Goal: Transaction & Acquisition: Purchase product/service

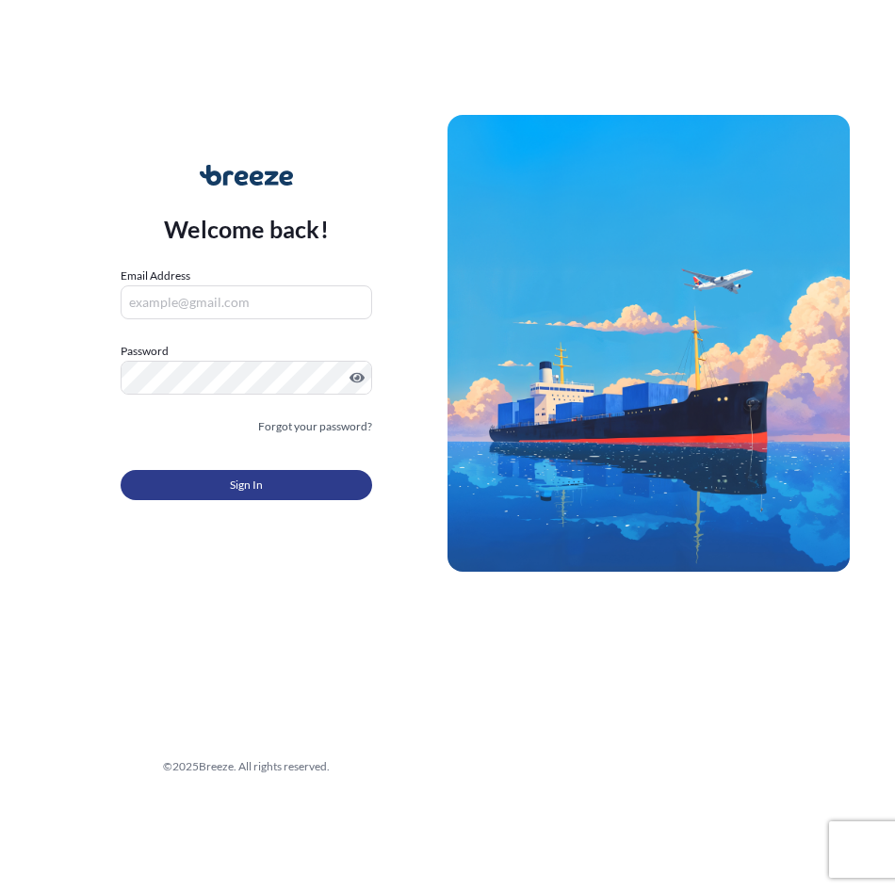
type input "[EMAIL_ADDRESS][DOMAIN_NAME]"
click at [222, 497] on button "Sign In" at bounding box center [246, 485] width 251 height 30
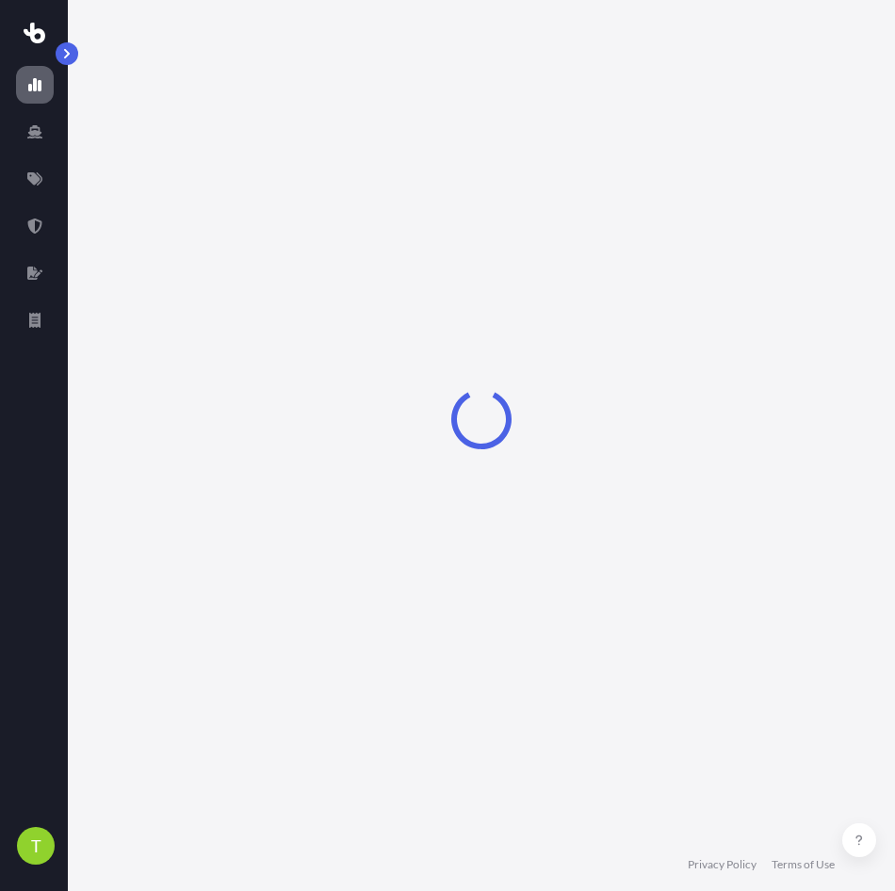
select select "2025"
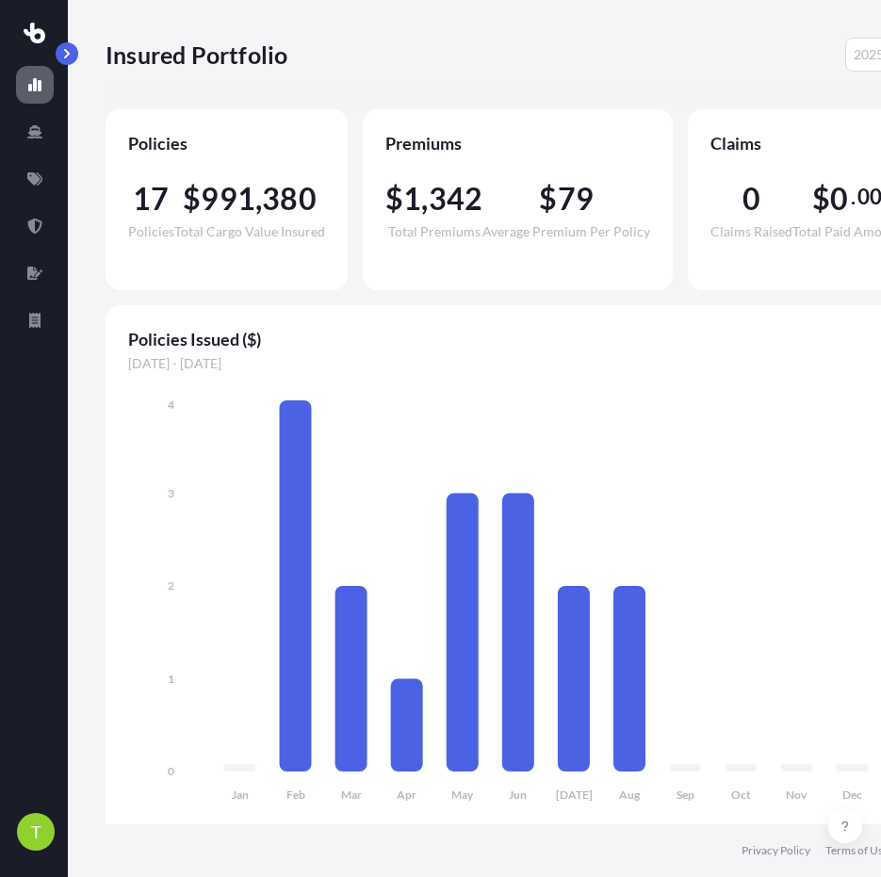
scroll to position [14, 0]
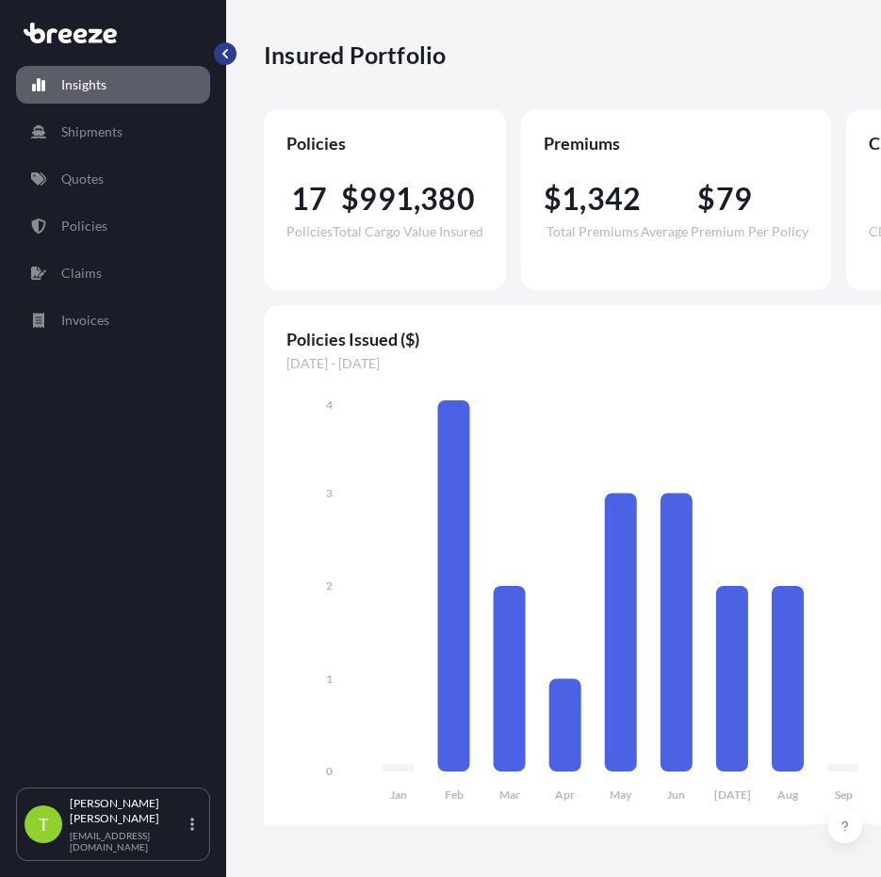
click at [235, 42] on button "button" at bounding box center [225, 53] width 23 height 23
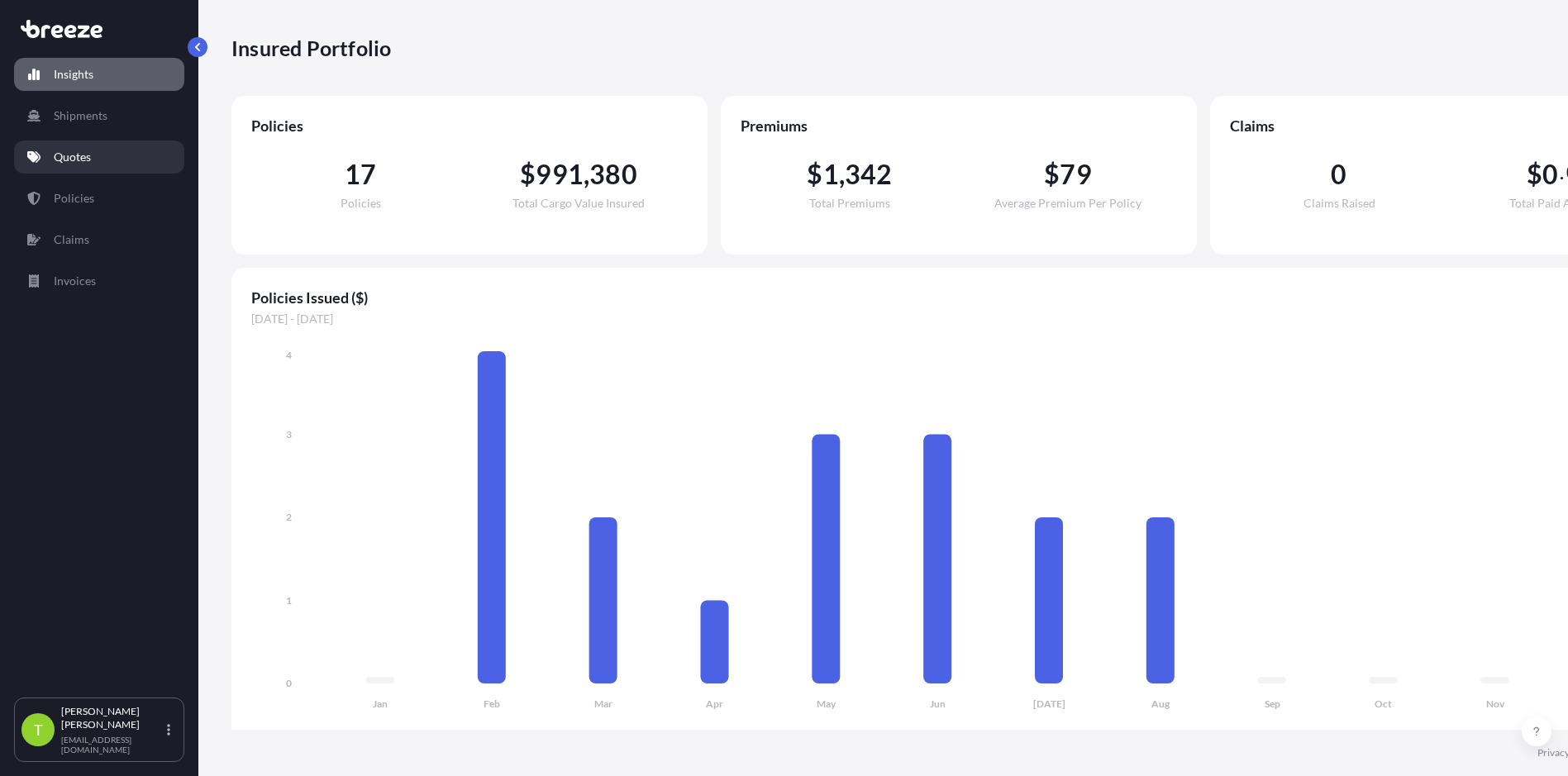
click at [84, 149] on p "Quotes" at bounding box center [72, 157] width 37 height 17
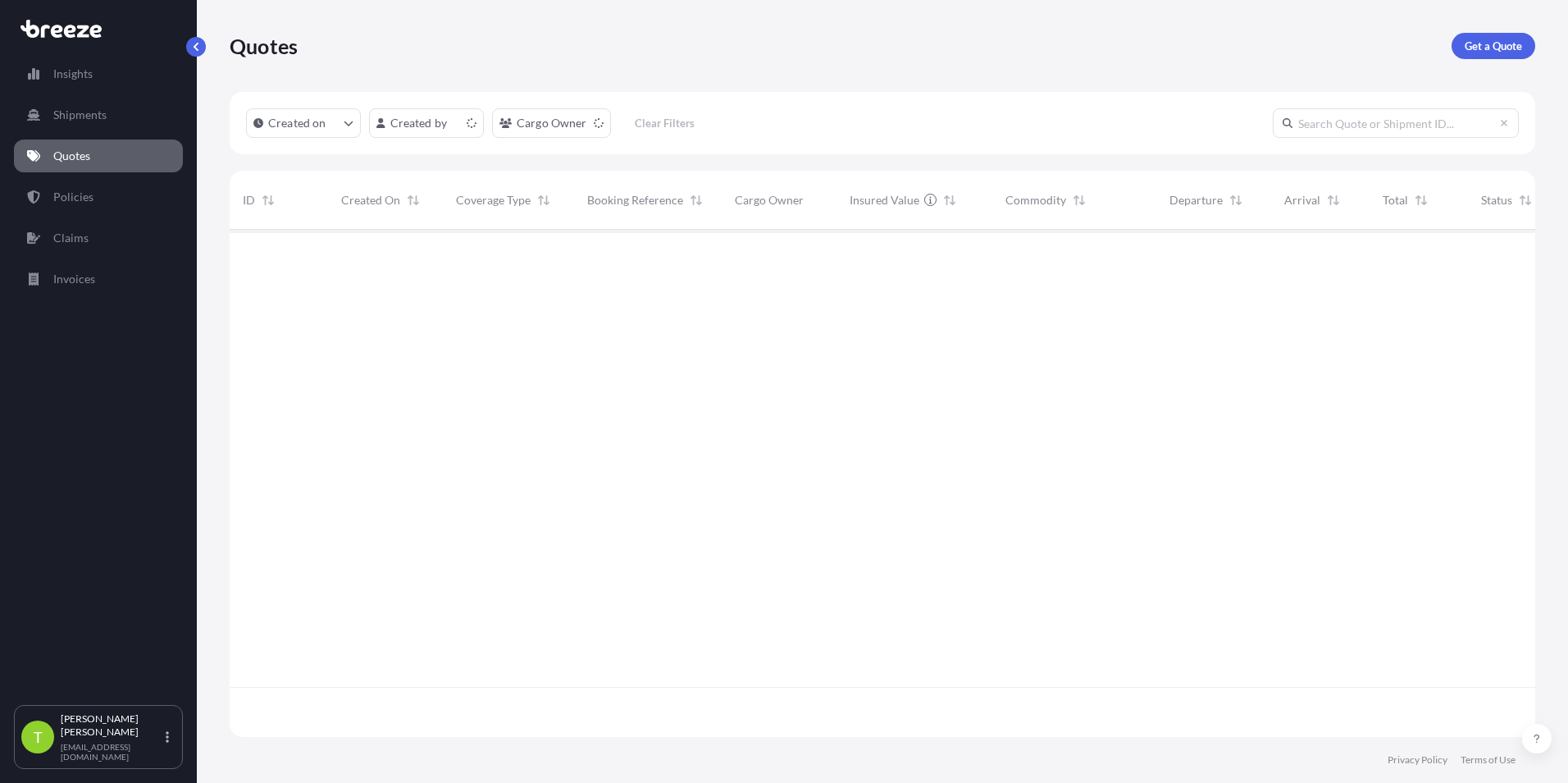
scroll to position [503, 1293]
click at [778, 37] on p "Get a Quote" at bounding box center [1493, 45] width 57 height 17
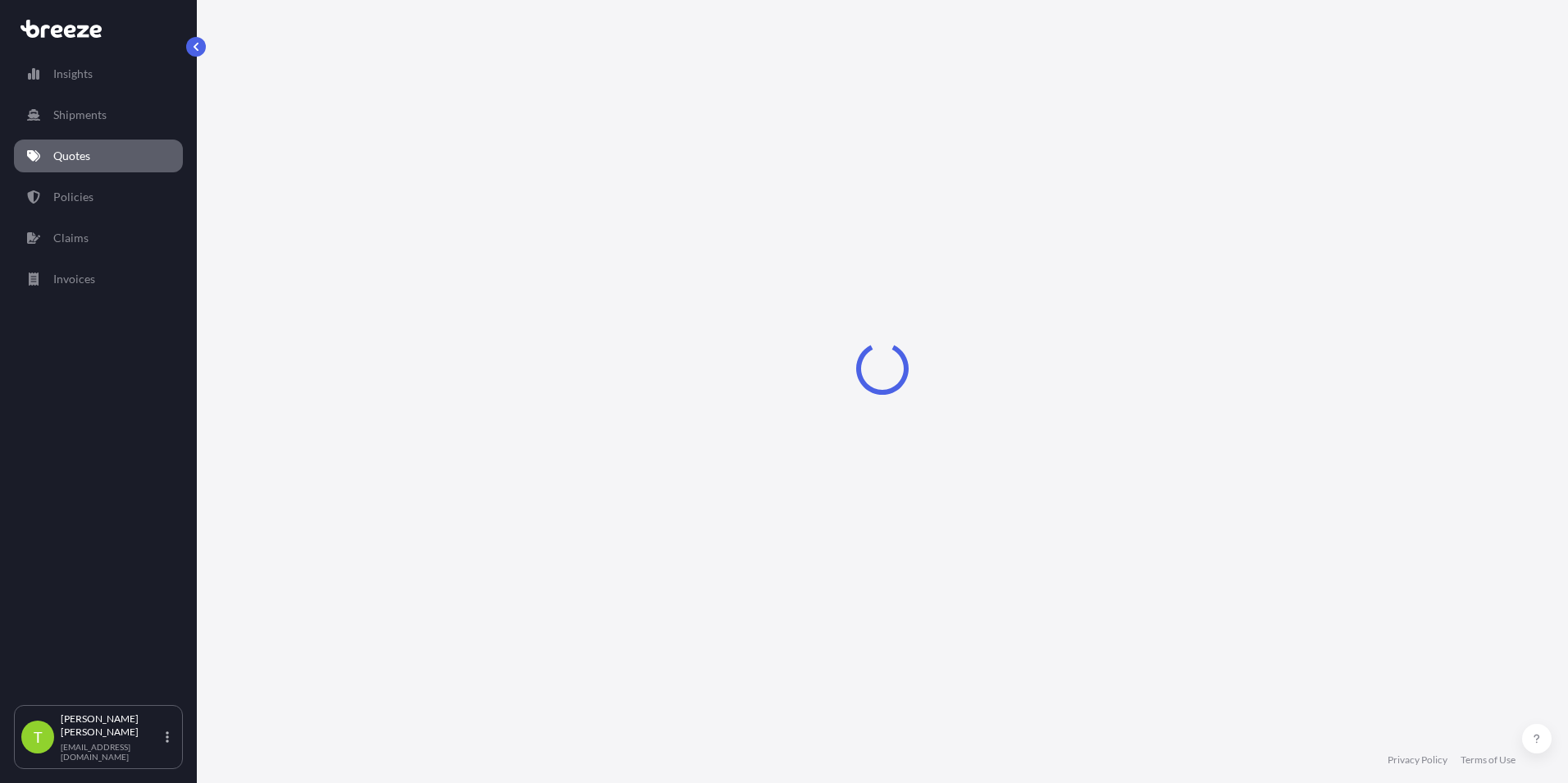
select select "Sea"
select select "1"
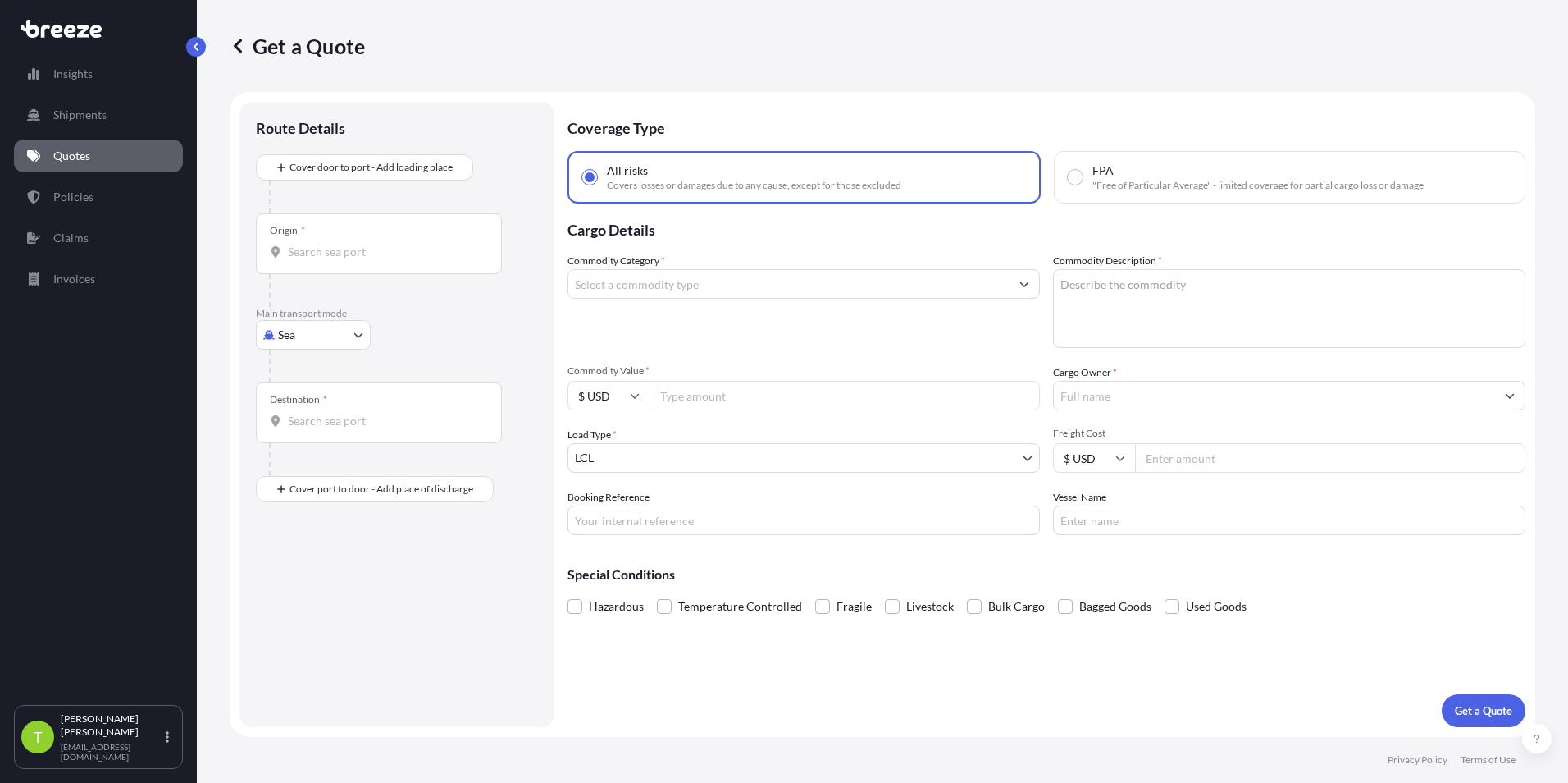
click at [340, 257] on input "Origin *" at bounding box center [385, 252] width 193 height 17
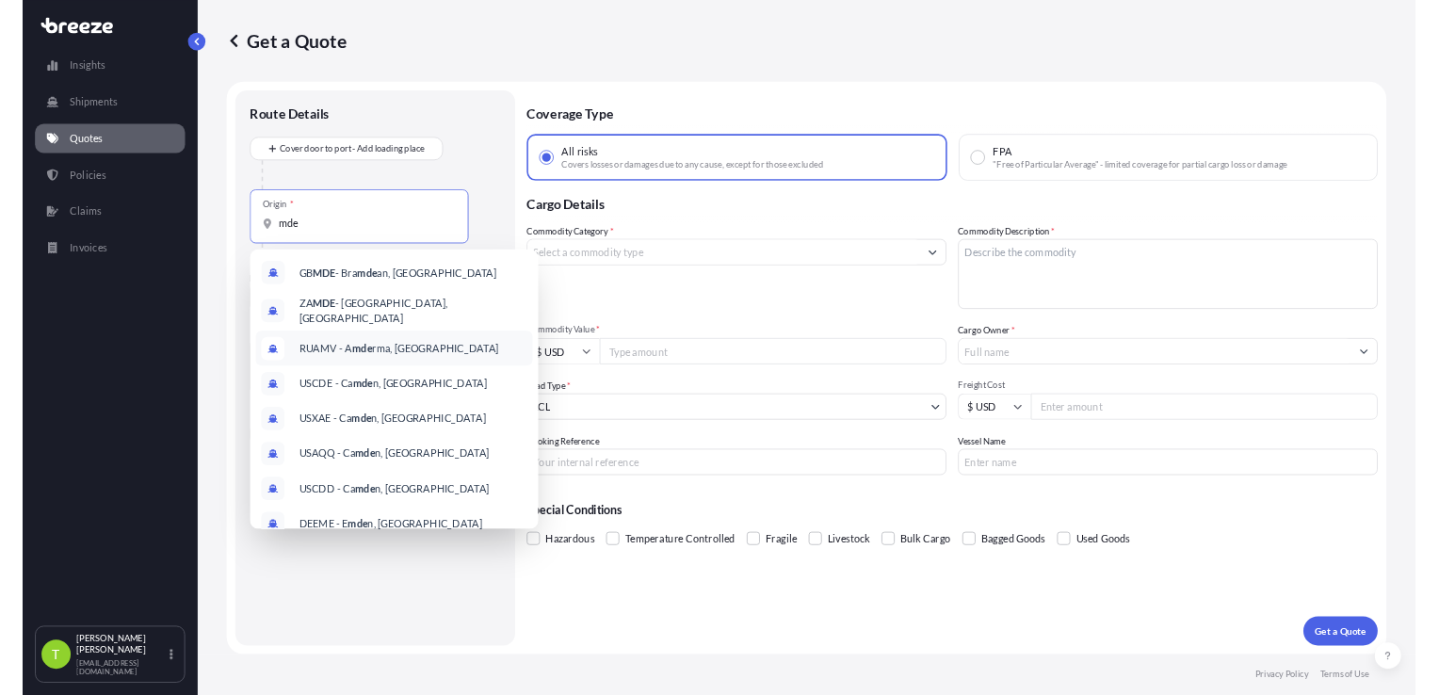
scroll to position [60, 0]
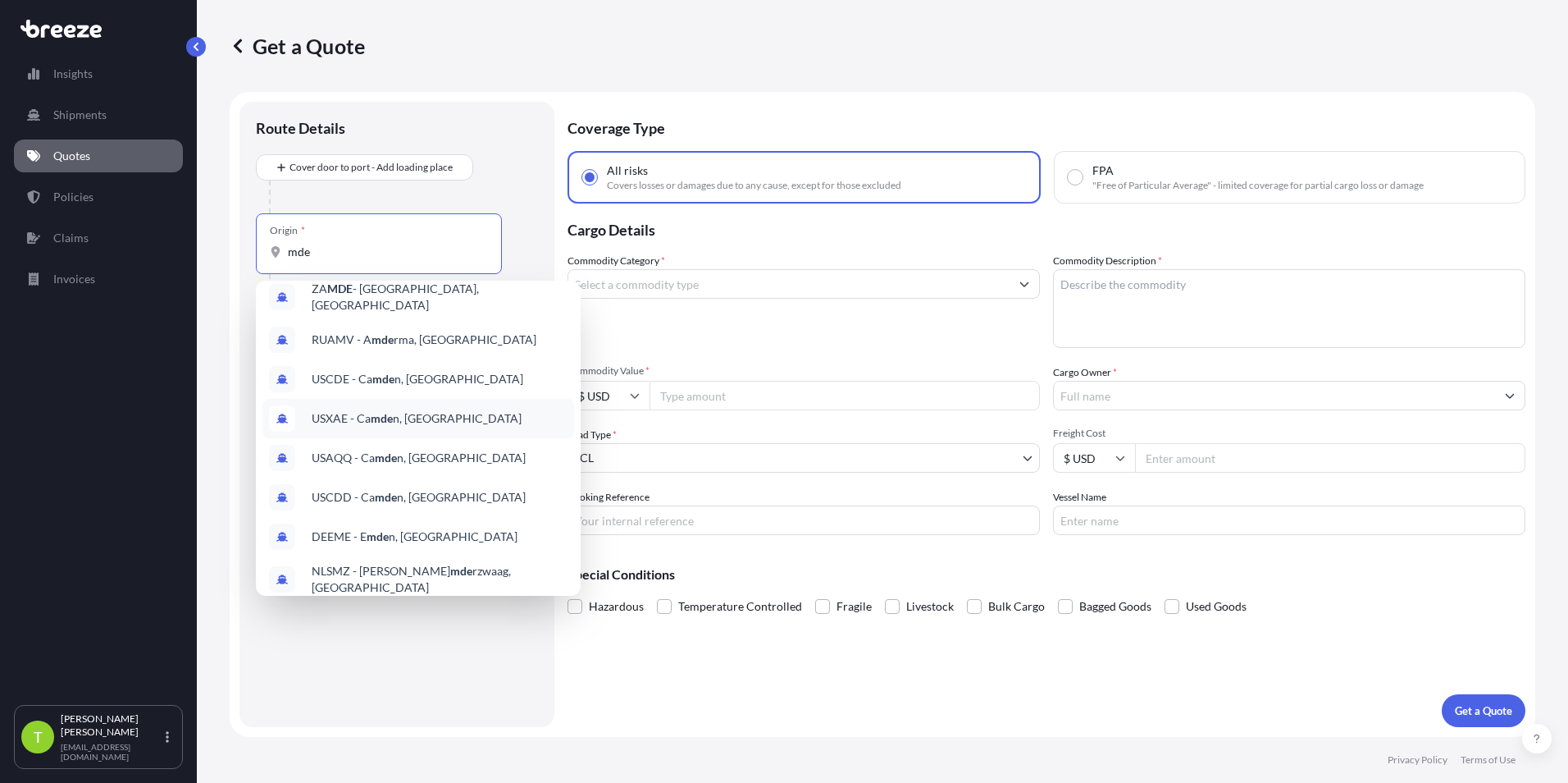
type input "mde"
click at [212, 377] on div "Get a Quote Route Details Cover door to port - Add loading place Place of loadi…" at bounding box center [882, 368] width 1371 height 737
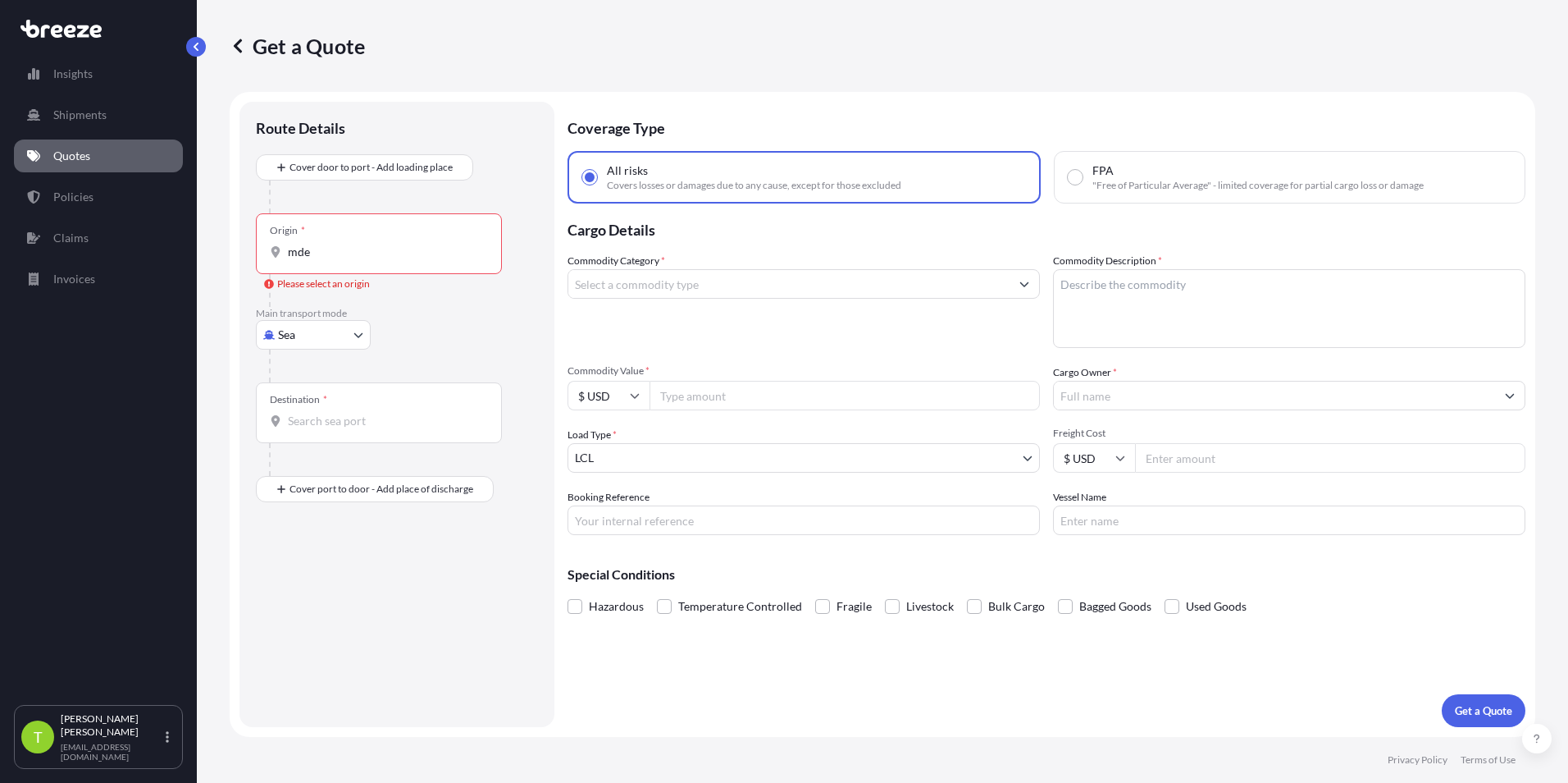
click at [333, 343] on body "Insights Shipments Quotes Policies Claims Invoices T [PERSON_NAME] [EMAIL_ADDRE…" at bounding box center [784, 391] width 1568 height 783
click at [313, 415] on div "Air" at bounding box center [313, 407] width 102 height 30
select select "Air"
click at [350, 263] on input "Origin *" at bounding box center [385, 258] width 193 height 17
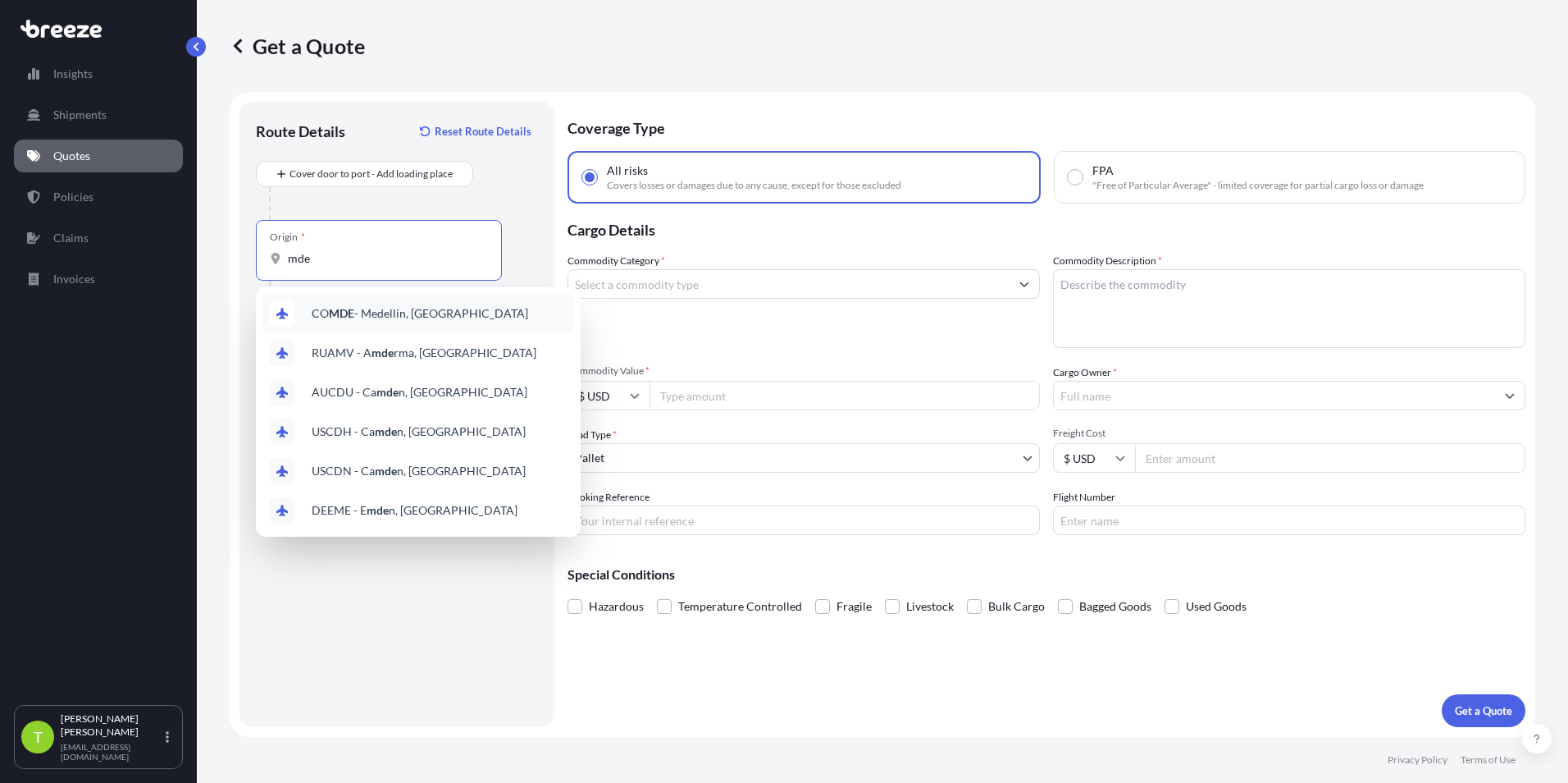
click at [396, 323] on div "CO MDE - Medellin, [GEOGRAPHIC_DATA]" at bounding box center [418, 313] width 312 height 39
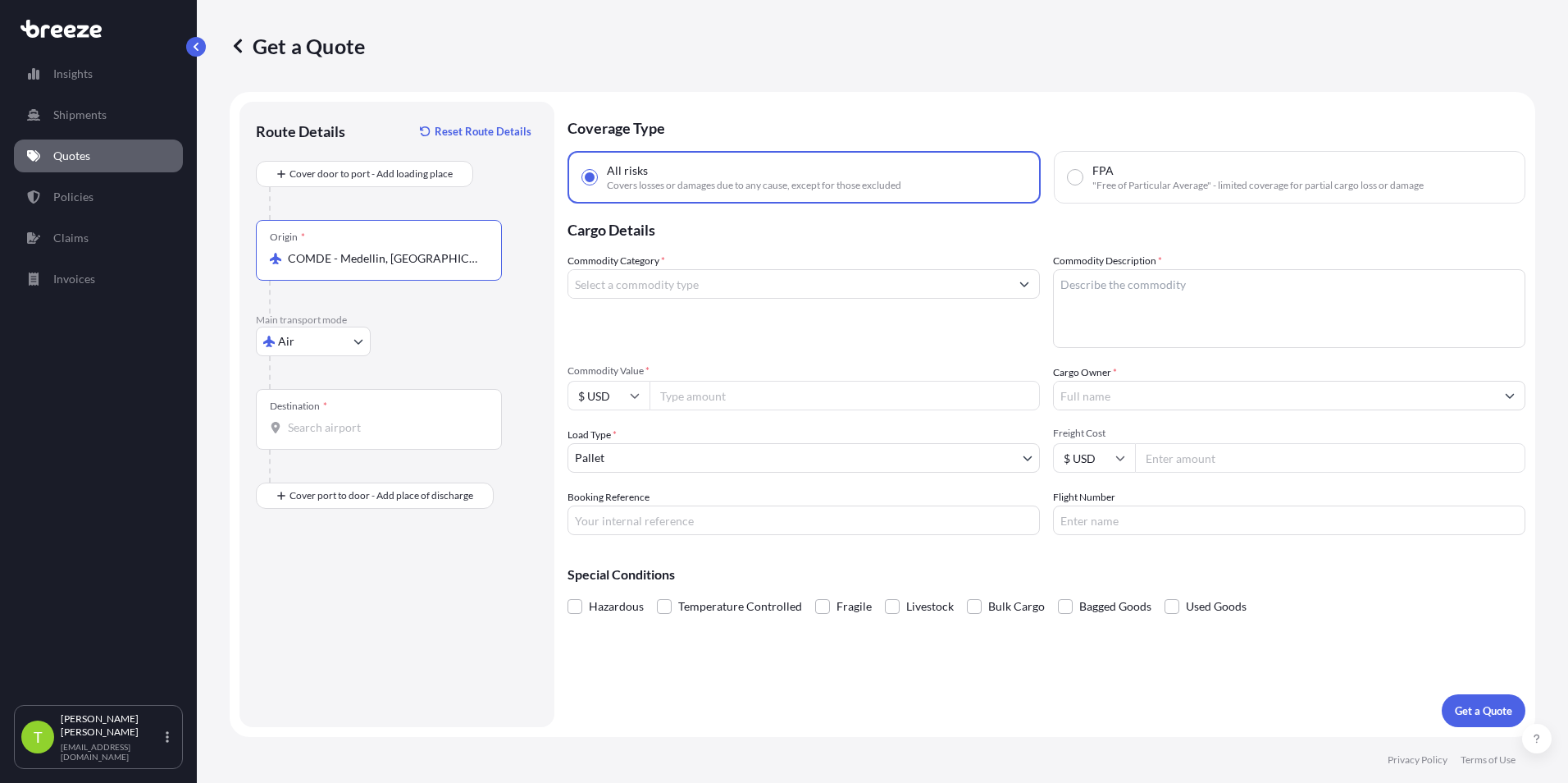
type input "COMDE - Medellin, [GEOGRAPHIC_DATA]"
click at [330, 434] on input "Destination *" at bounding box center [385, 427] width 193 height 17
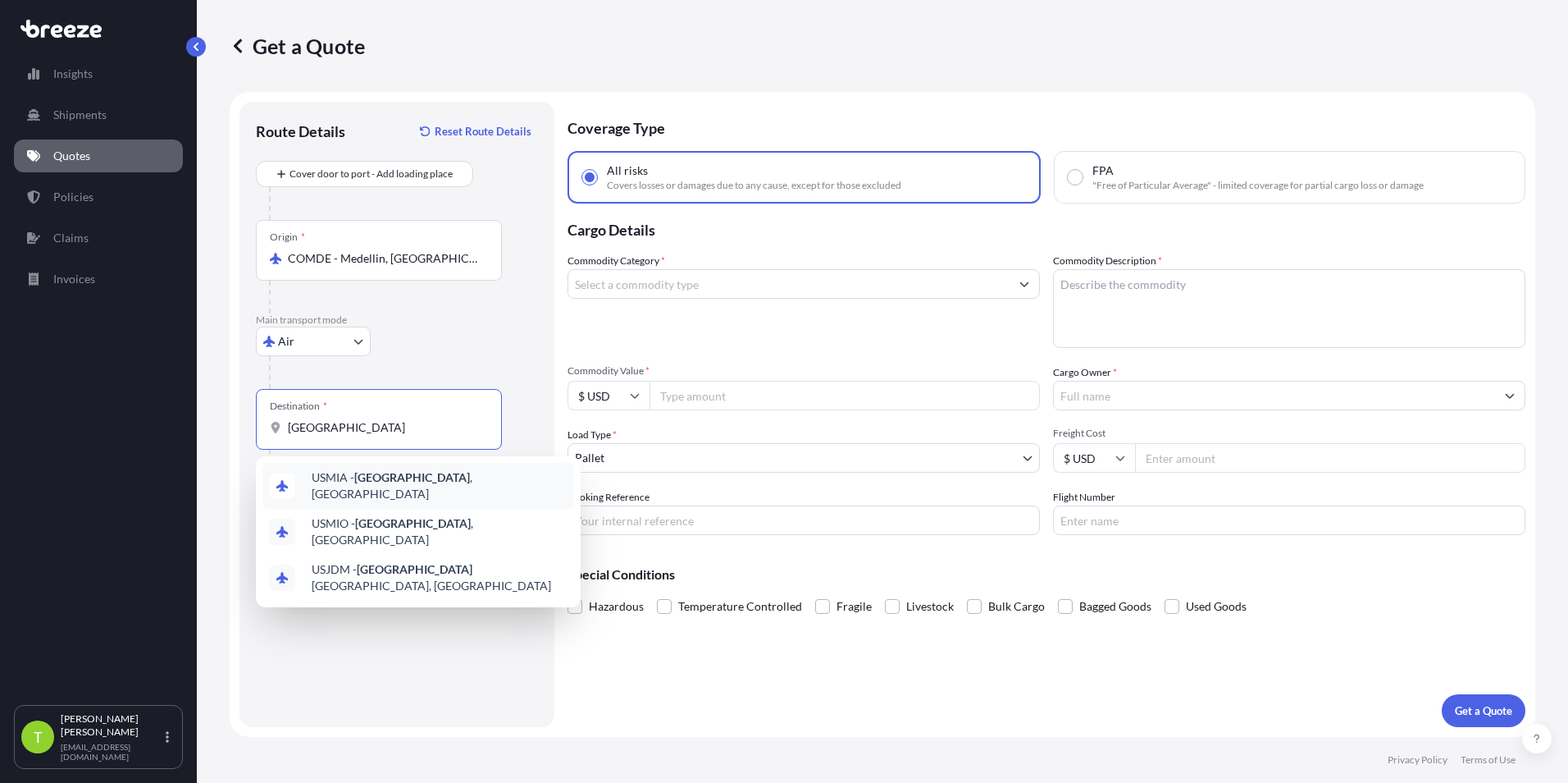
click at [390, 477] on span "USMIA - [GEOGRAPHIC_DATA] , [GEOGRAPHIC_DATA]" at bounding box center [440, 486] width 256 height 33
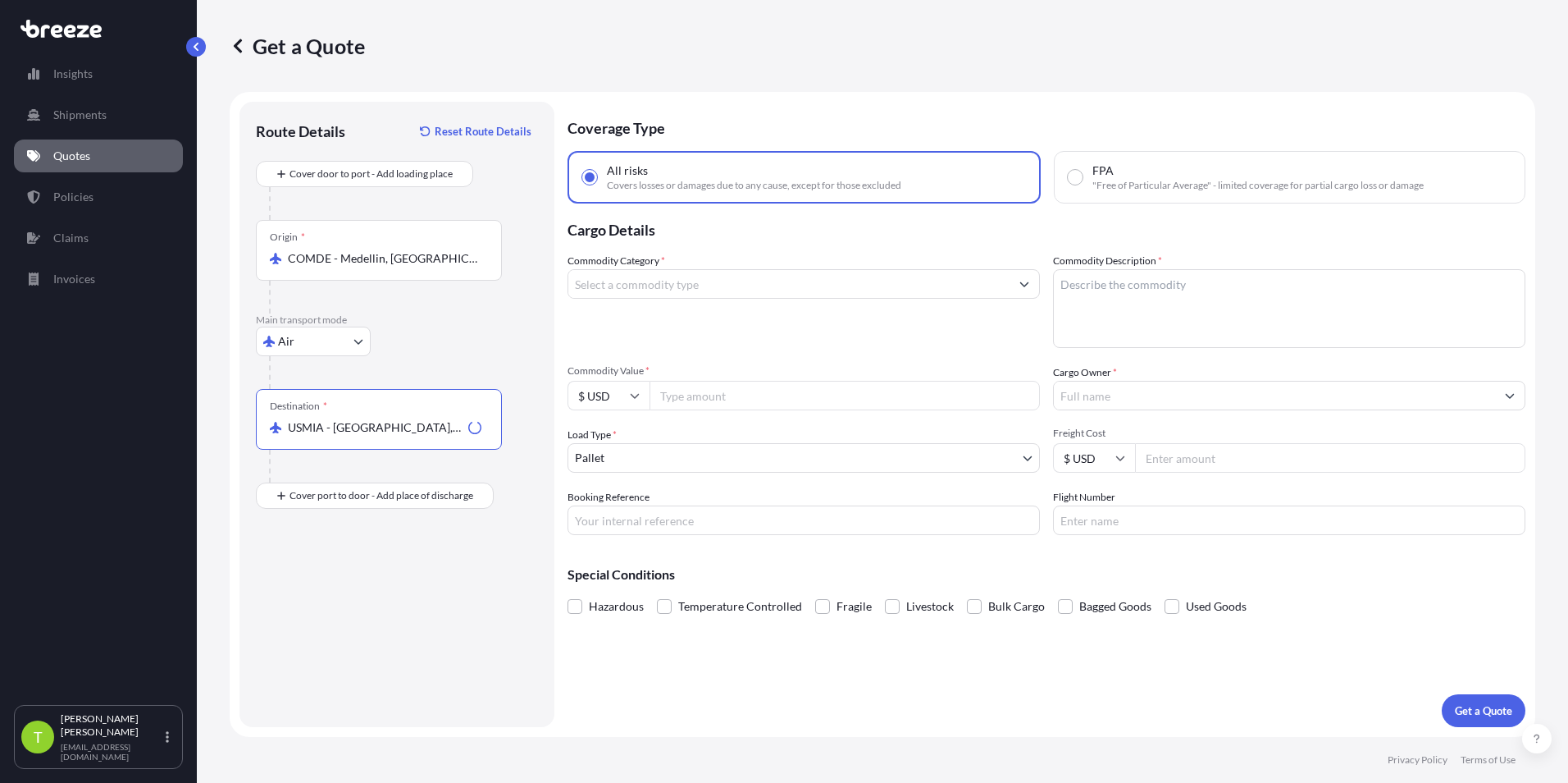
type input "USMIA - [GEOGRAPHIC_DATA], [GEOGRAPHIC_DATA]"
click at [652, 285] on input "Commodity Category *" at bounding box center [789, 284] width 441 height 30
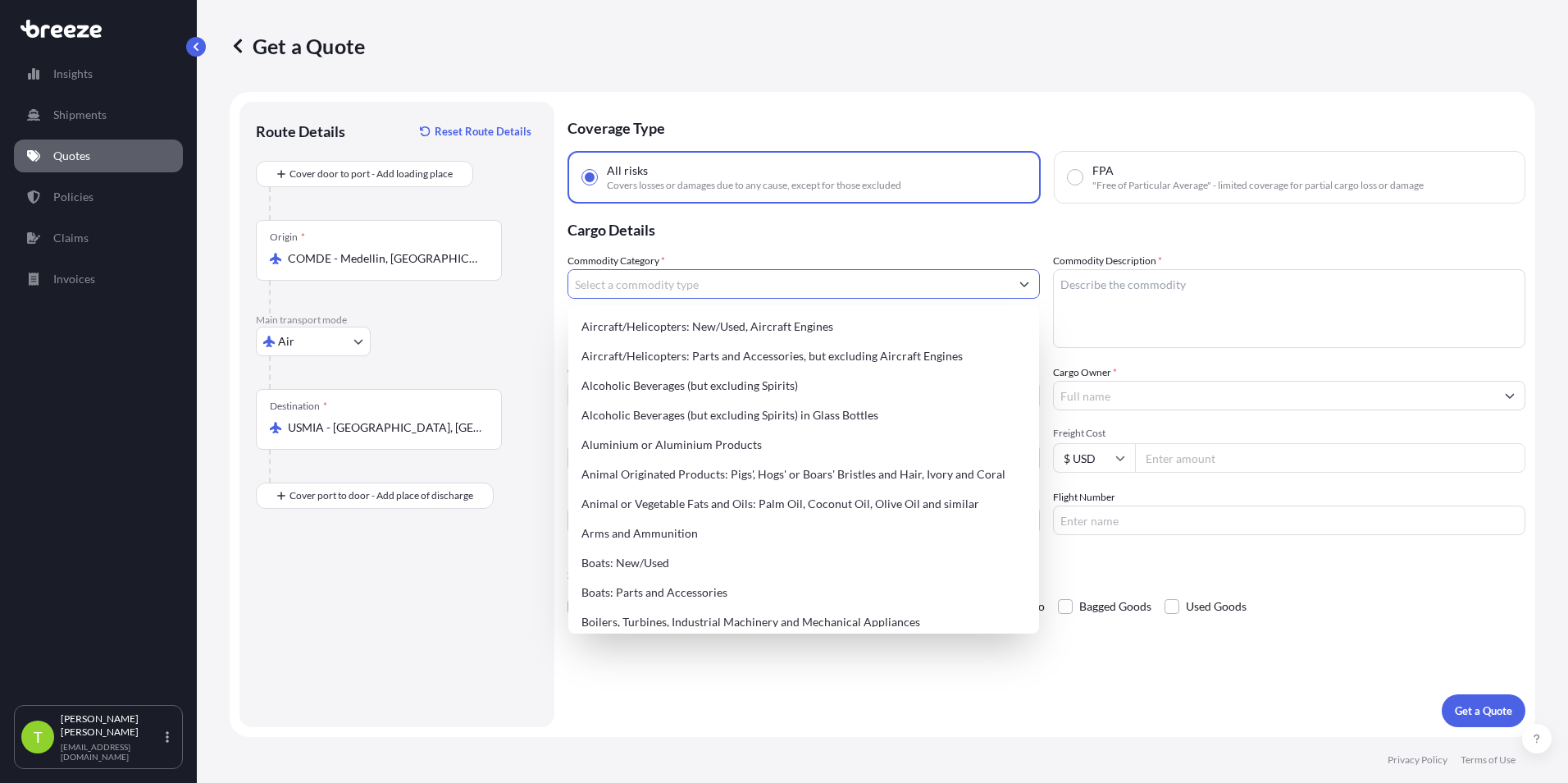
type input "A"
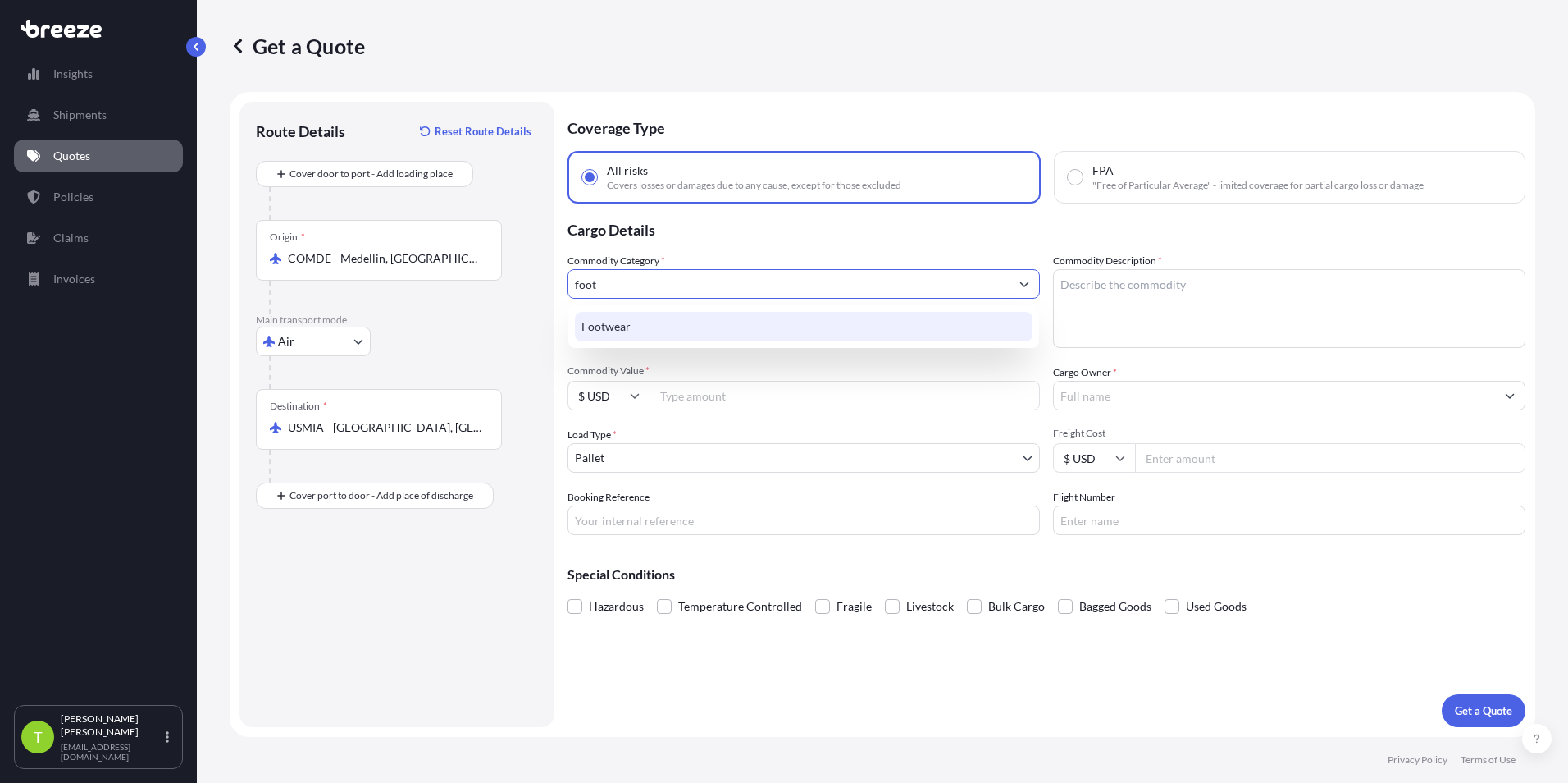
click at [725, 327] on div "Footwear" at bounding box center [804, 327] width 458 height 30
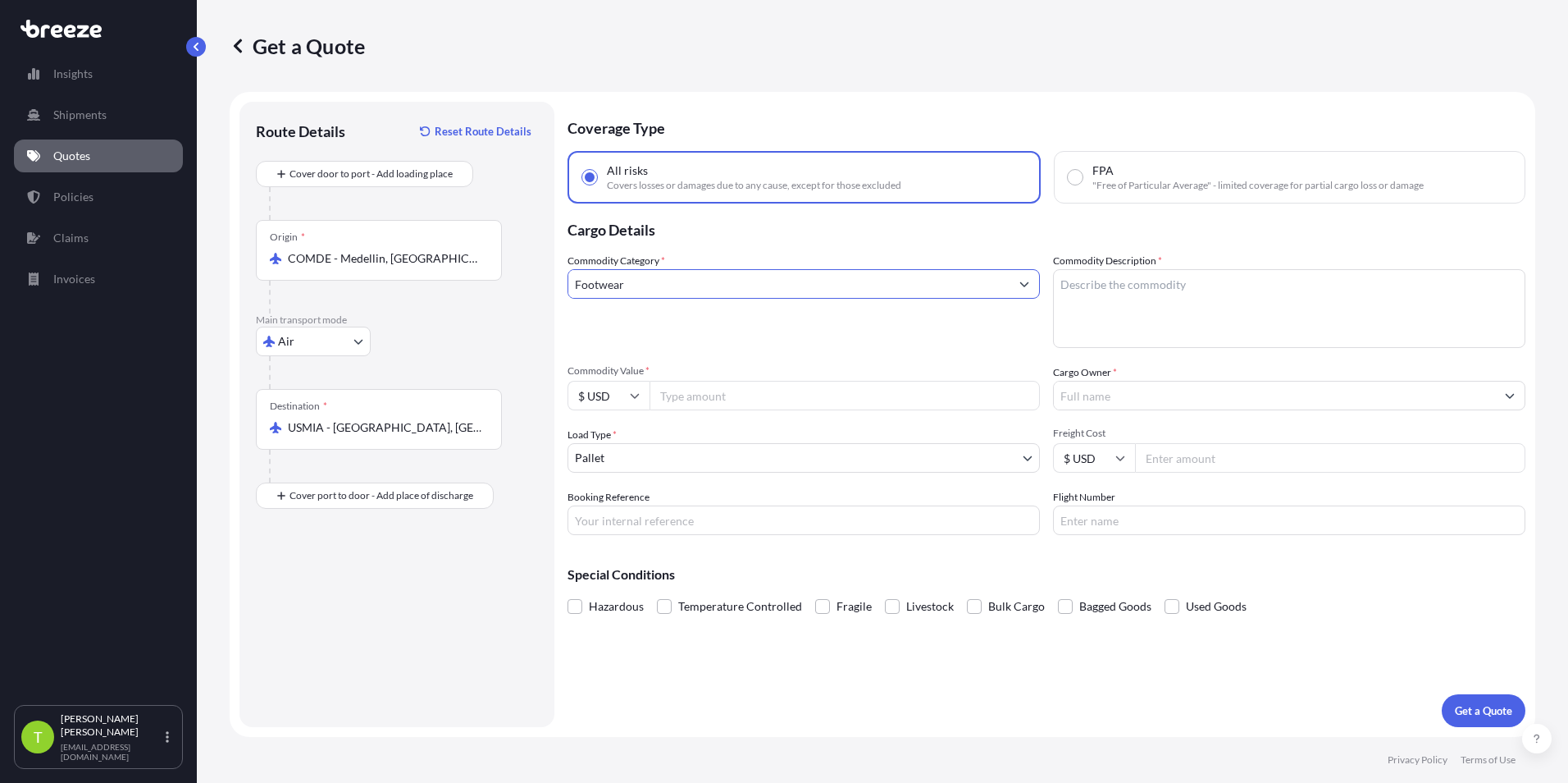
type input "Footwear"
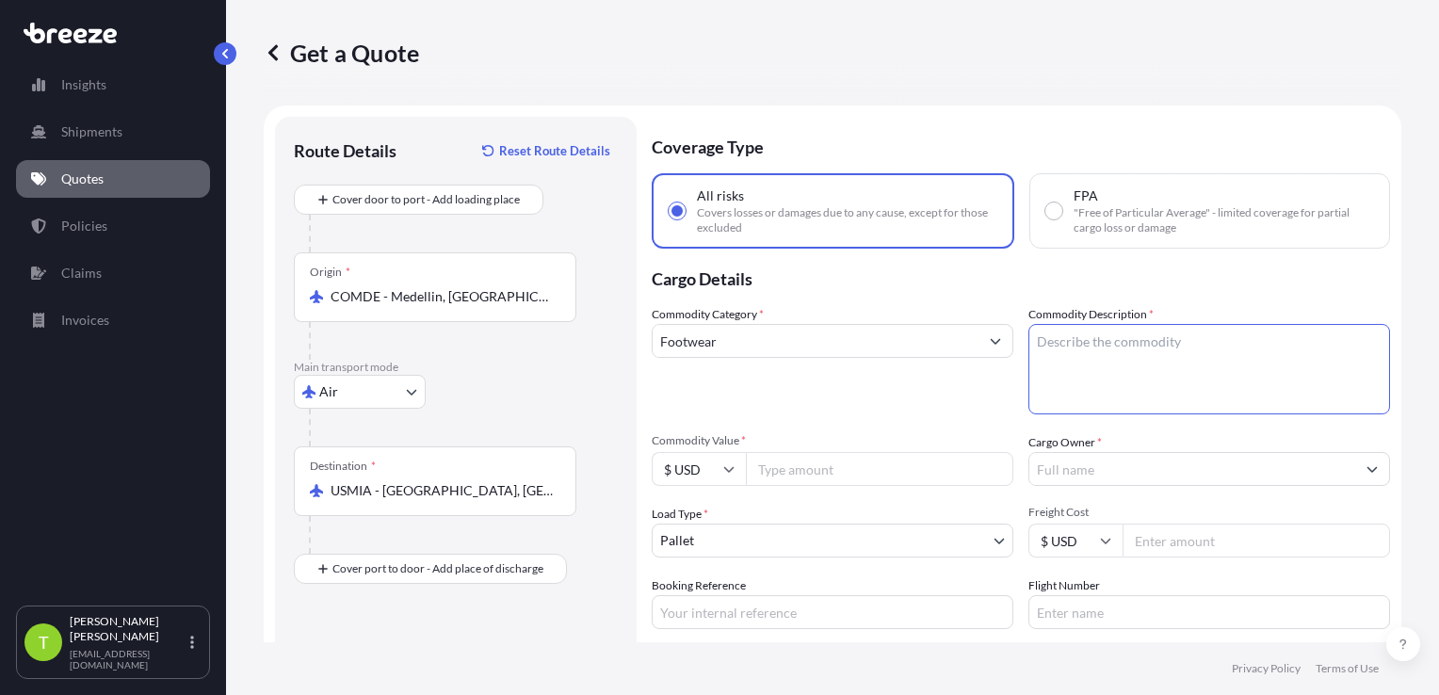
click at [894, 340] on textarea "Commodity Description *" at bounding box center [1210, 369] width 362 height 90
type textarea "SHOES"
drag, startPoint x: 817, startPoint y: 472, endPoint x: 257, endPoint y: 469, distance: 559.5
click at [814, 472] on input "Commodity Value *" at bounding box center [879, 469] width 267 height 34
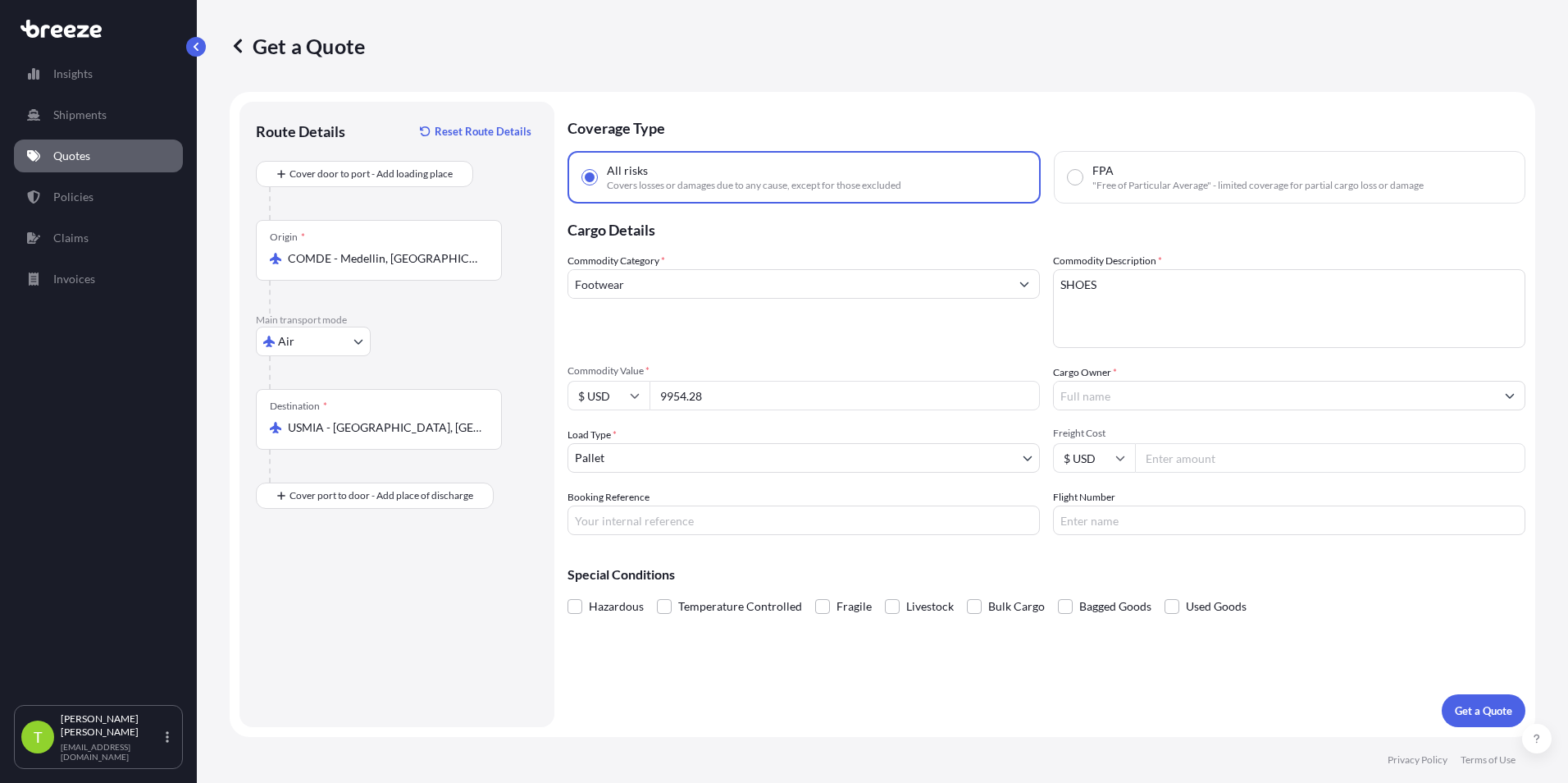
type input "9954.28"
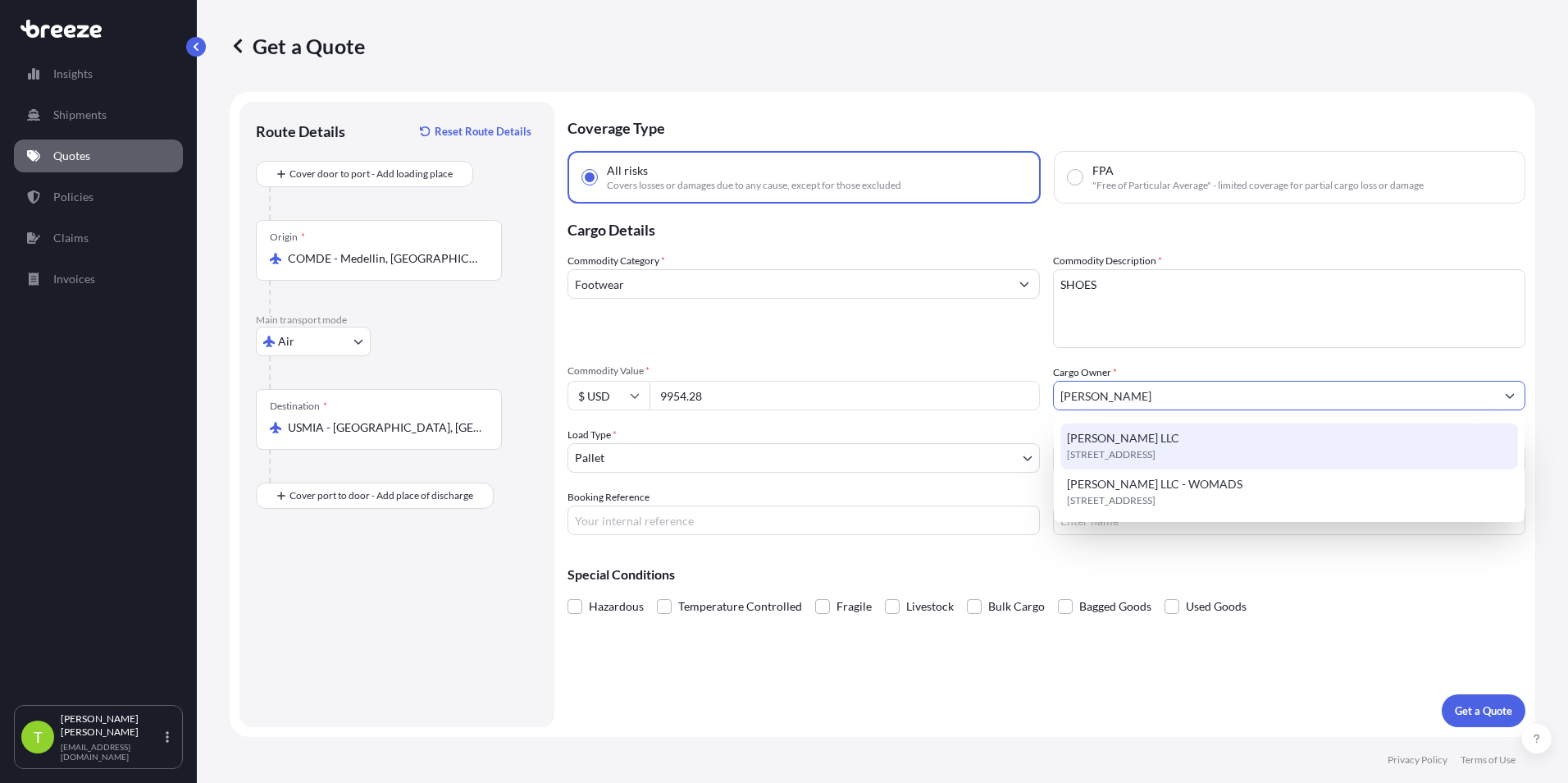
click at [778, 447] on span "[STREET_ADDRESS]" at bounding box center [1111, 454] width 89 height 17
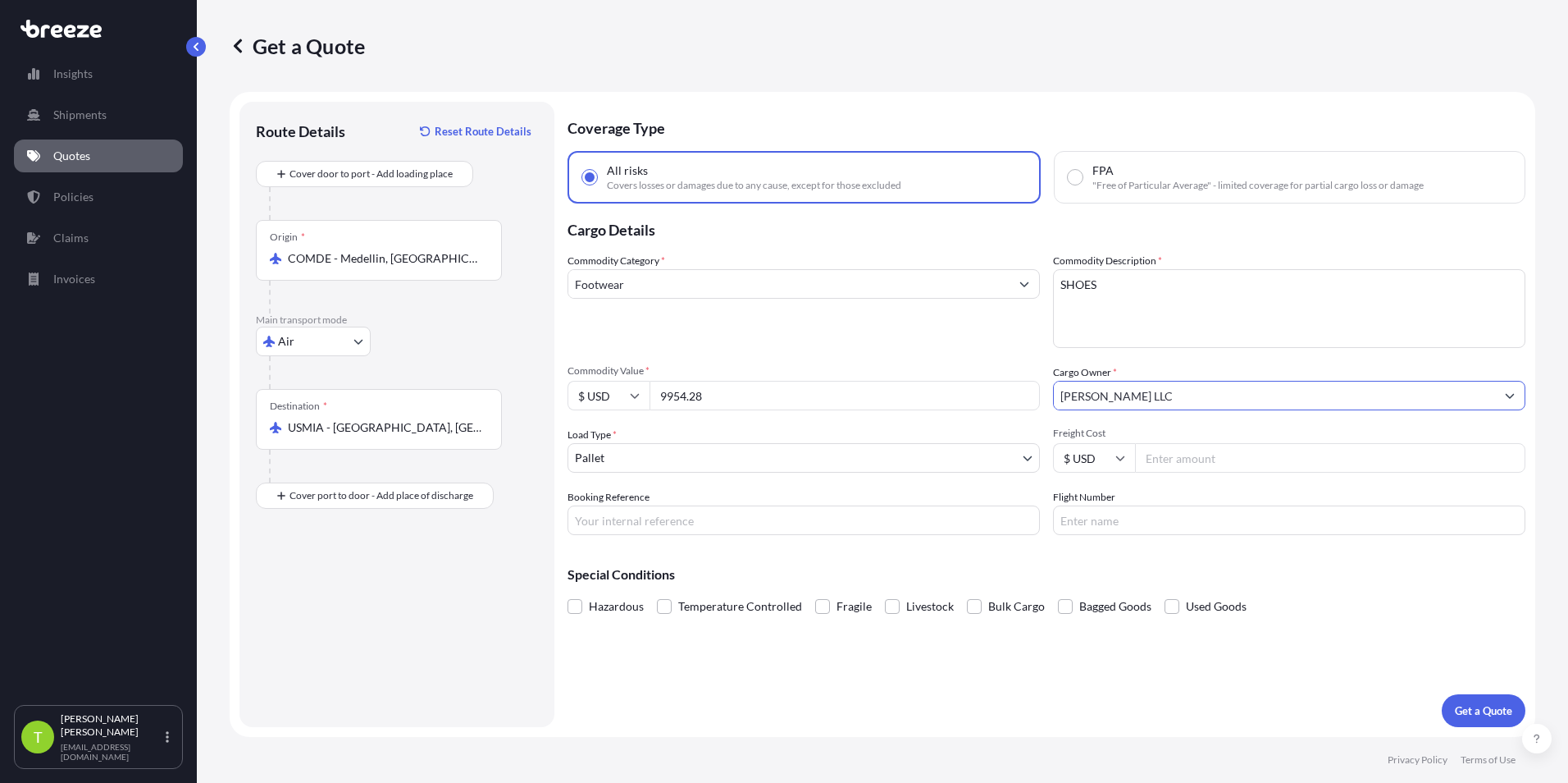
type input "[PERSON_NAME] LLC"
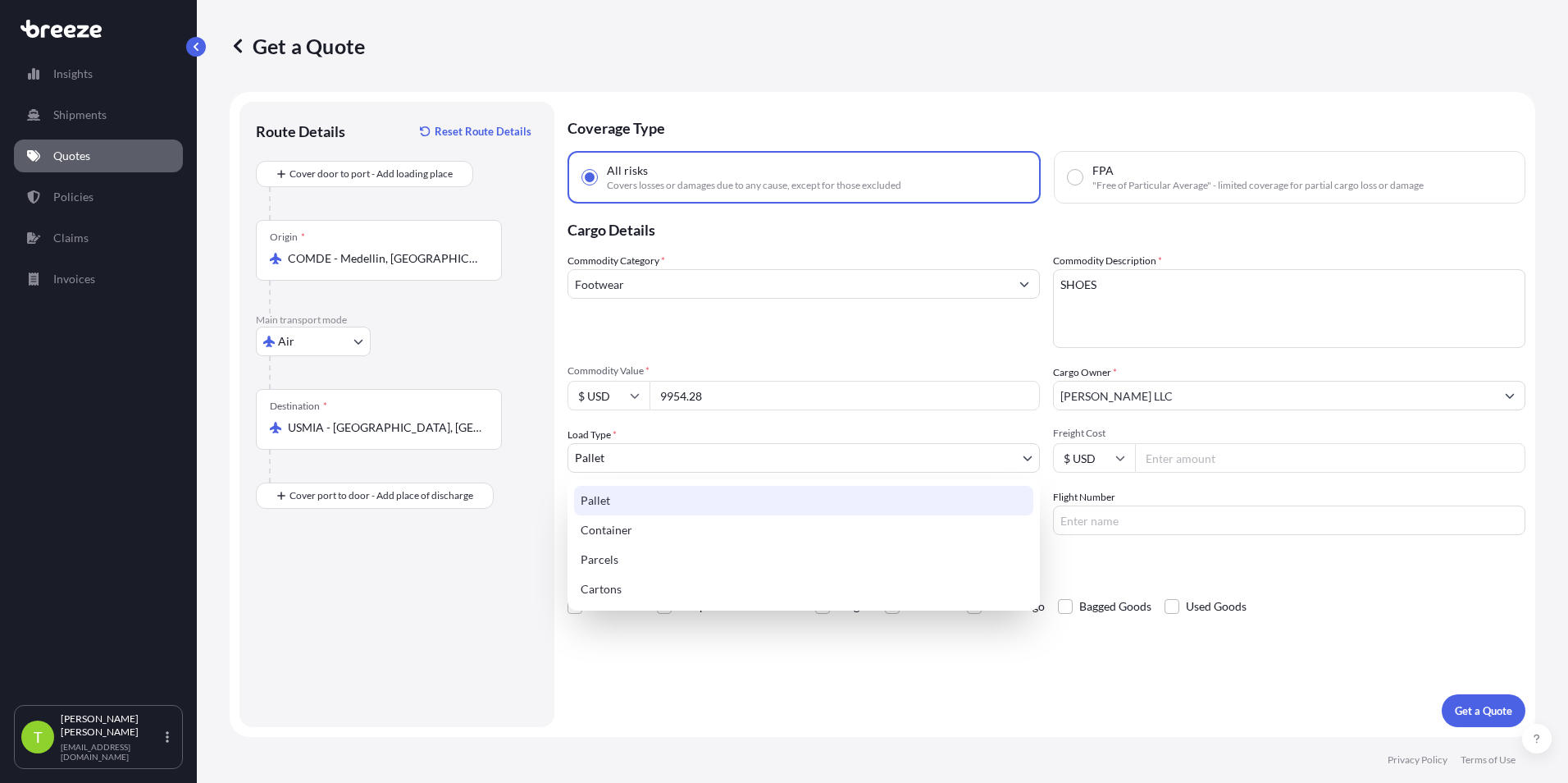
click at [730, 462] on body "Insights Shipments Quotes Policies Claims Invoices T [PERSON_NAME] [EMAIL_ADDRE…" at bounding box center [784, 391] width 1568 height 783
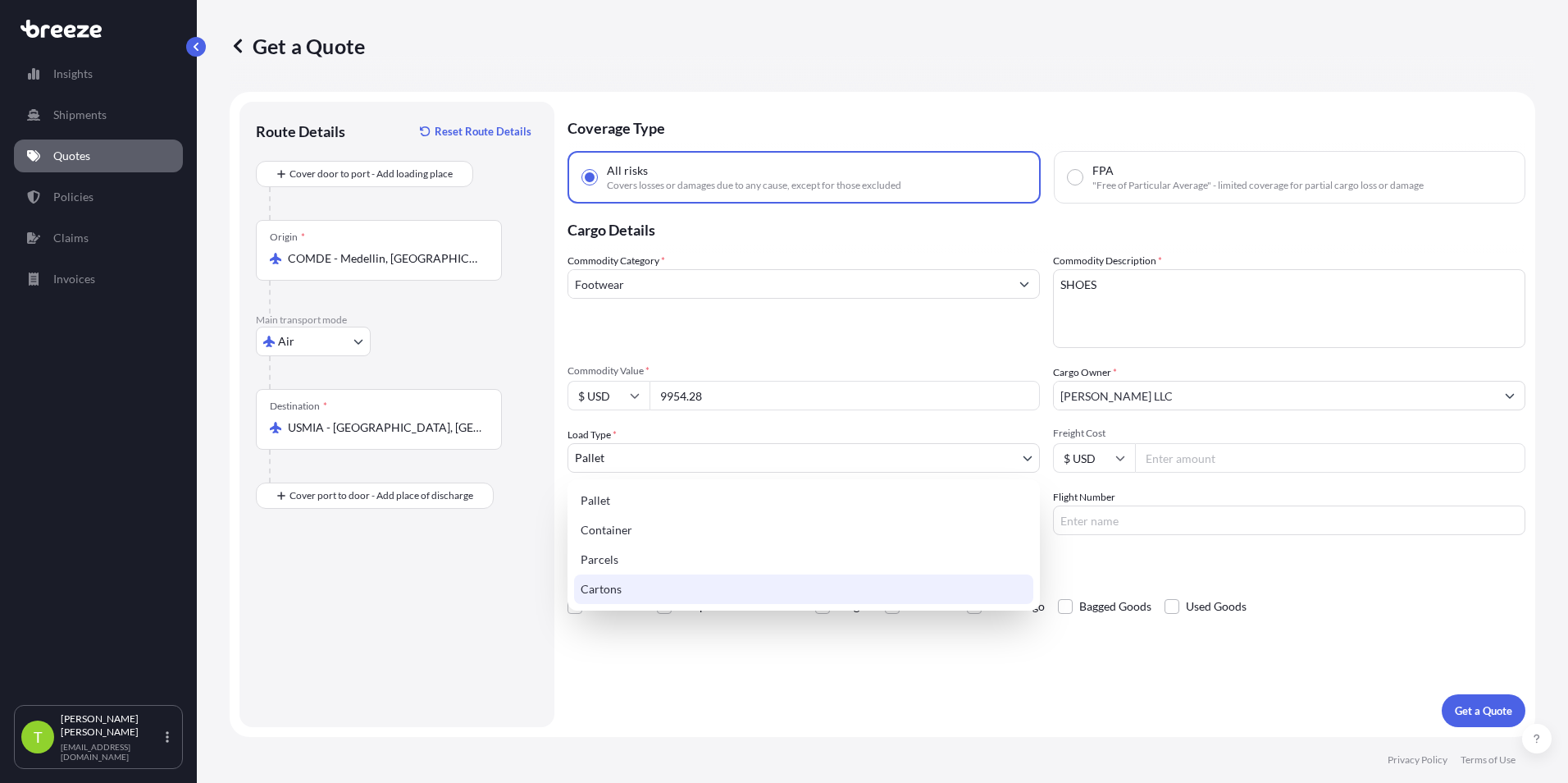
click at [679, 582] on div "Cartons" at bounding box center [803, 589] width 459 height 30
select select "4"
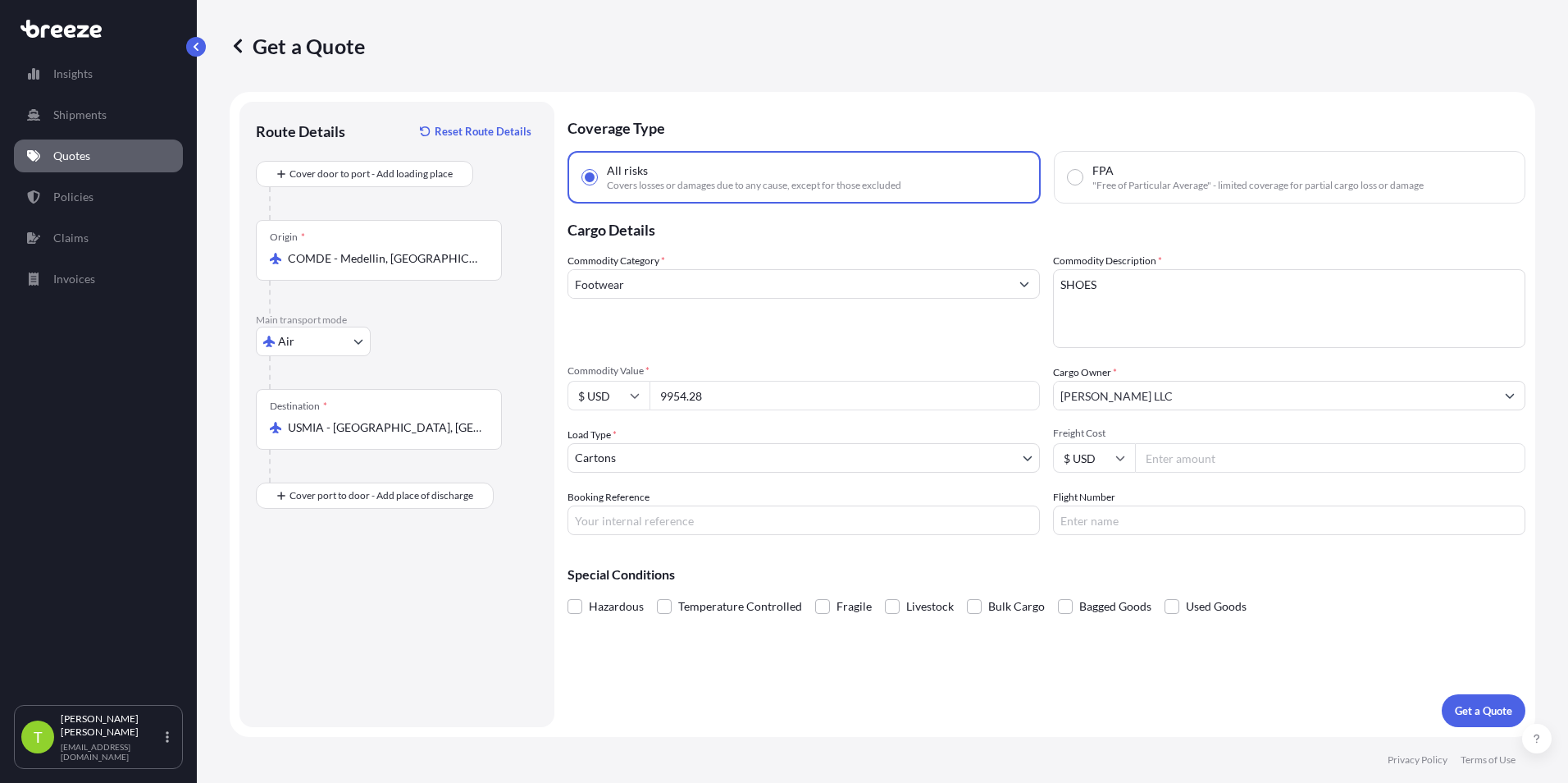
click at [778, 458] on input "Freight Cost" at bounding box center [1330, 458] width 390 height 30
type input "1994.60"
click at [761, 516] on input "Booking Reference" at bounding box center [804, 520] width 473 height 30
click at [766, 518] on input "Booking Reference" at bounding box center [804, 520] width 473 height 30
paste input "S00106648"
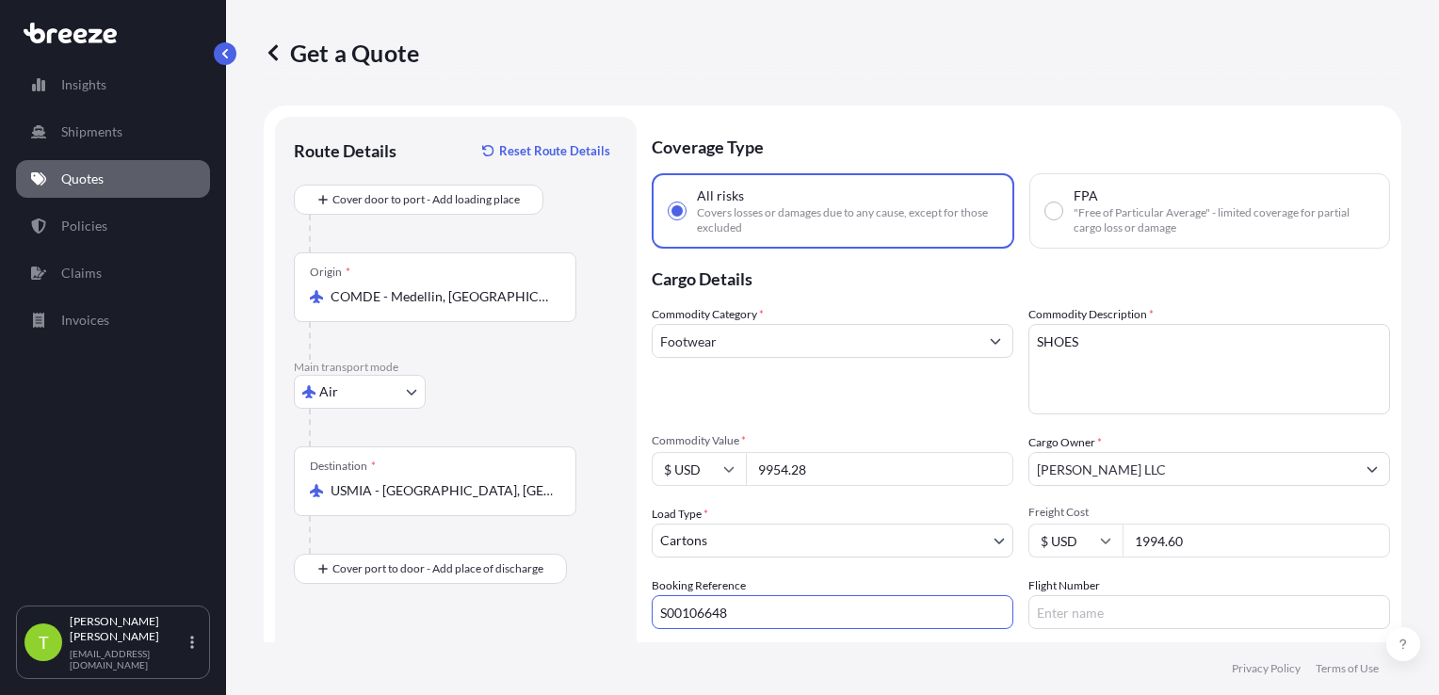
type input "S00106648"
click at [894, 616] on input "Flight Number" at bounding box center [1210, 612] width 362 height 34
paste input "AV0030"
type input "AV0030"
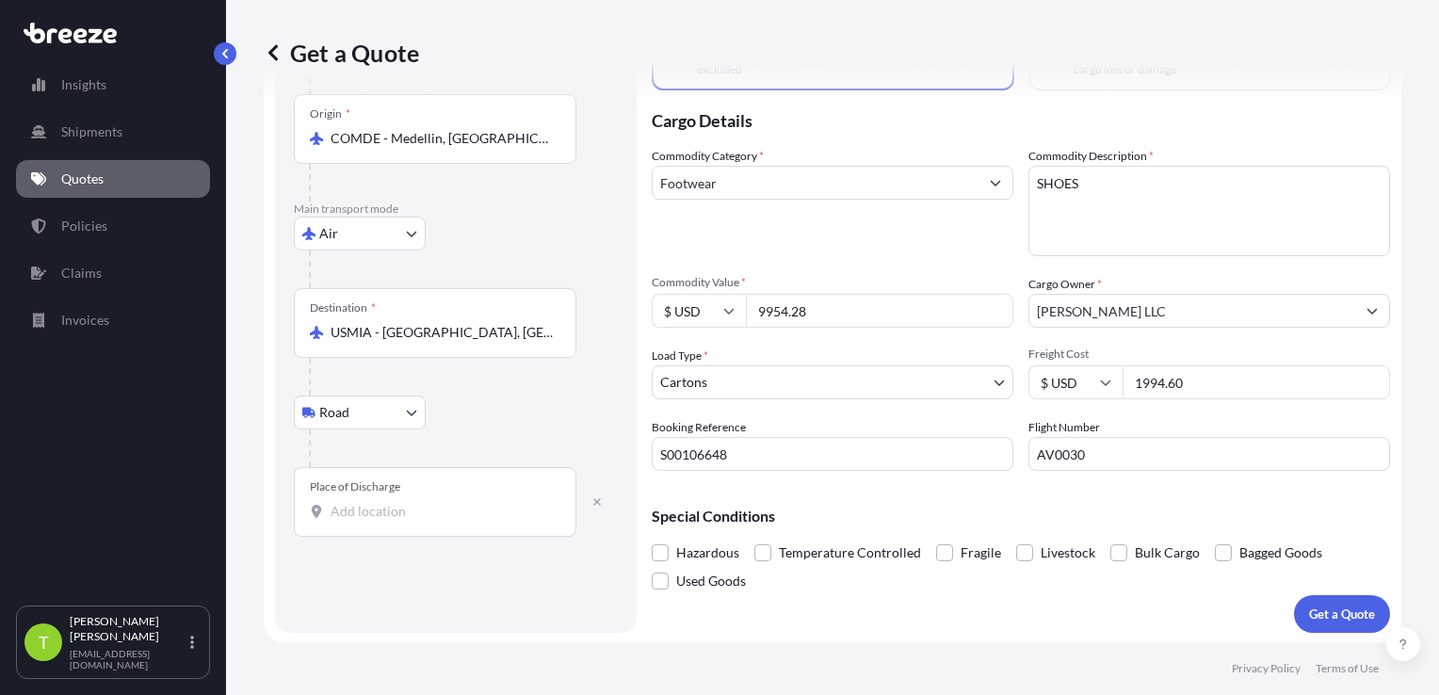
scroll to position [158, 0]
click at [401, 512] on input "Place of Discharge" at bounding box center [442, 511] width 222 height 19
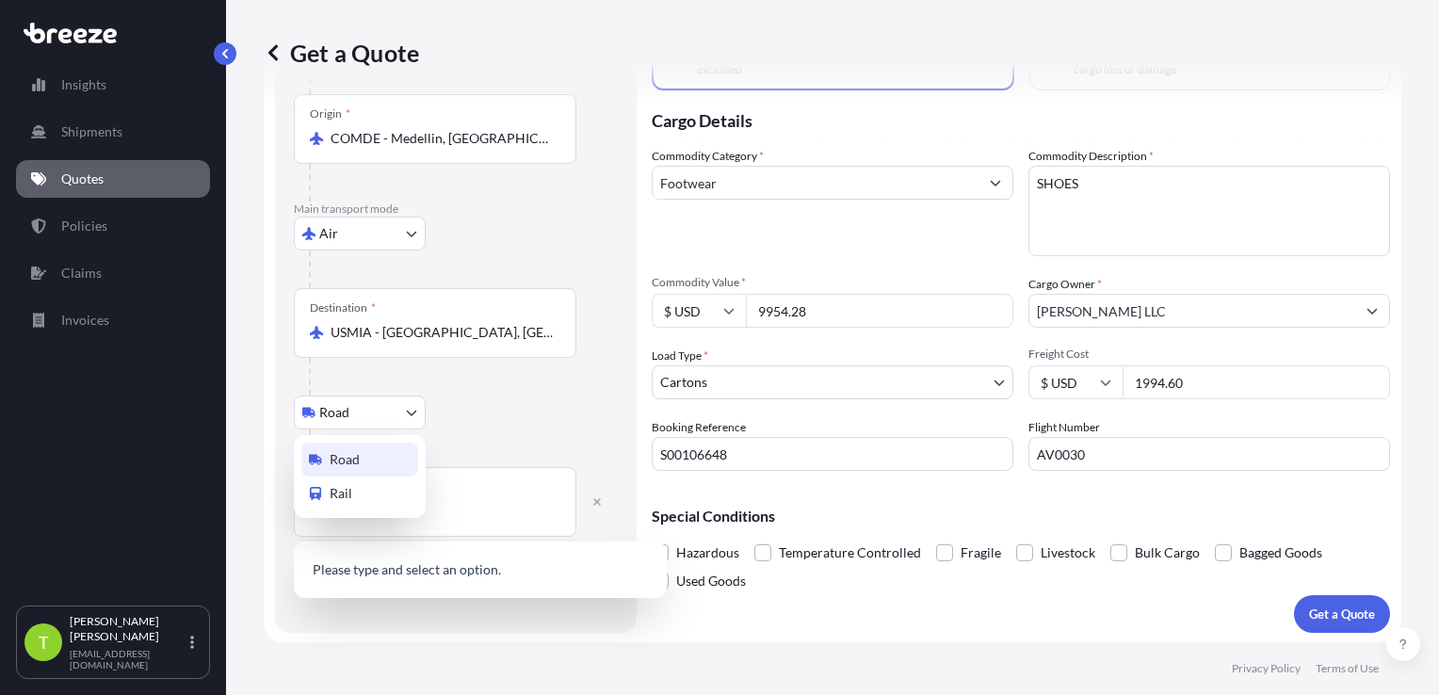
click at [403, 420] on body "0 options available. Insights Shipments Quotes Policies Claims Invoices T [PERS…" at bounding box center [719, 347] width 1439 height 695
click at [392, 511] on input "Place of Discharge" at bounding box center [442, 511] width 222 height 19
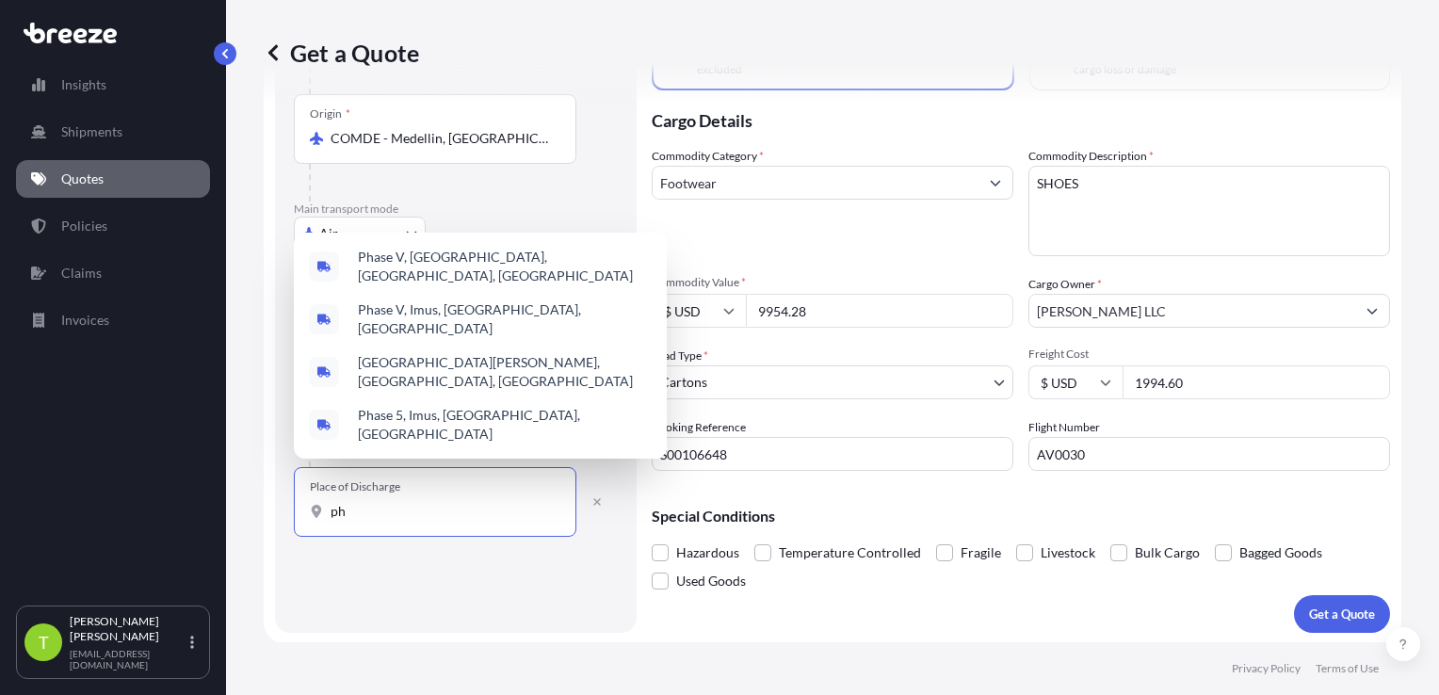
type input "p"
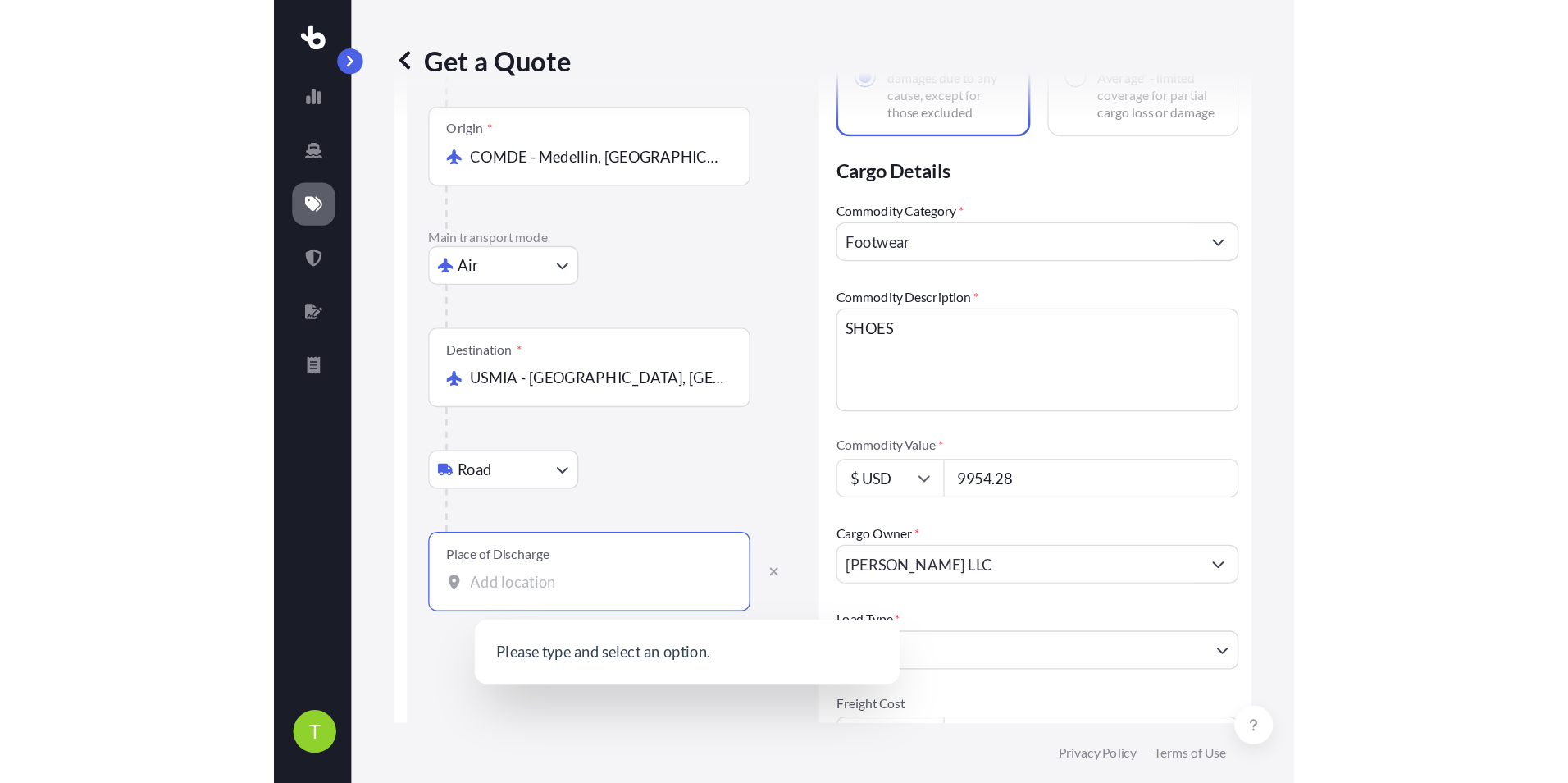
scroll to position [0, 0]
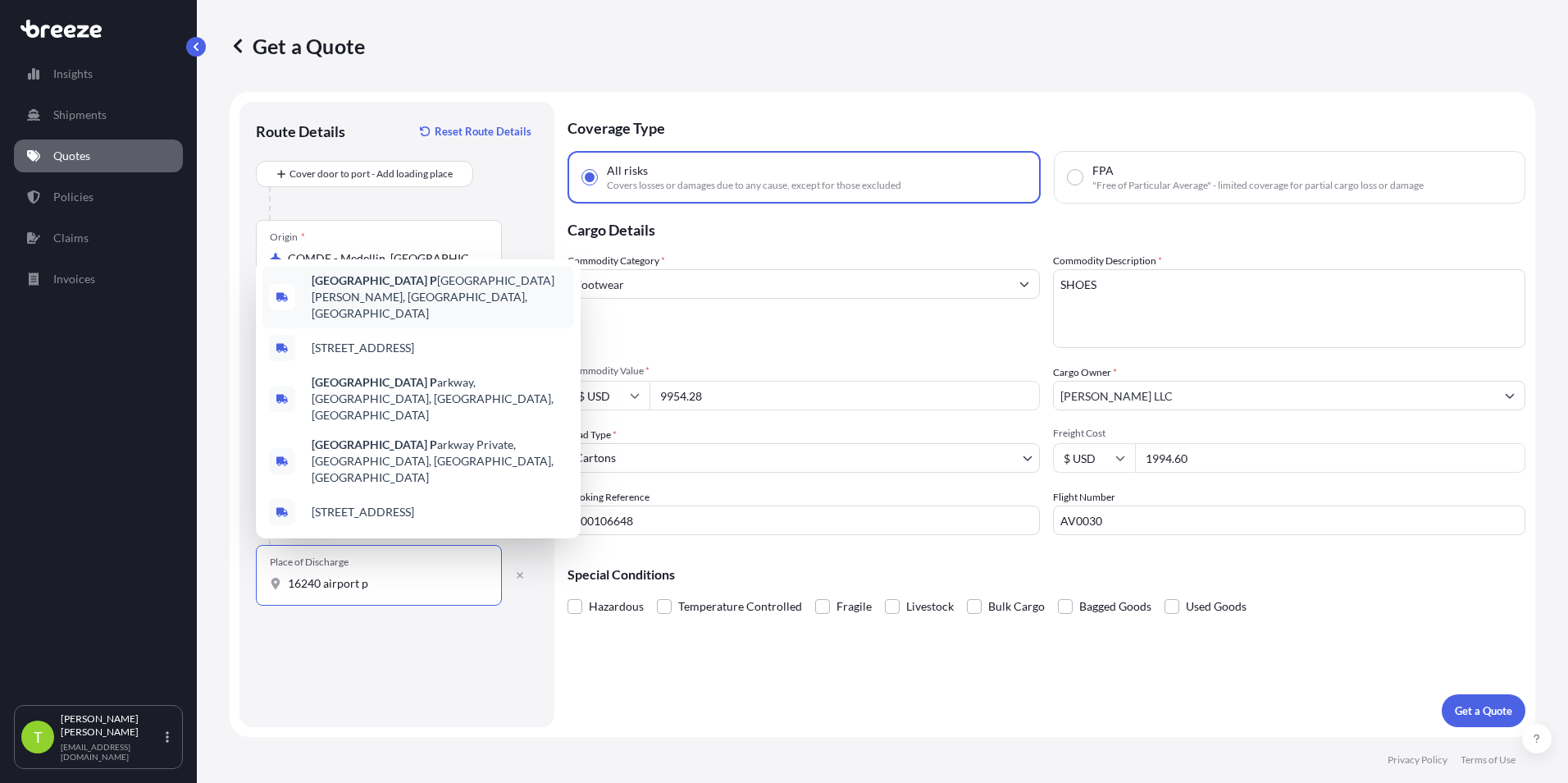
click at [403, 321] on span "[STREET_ADDRESS][PERSON_NAME]" at bounding box center [440, 297] width 256 height 50
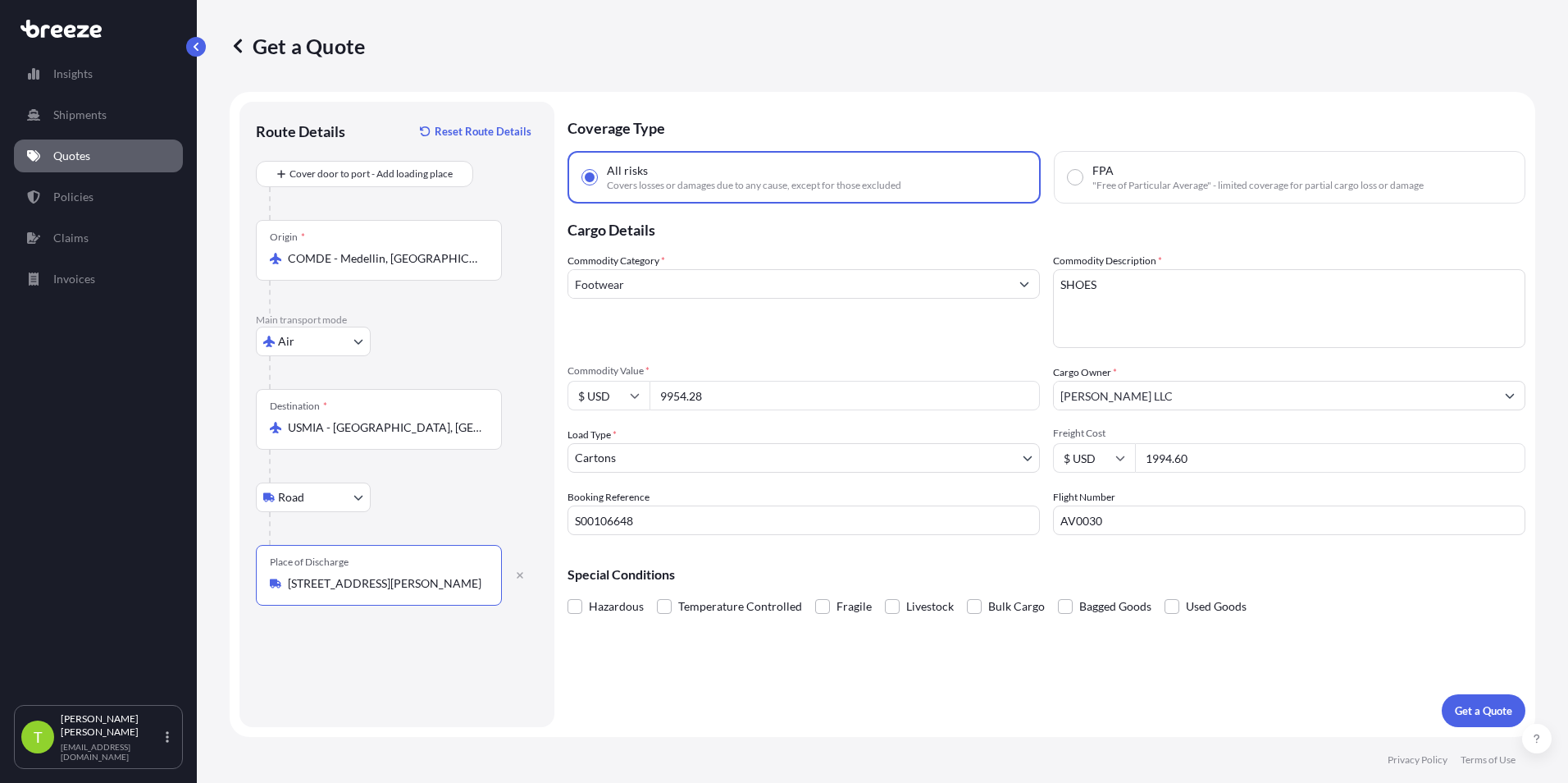
type input "[STREET_ADDRESS][PERSON_NAME]"
click at [778, 723] on button "Get a Quote" at bounding box center [1484, 711] width 84 height 33
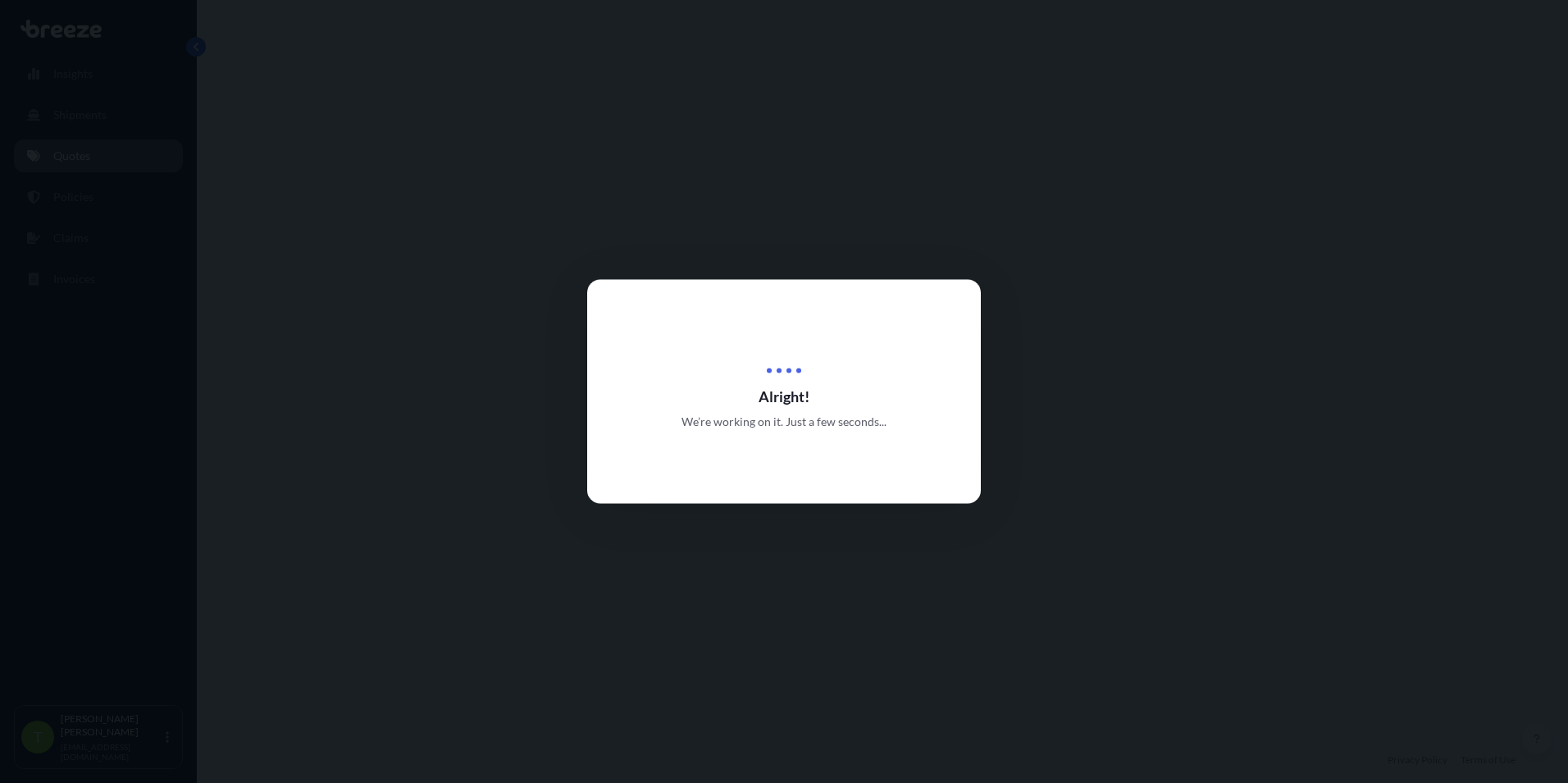
select select "Air"
select select "Road"
select select "4"
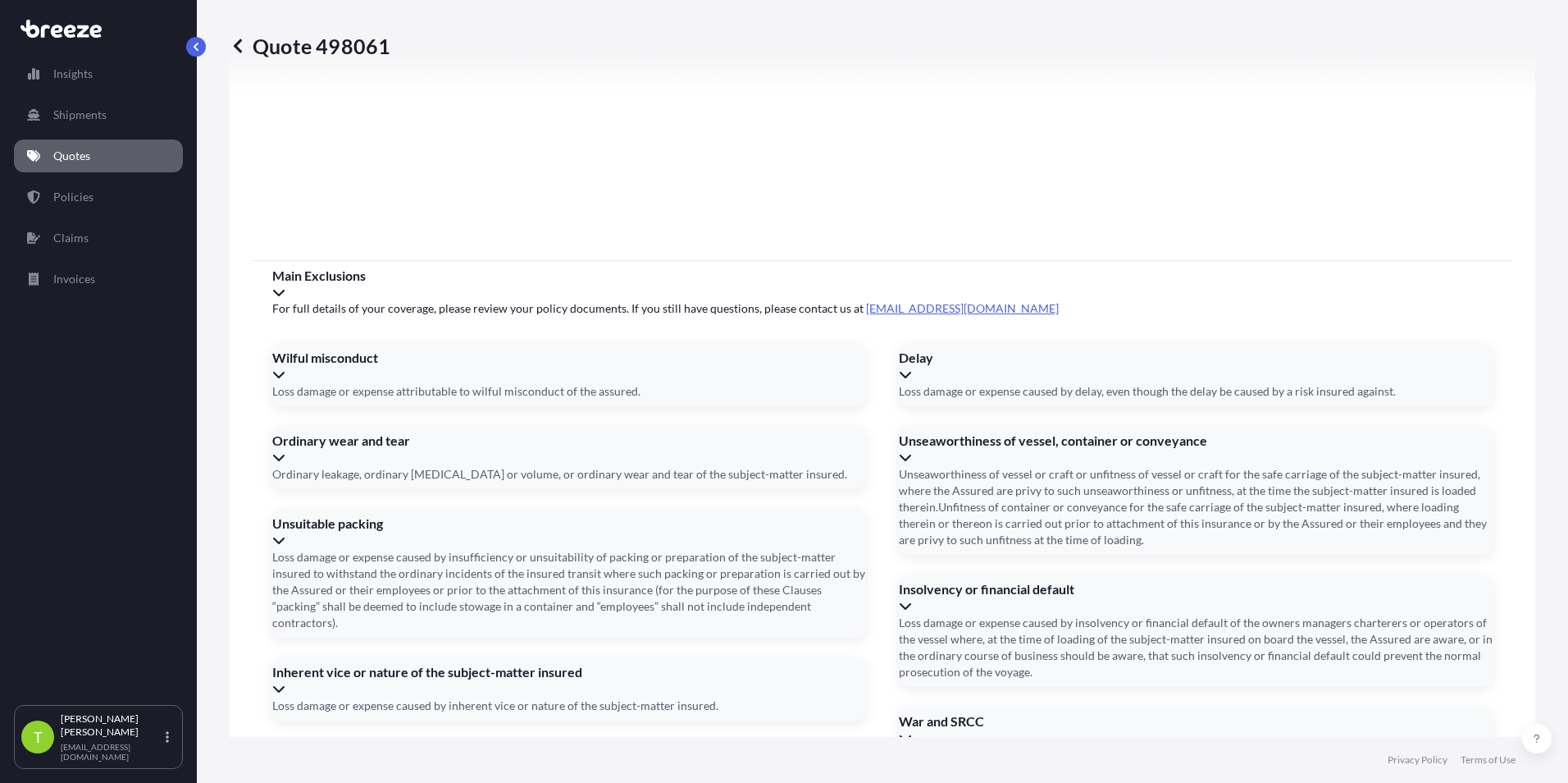
scroll to position [2082, 0]
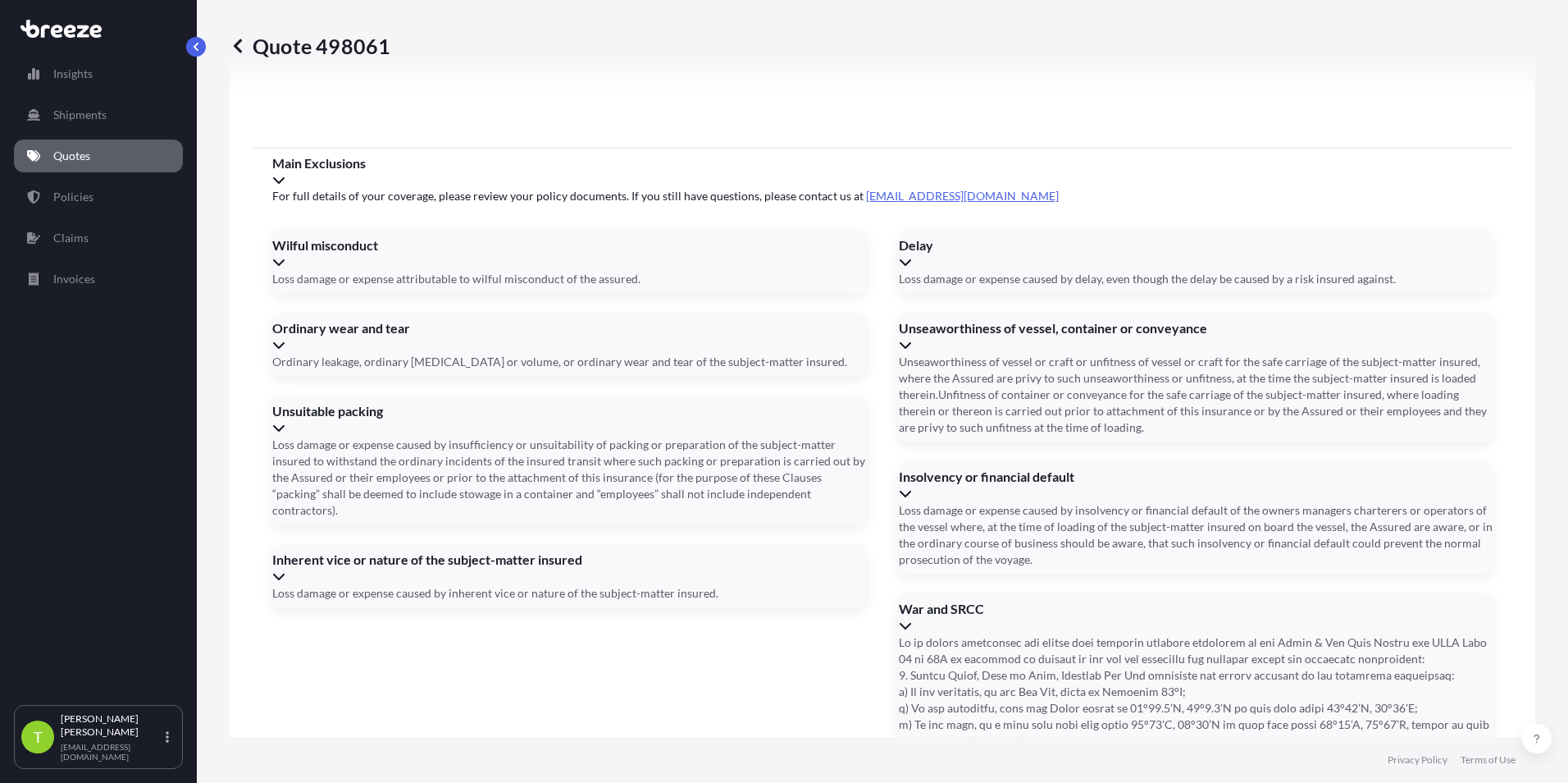
type input "[DATE]"
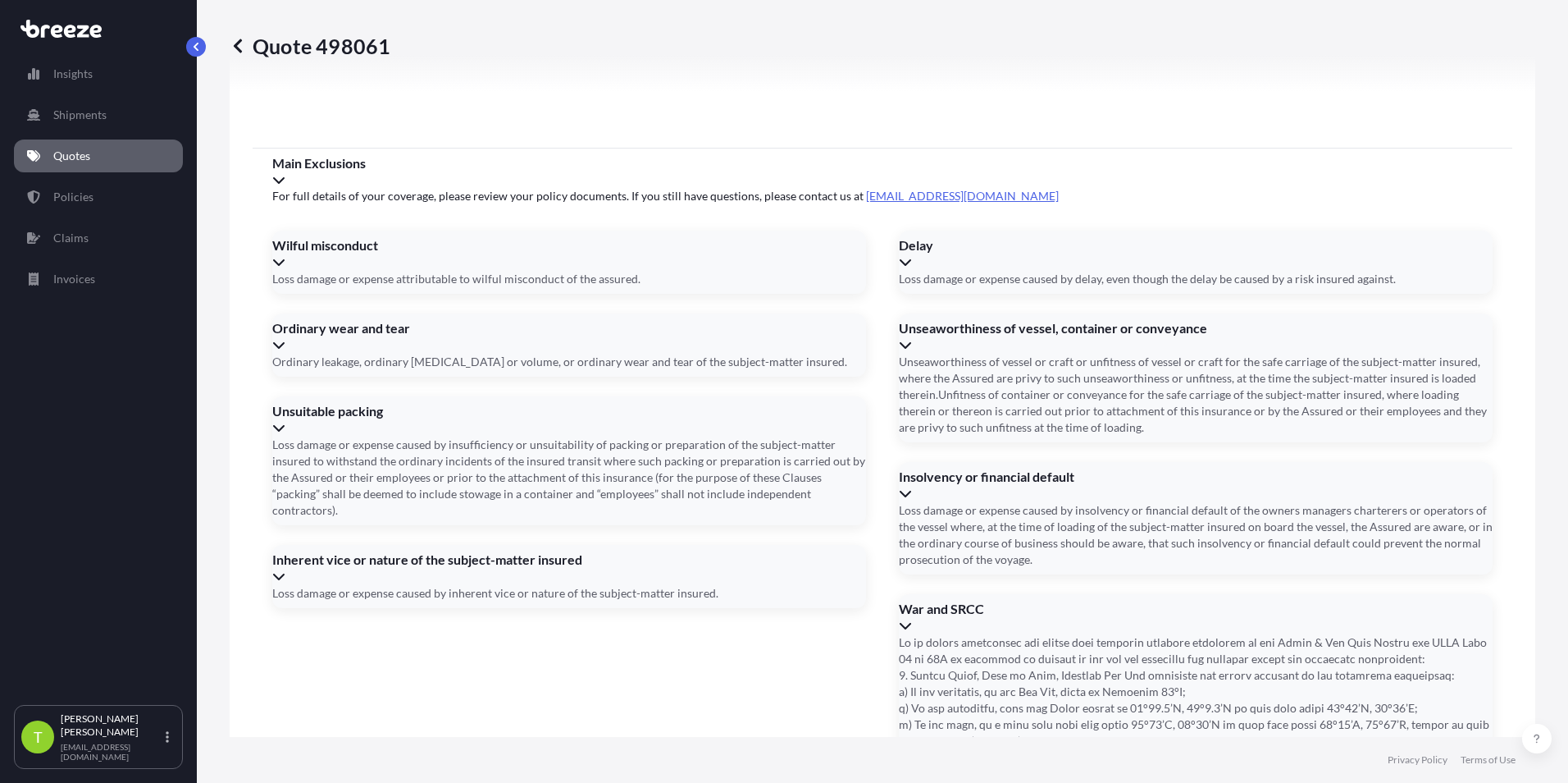
paste input "729 4538 8361"
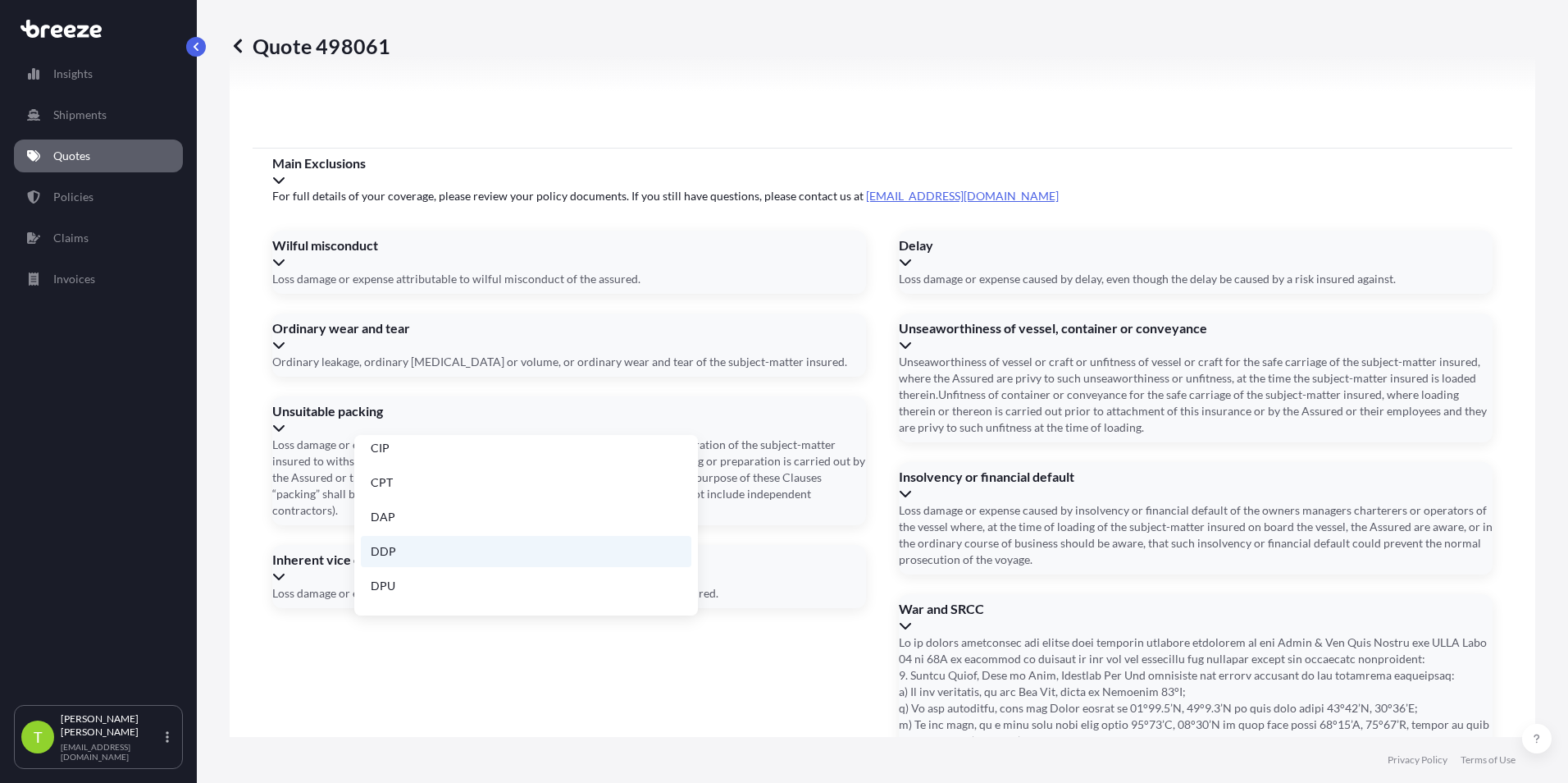
scroll to position [208, 0]
click at [475, 593] on li "FOB" at bounding box center [526, 593] width 331 height 31
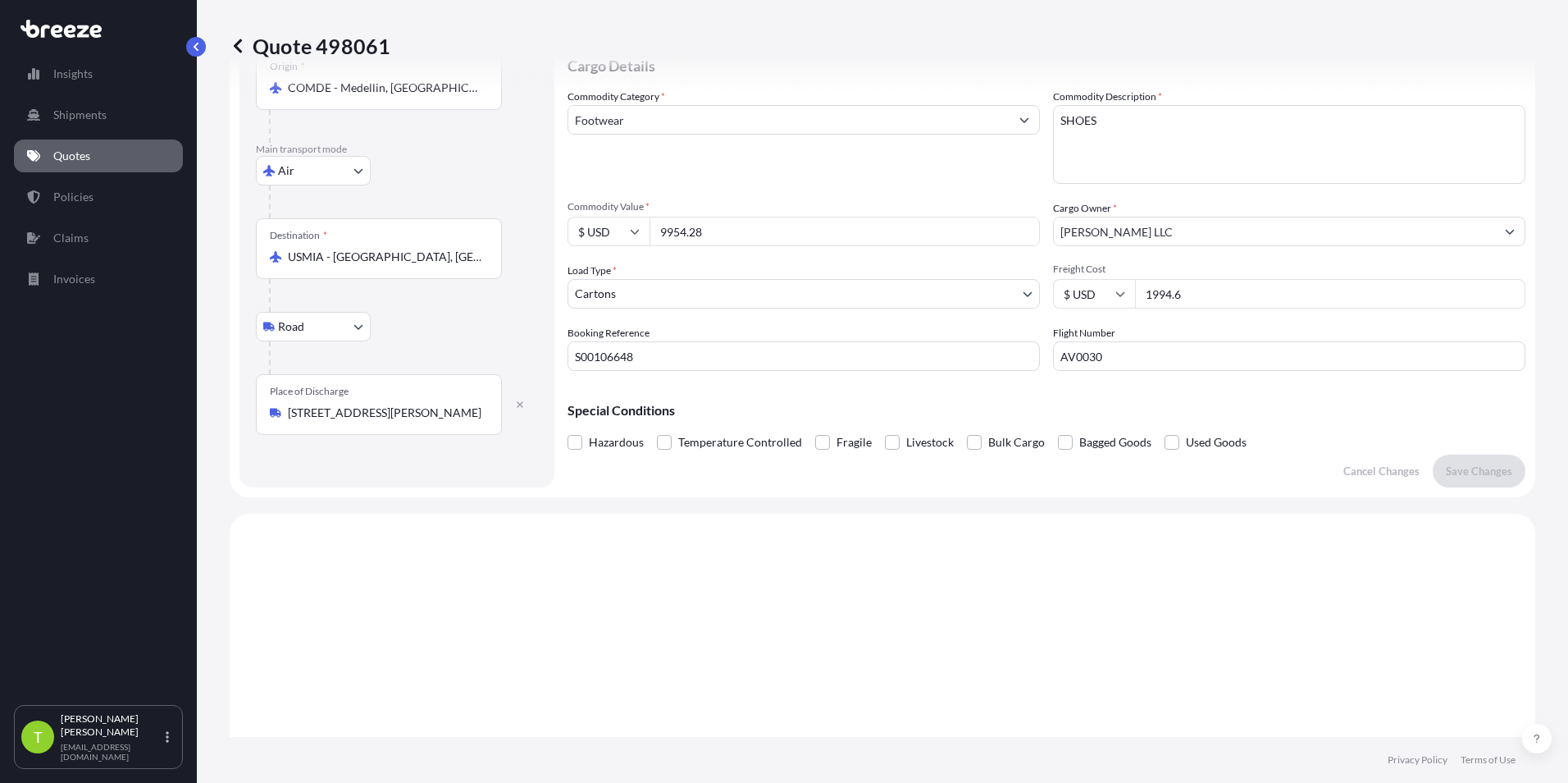
scroll to position [82, 0]
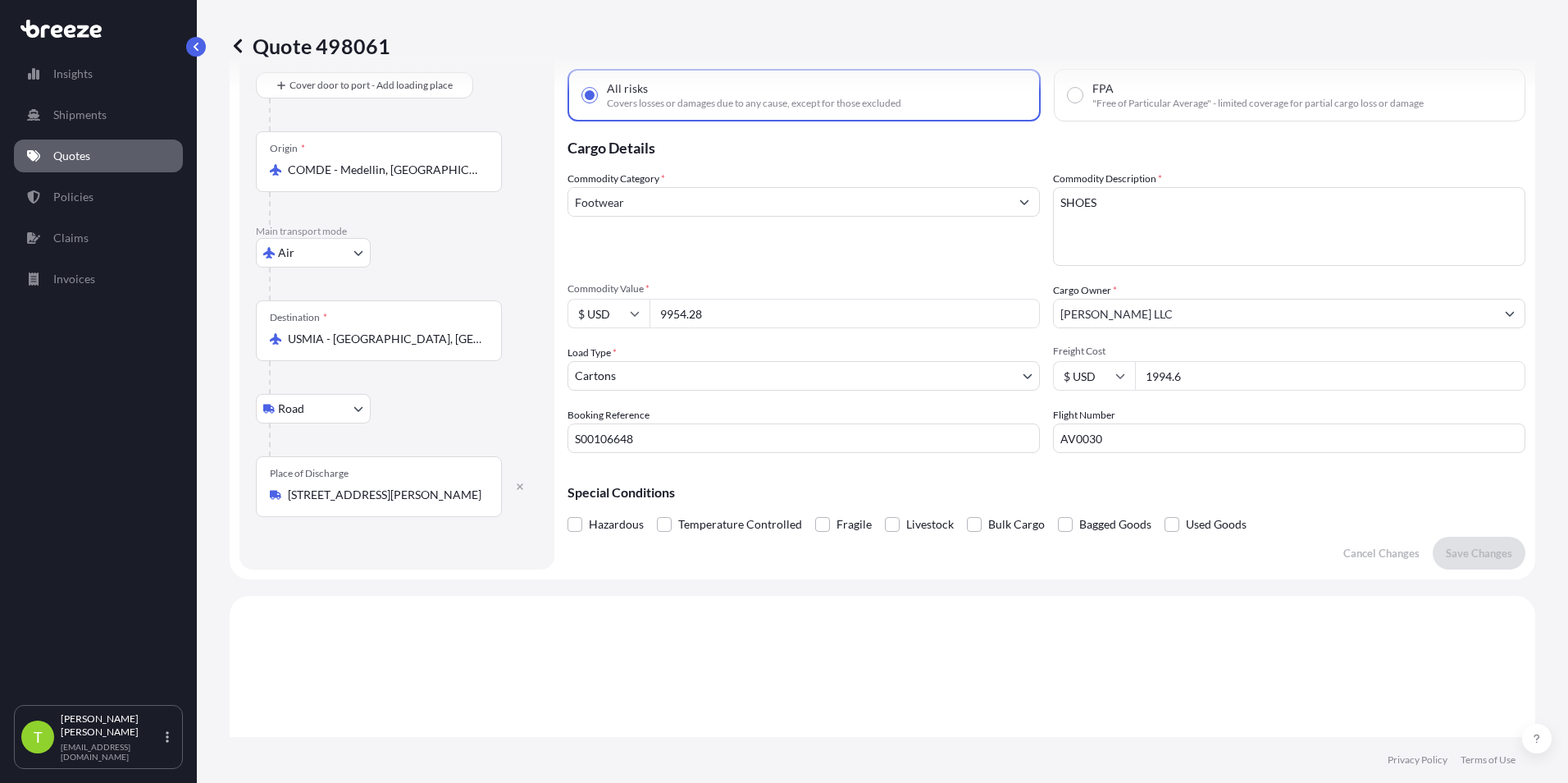
click at [750, 426] on input "S00106648" at bounding box center [804, 438] width 473 height 30
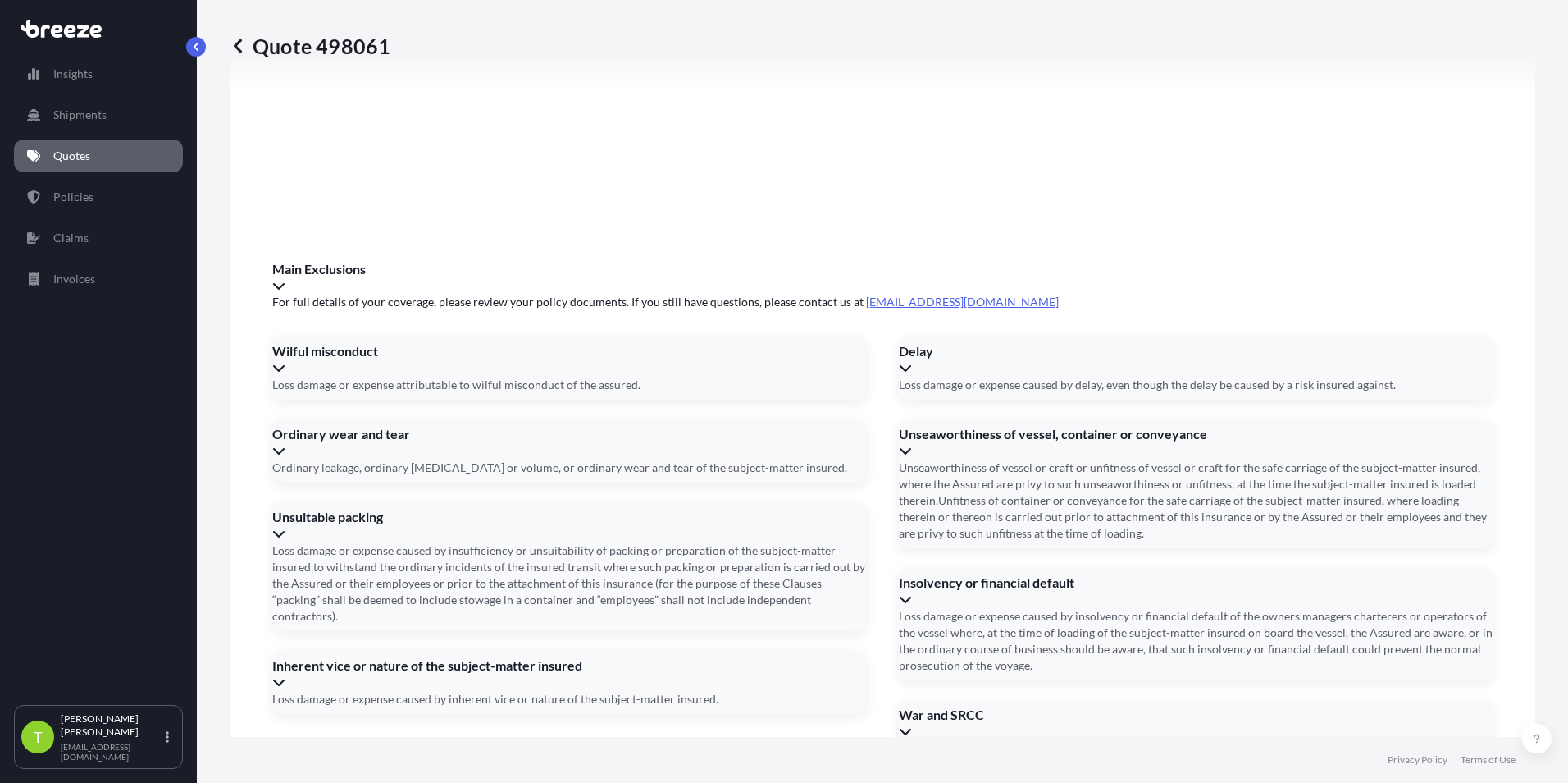
scroll to position [2082, 0]
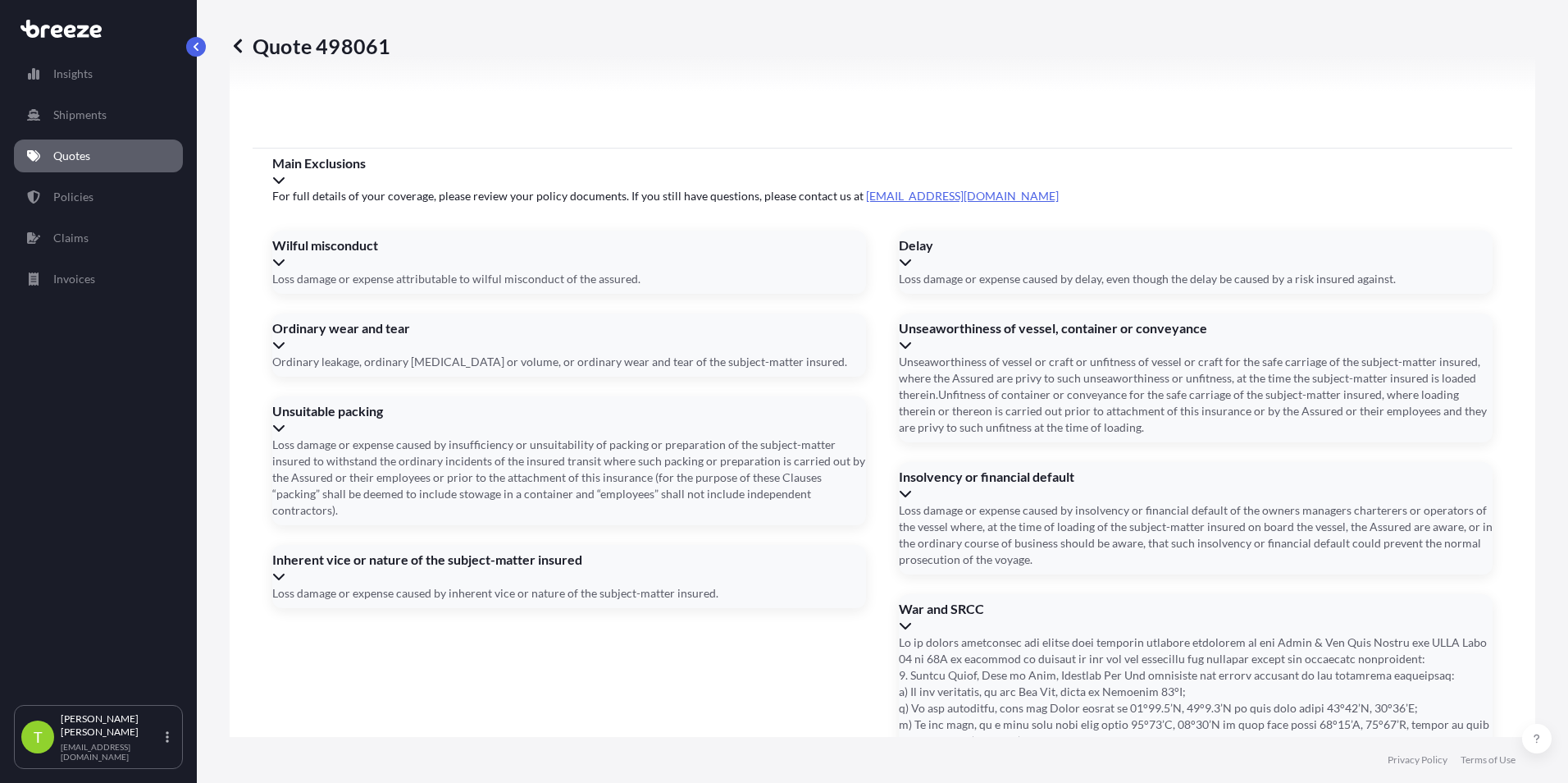
type input "[PHONE_NUMBER]"
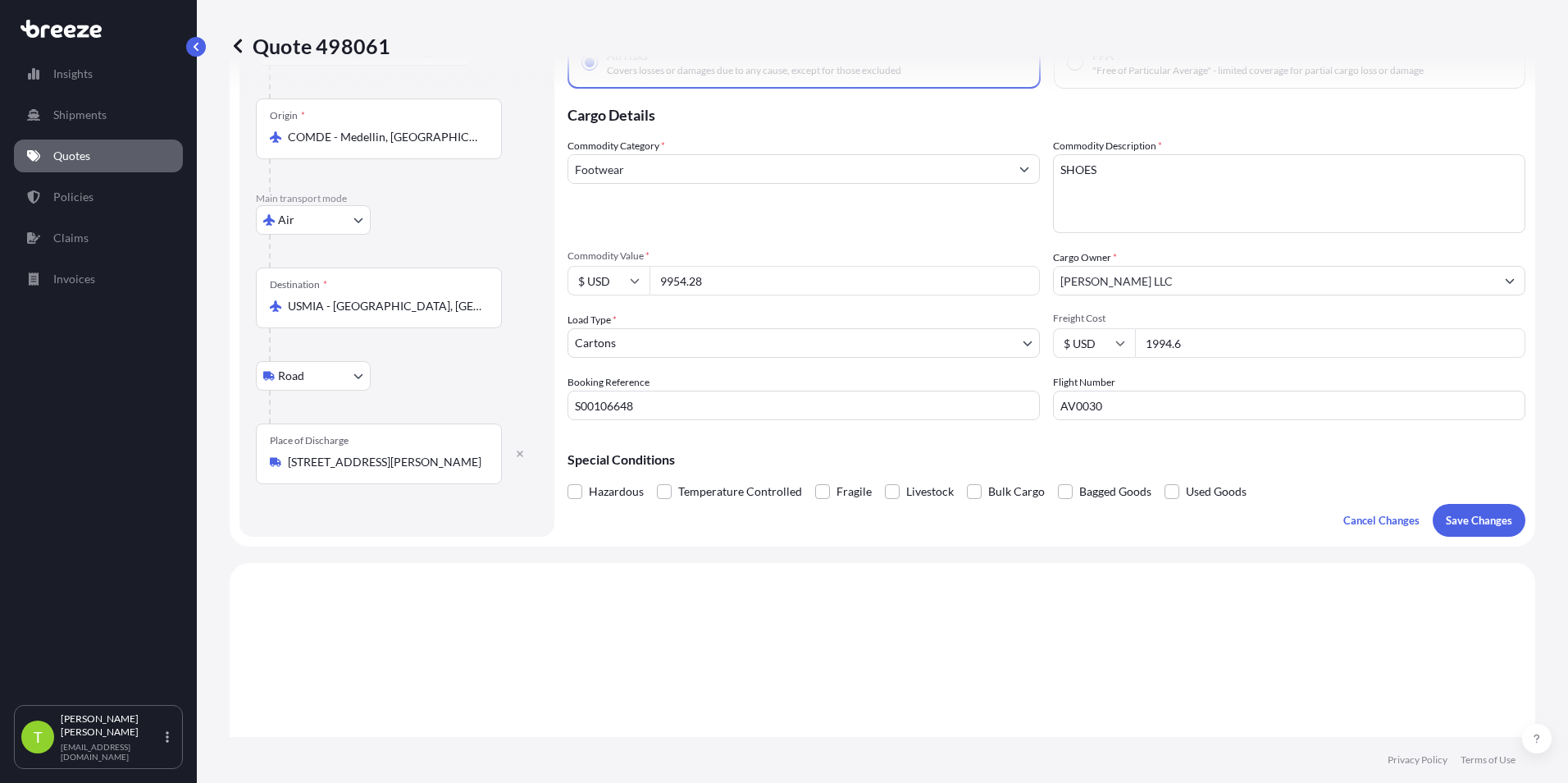
scroll to position [0, 0]
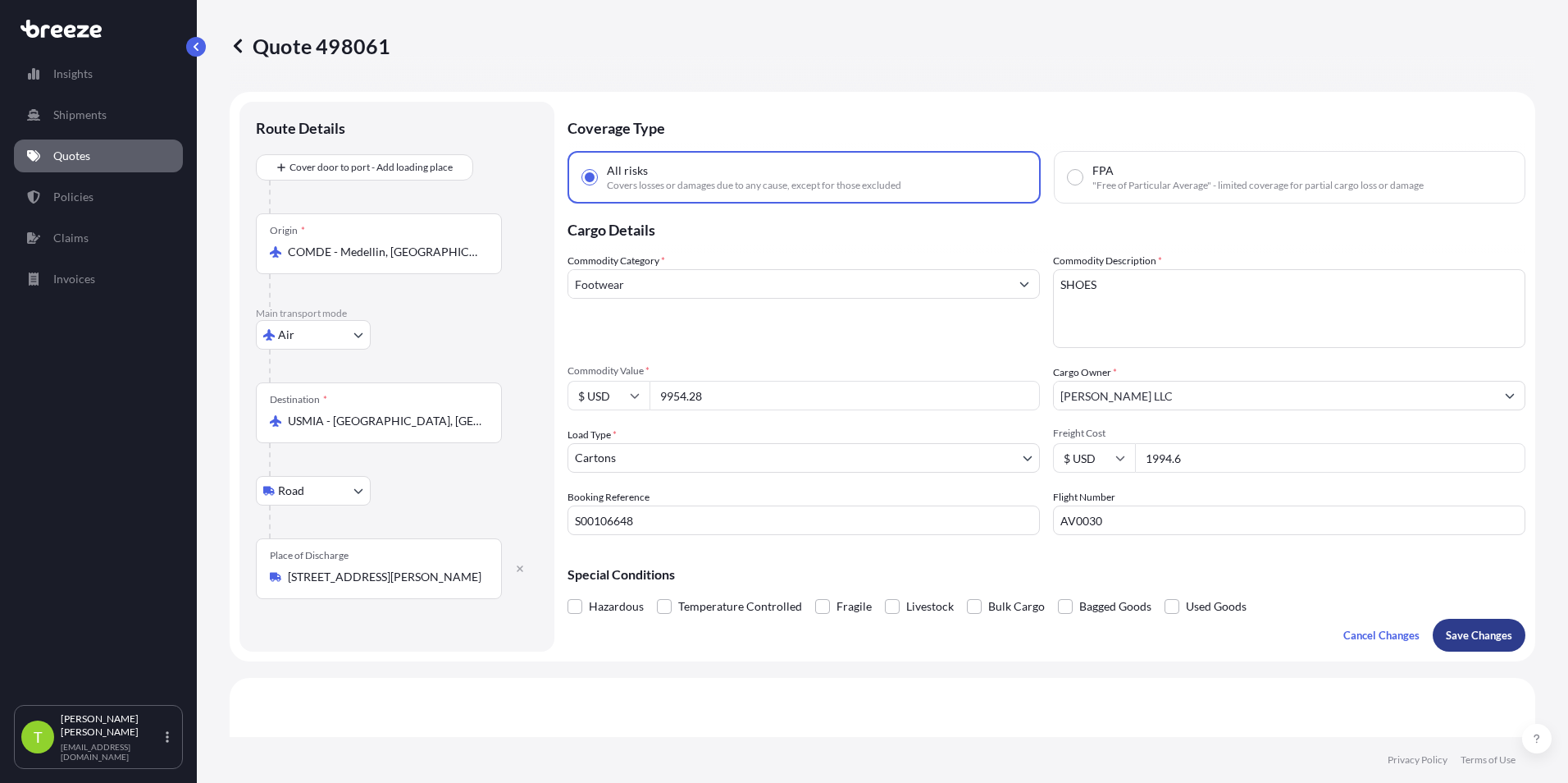
click at [778, 629] on p "Save Changes" at bounding box center [1479, 635] width 66 height 17
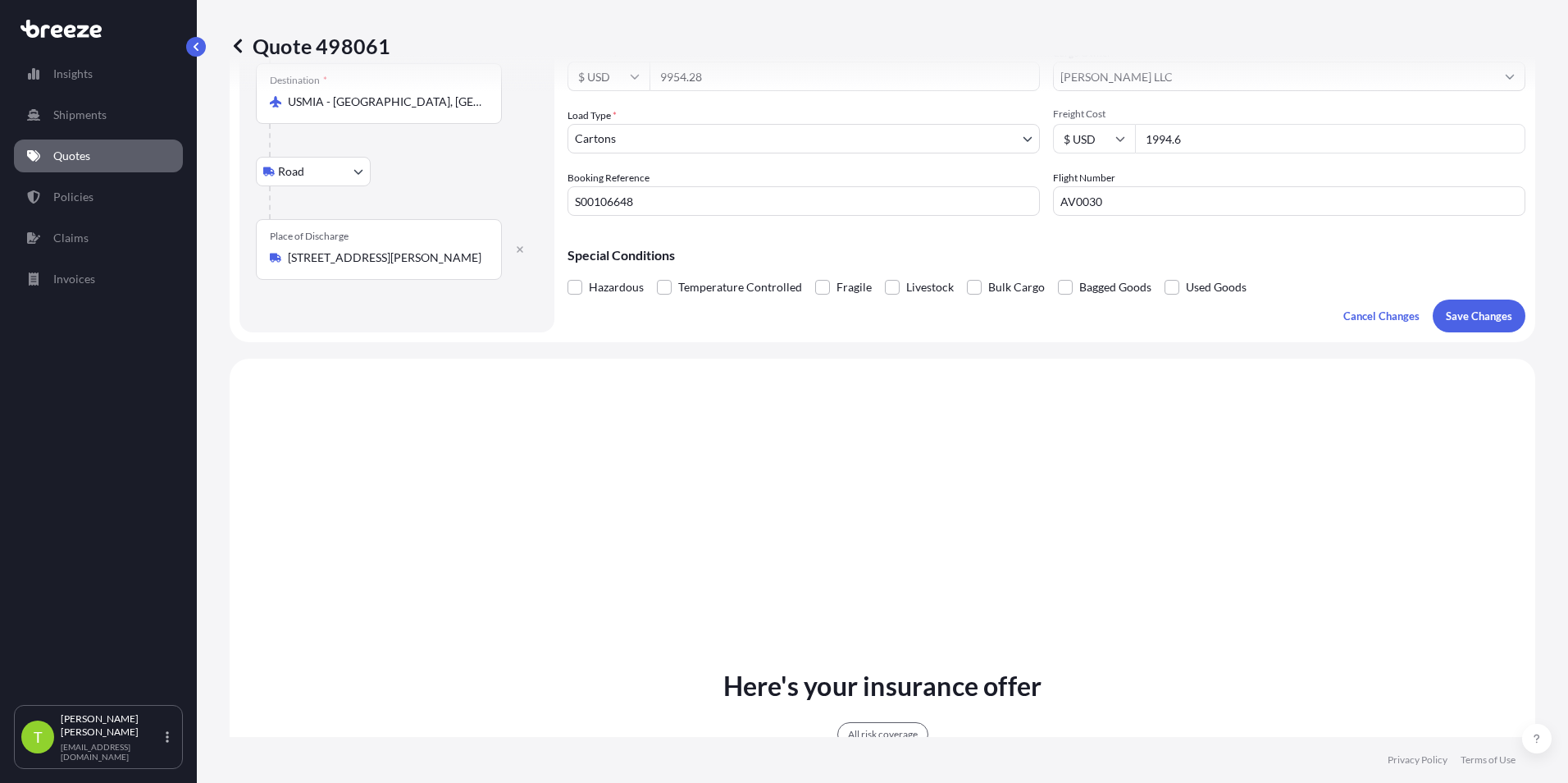
scroll to position [596, 0]
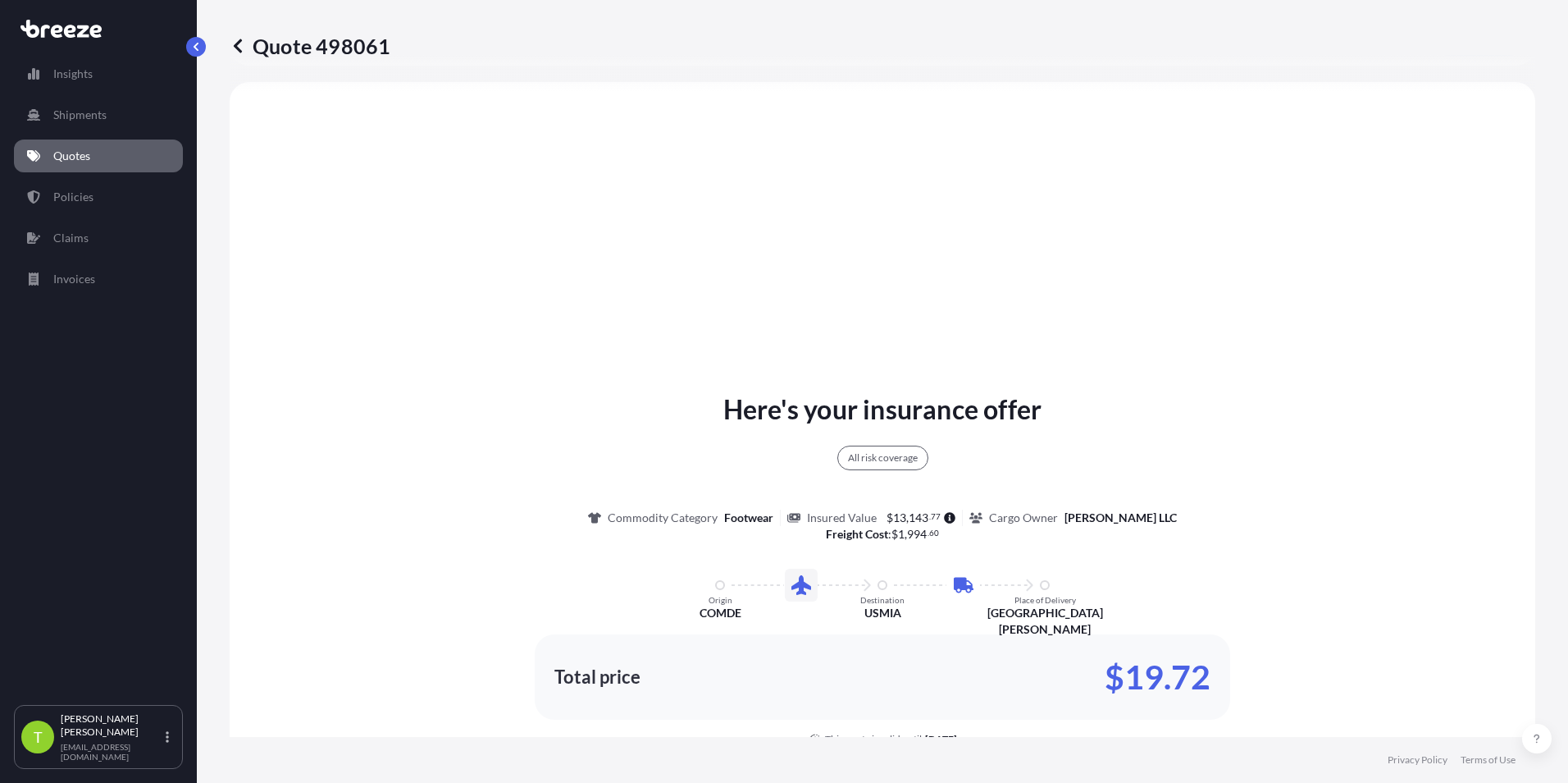
select select "Air"
select select "Road"
select select "4"
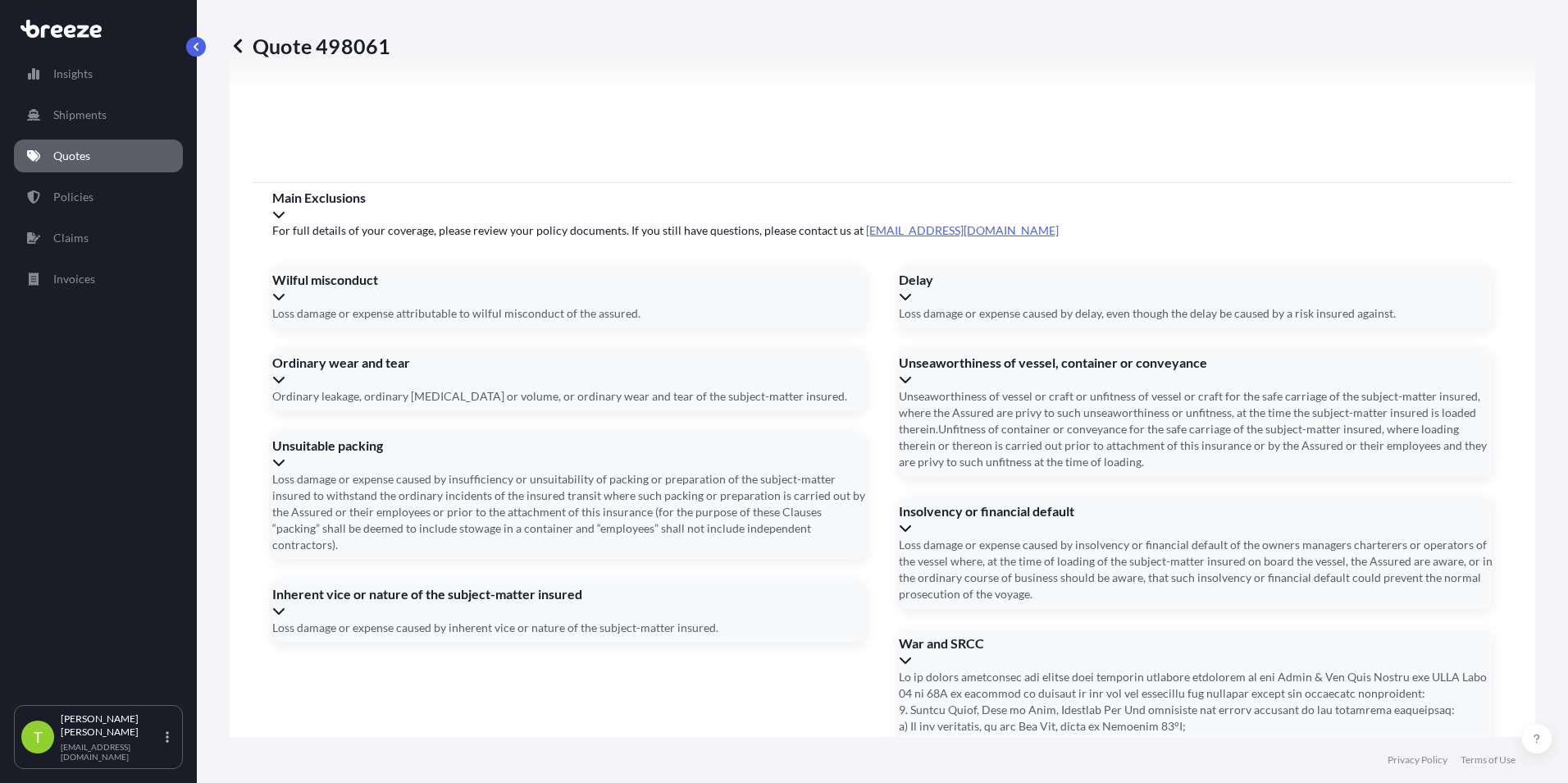
scroll to position [2082, 0]
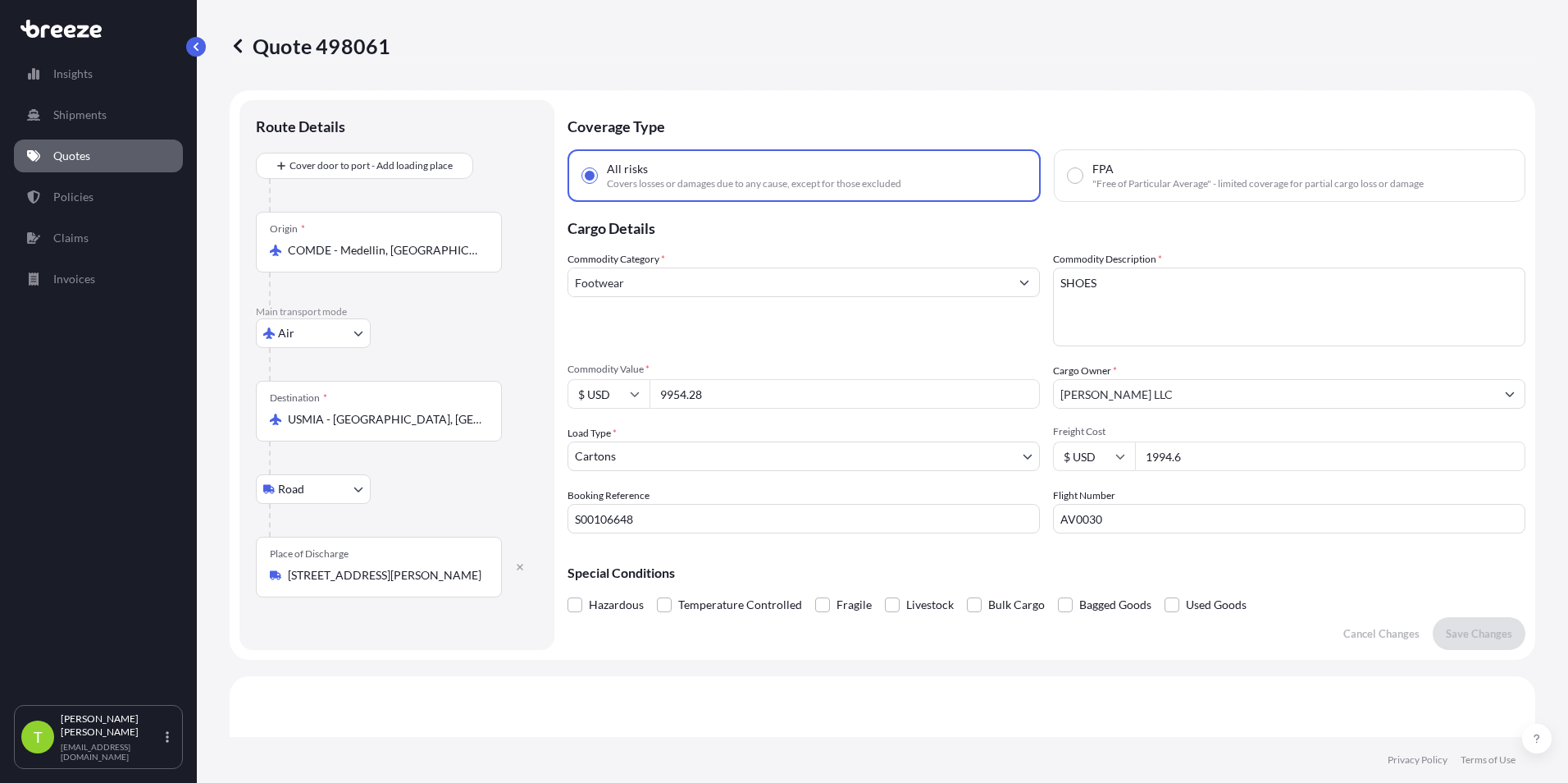
scroll to position [0, 0]
click at [760, 273] on input "Footwear" at bounding box center [789, 284] width 441 height 30
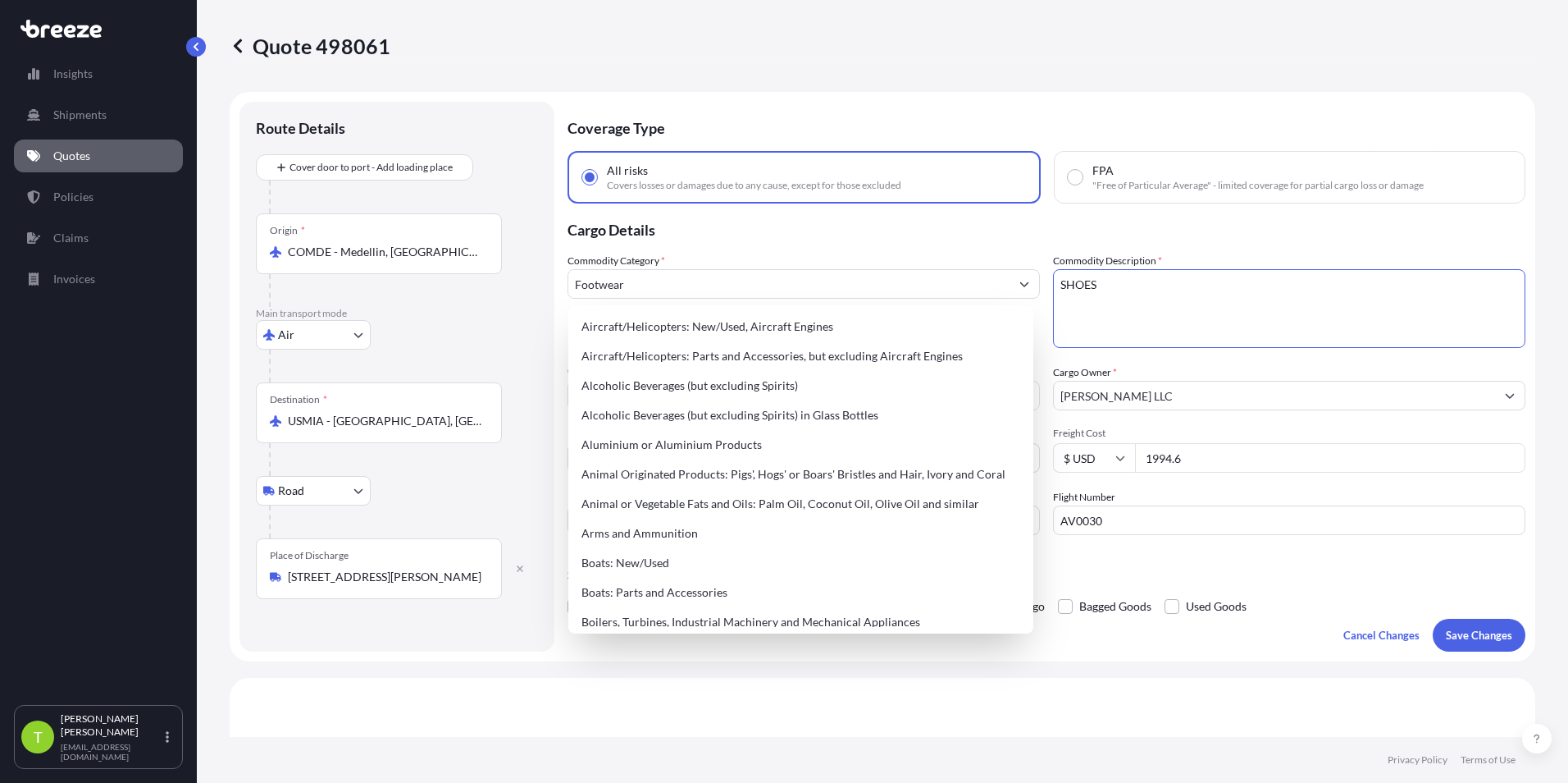
click at [778, 287] on textarea "SHOES" at bounding box center [1289, 308] width 473 height 78
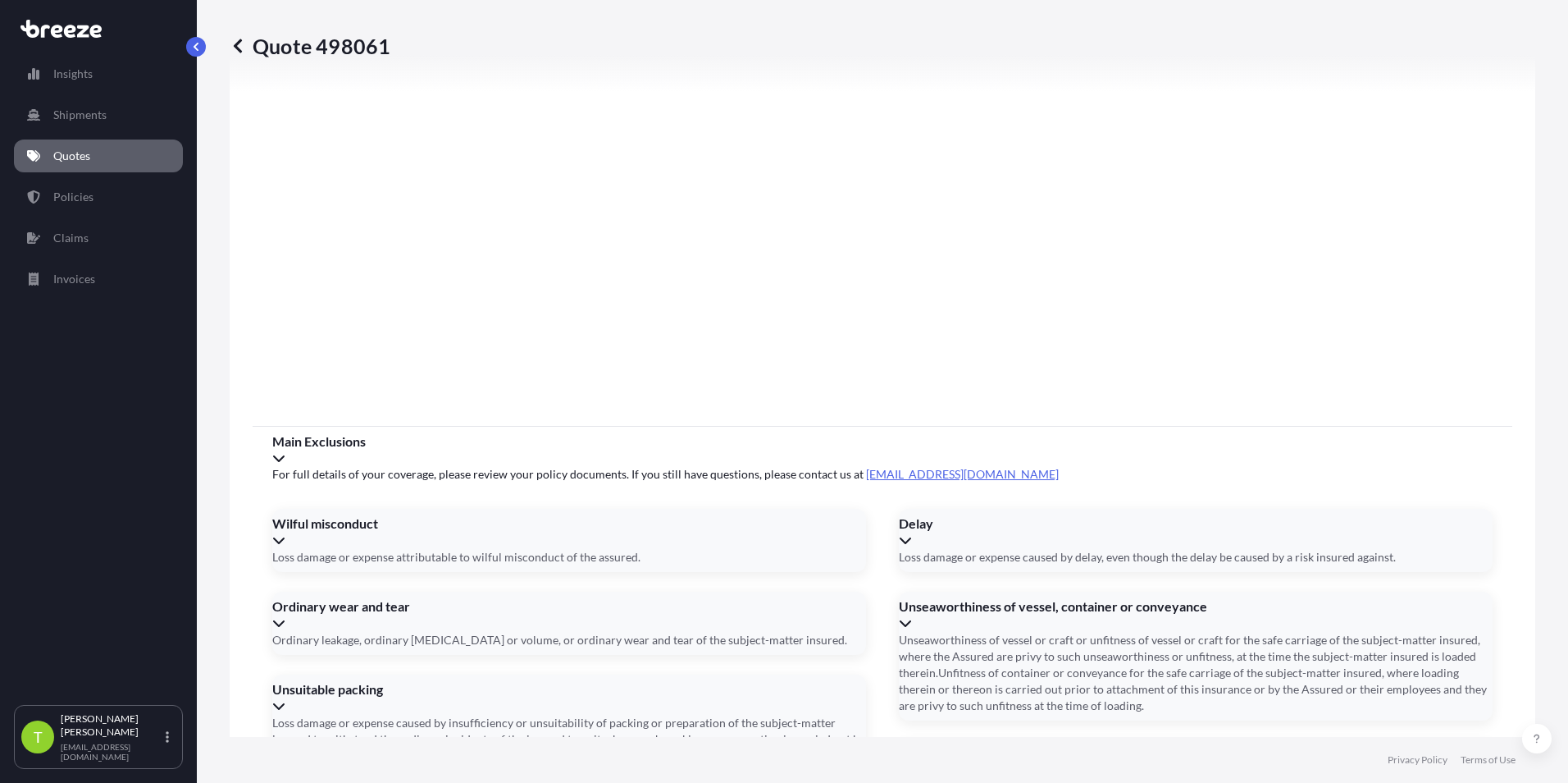
scroll to position [2082, 0]
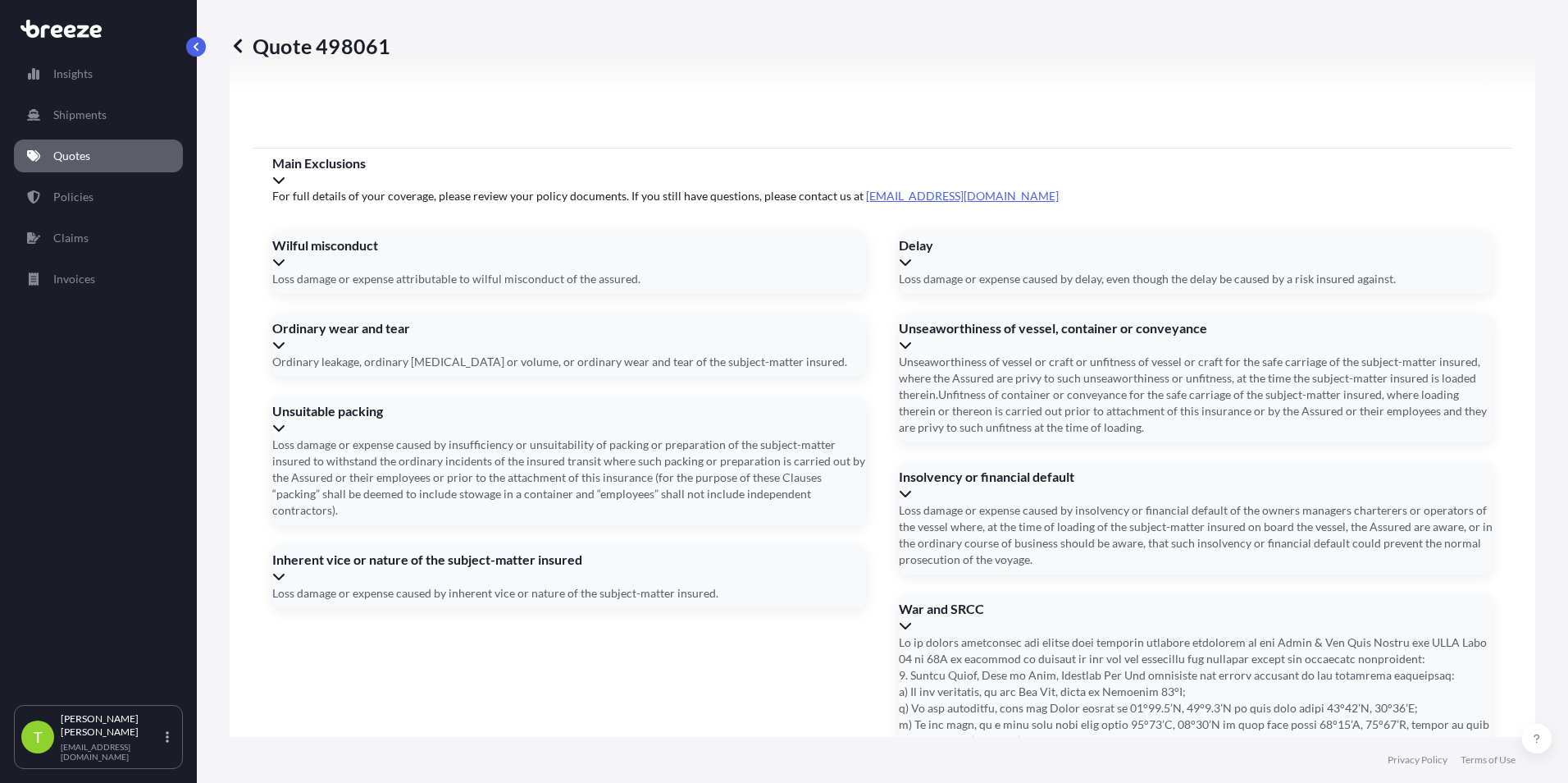
drag, startPoint x: 797, startPoint y: 568, endPoint x: 759, endPoint y: 578, distance: 39.3
type input "729,4538,8361"
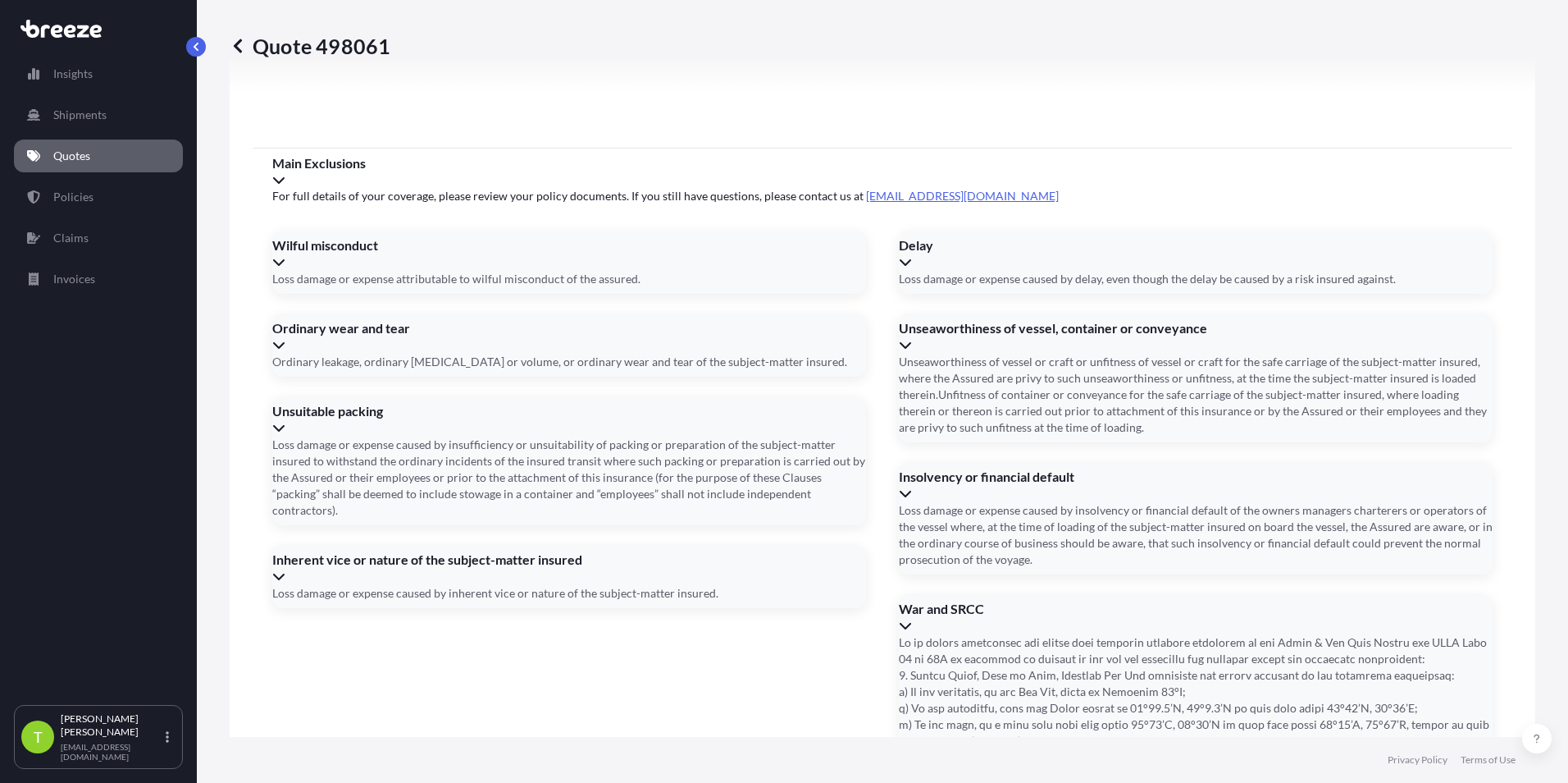
type input "[DATE]"
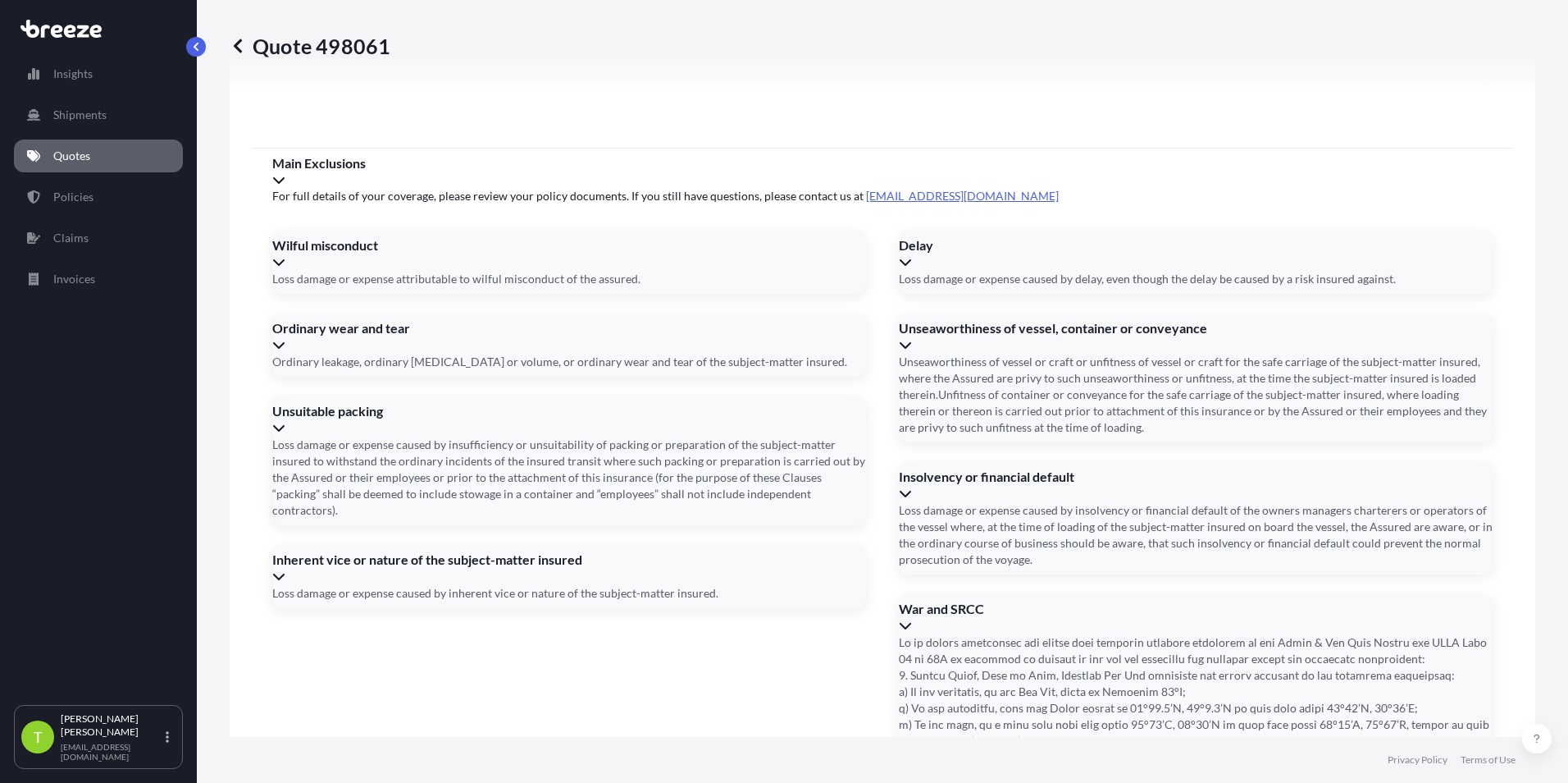
paste input "729 4538 8361"
type input "72945388361"
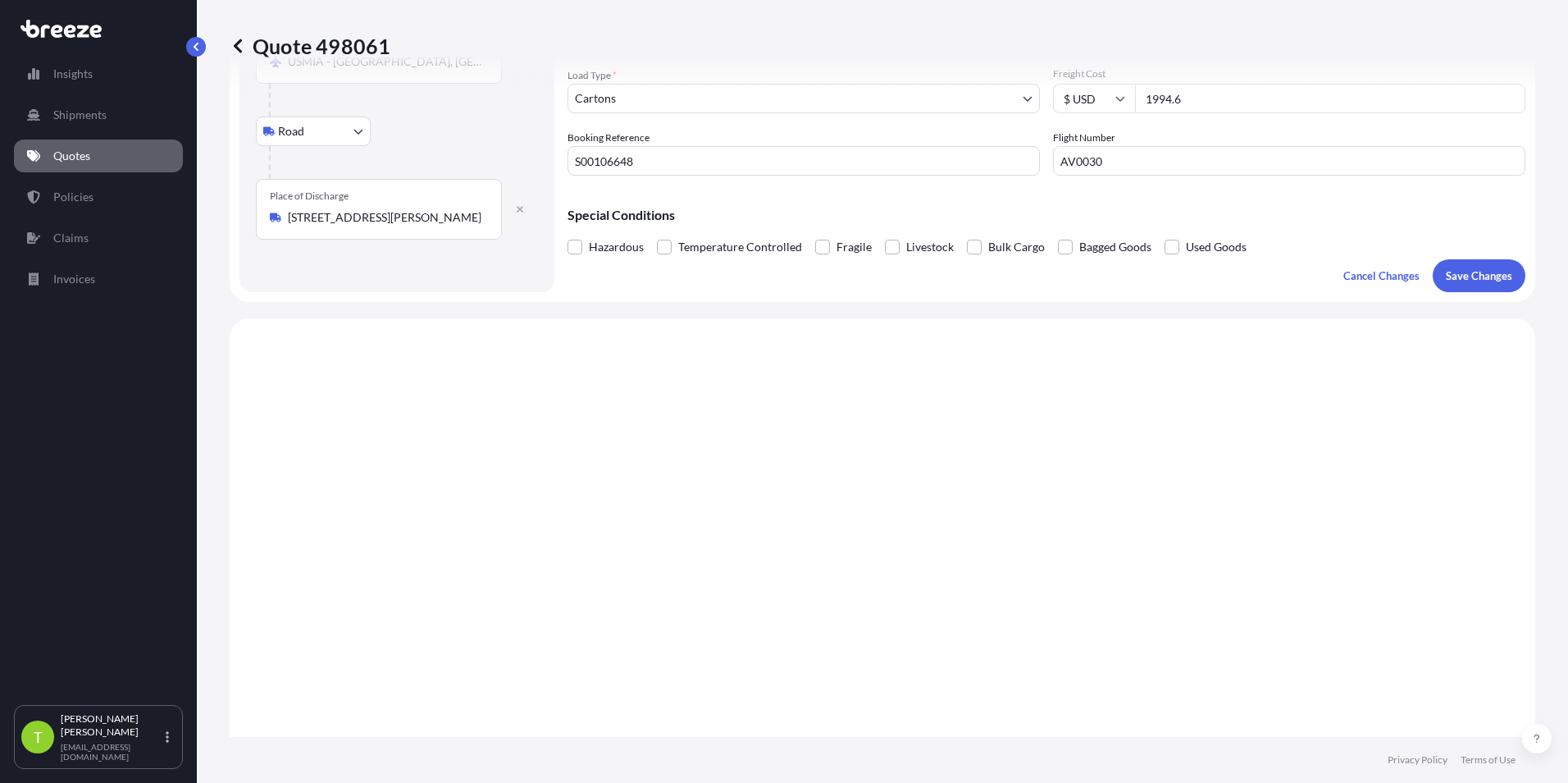
scroll to position [0, 0]
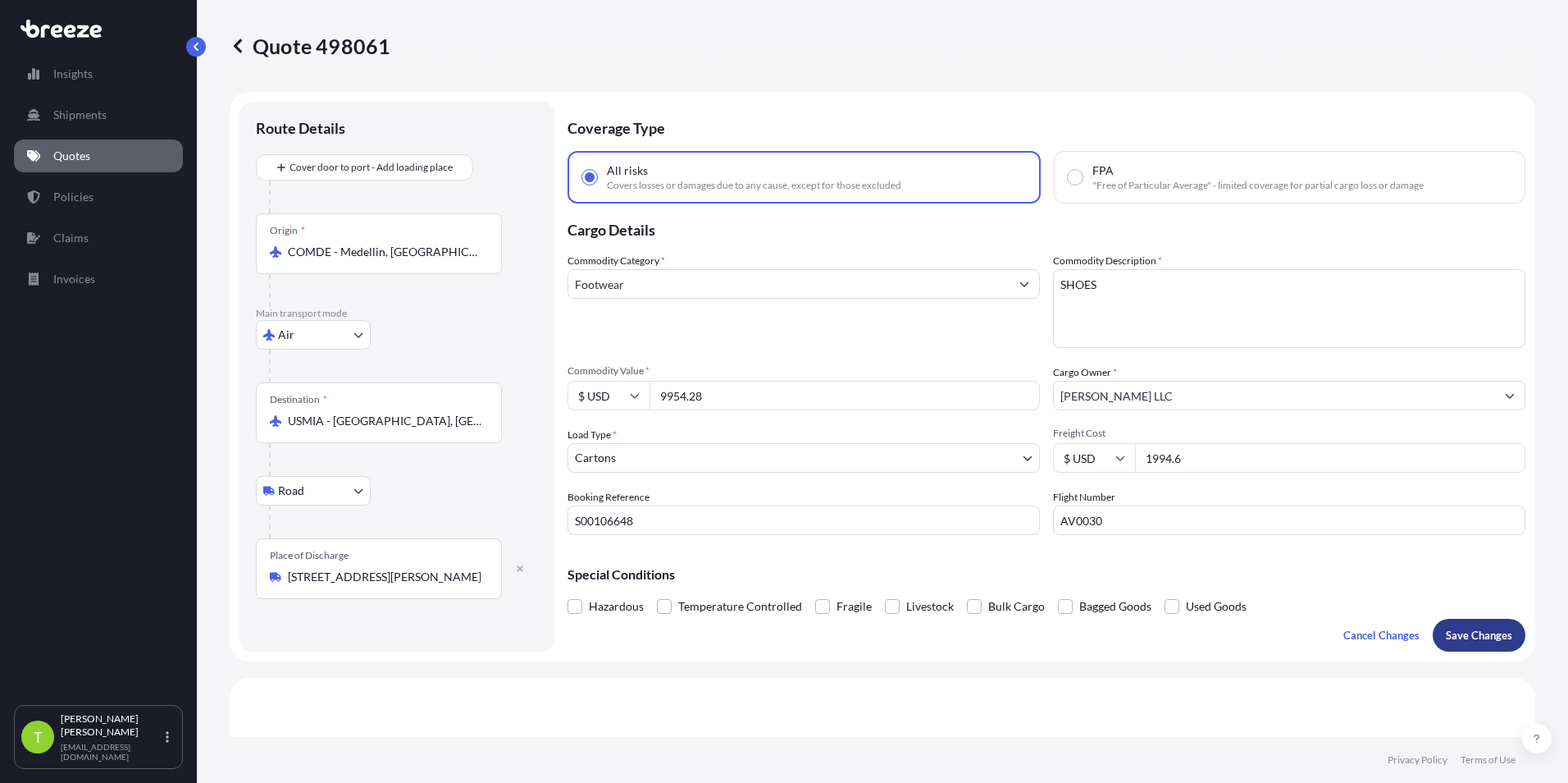
click at [778, 630] on p "Save Changes" at bounding box center [1479, 635] width 66 height 17
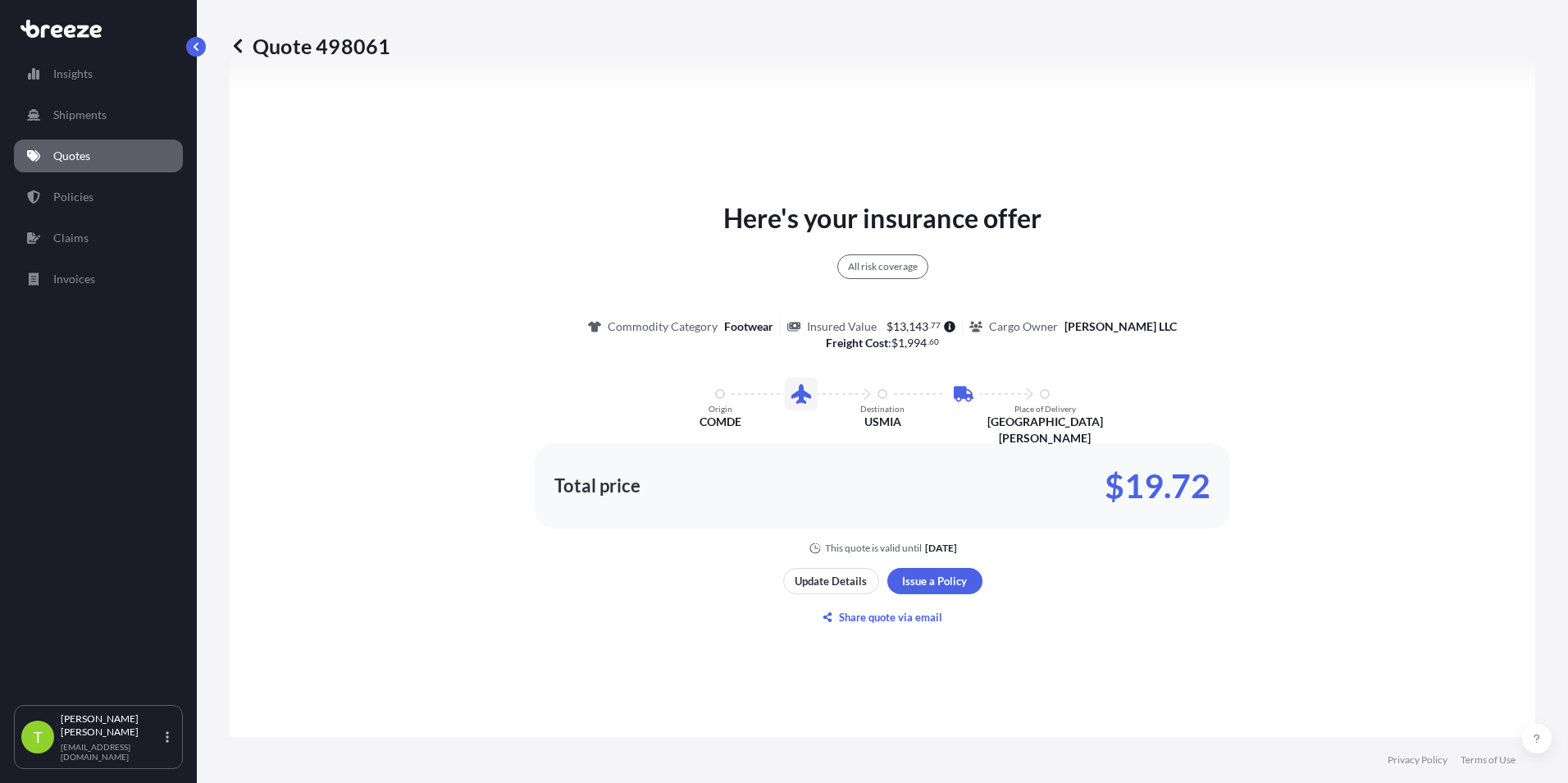
scroll to position [841, 0]
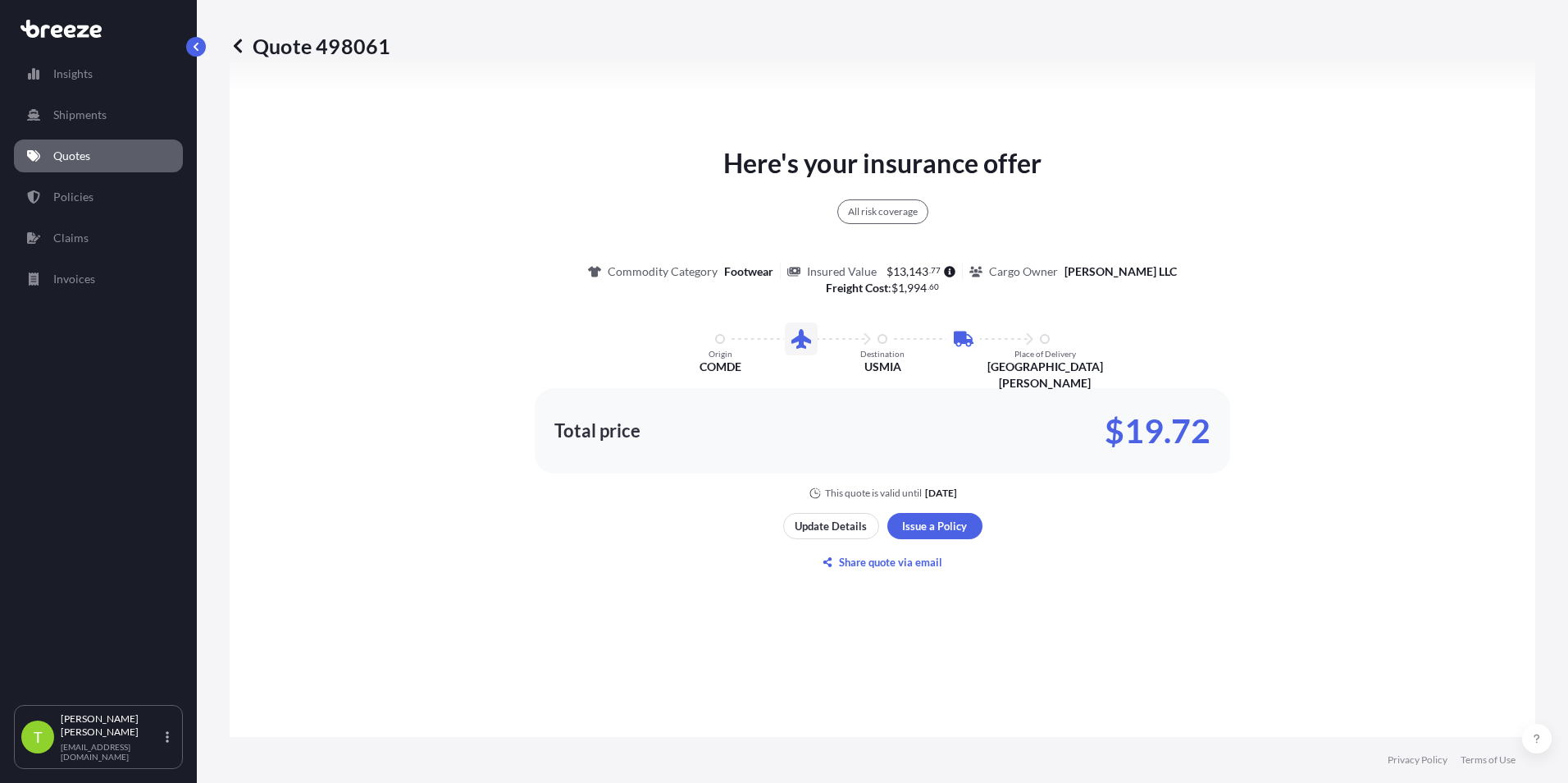
select select "Air"
select select "Road"
select select "4"
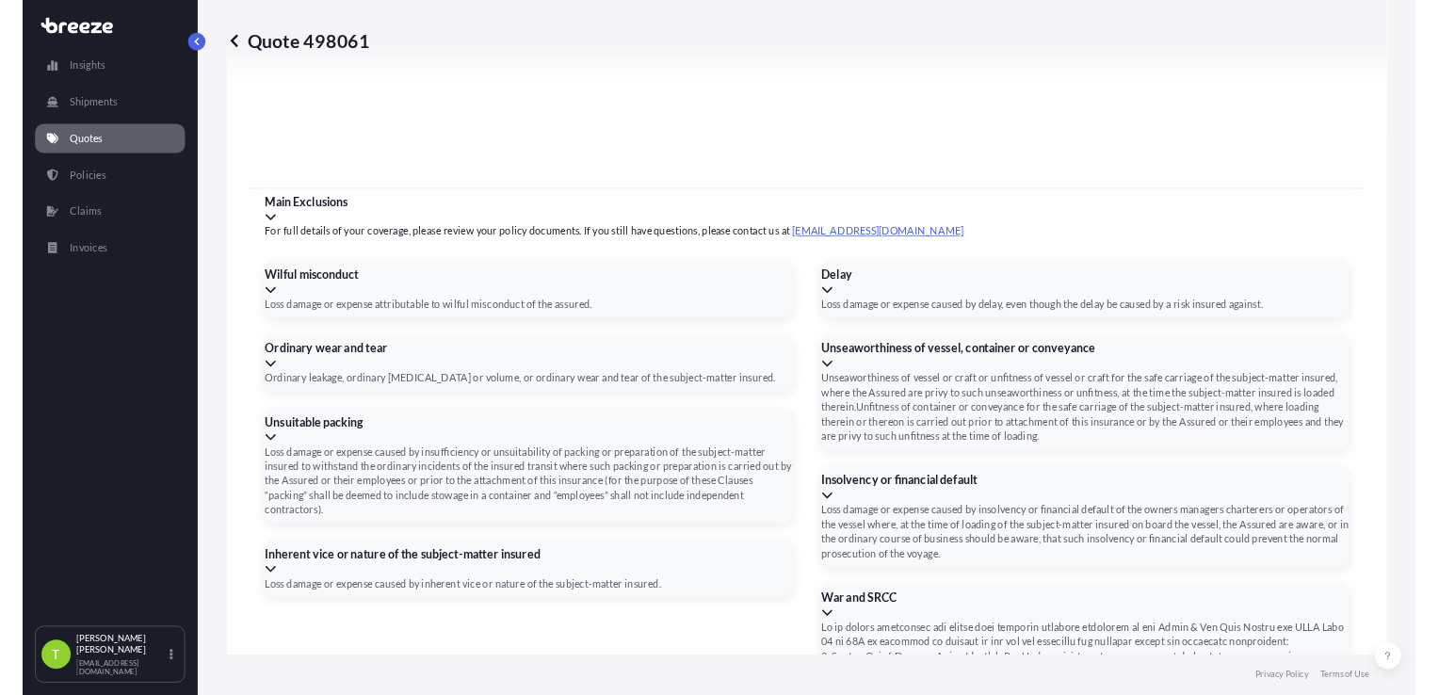
scroll to position [2391, 0]
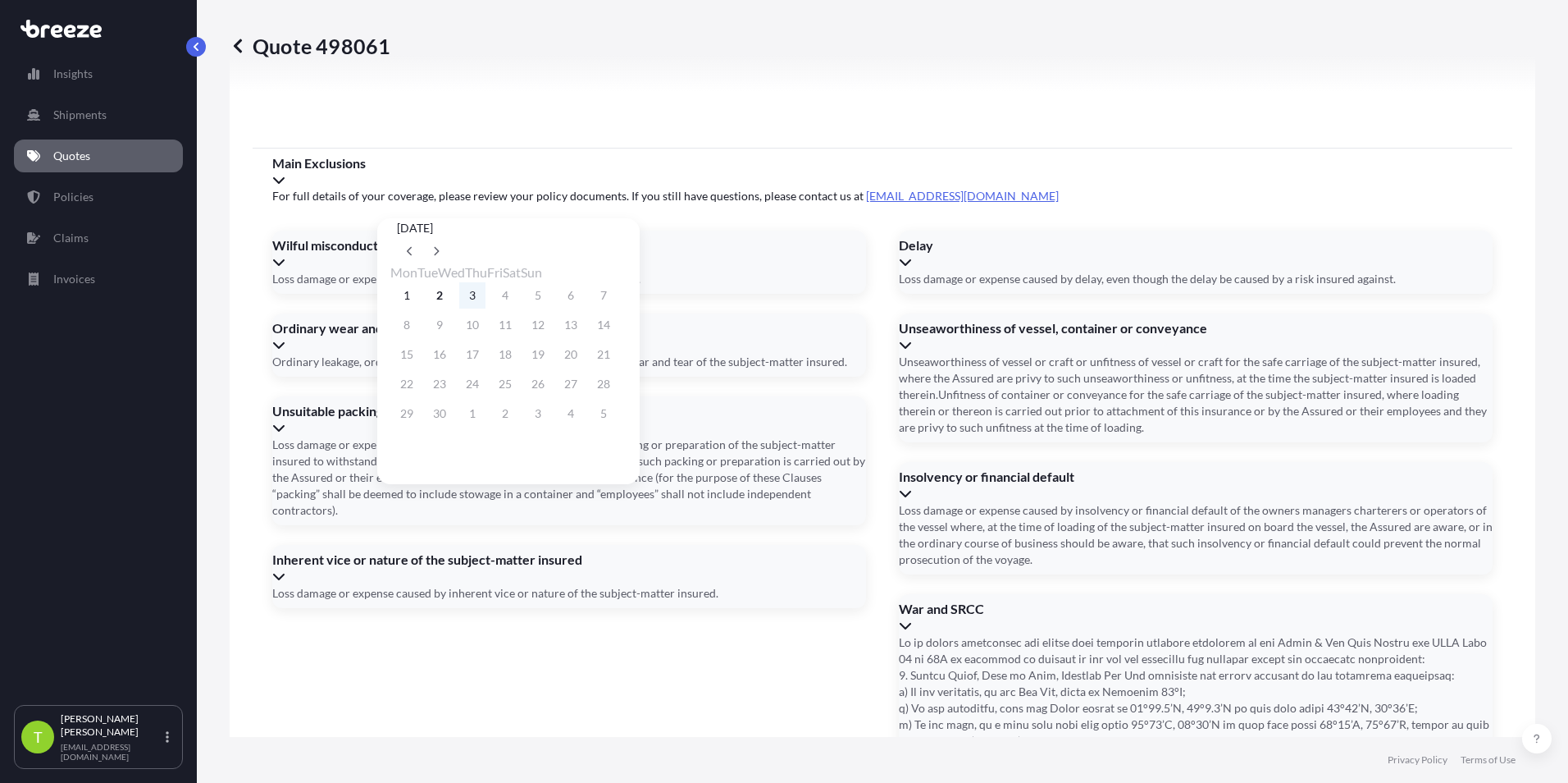
click at [485, 293] on button "3" at bounding box center [472, 295] width 26 height 26
type input "[DATE]"
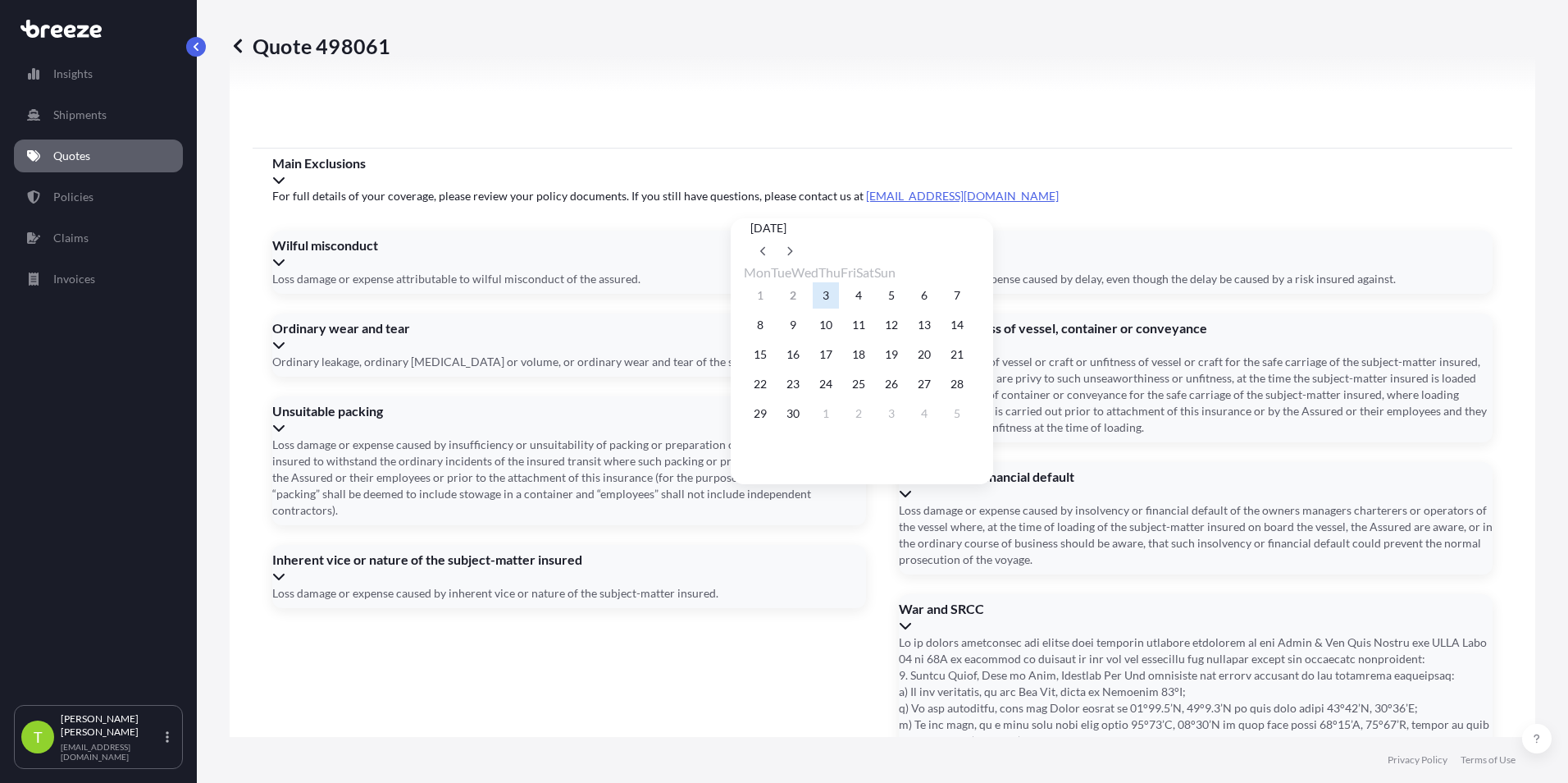
click at [778, 299] on button "3" at bounding box center [825, 295] width 26 height 26
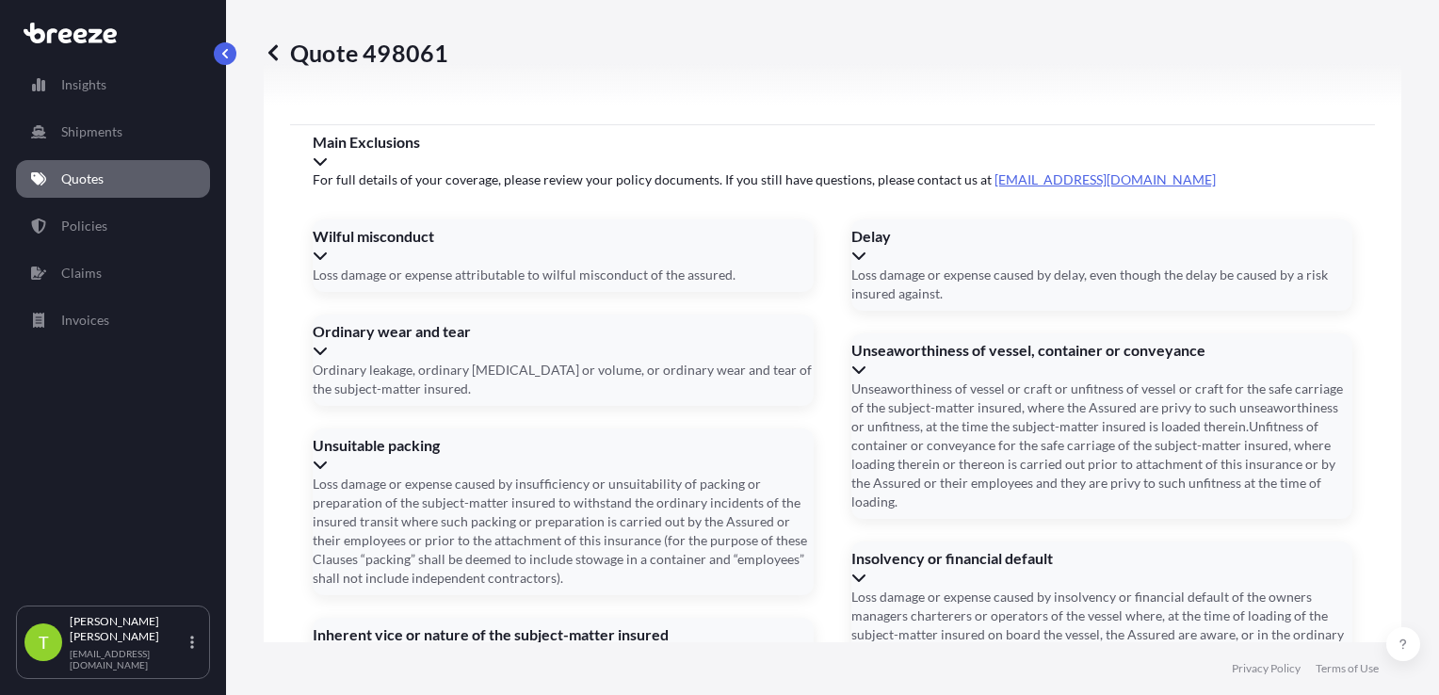
scroll to position [2678, 0]
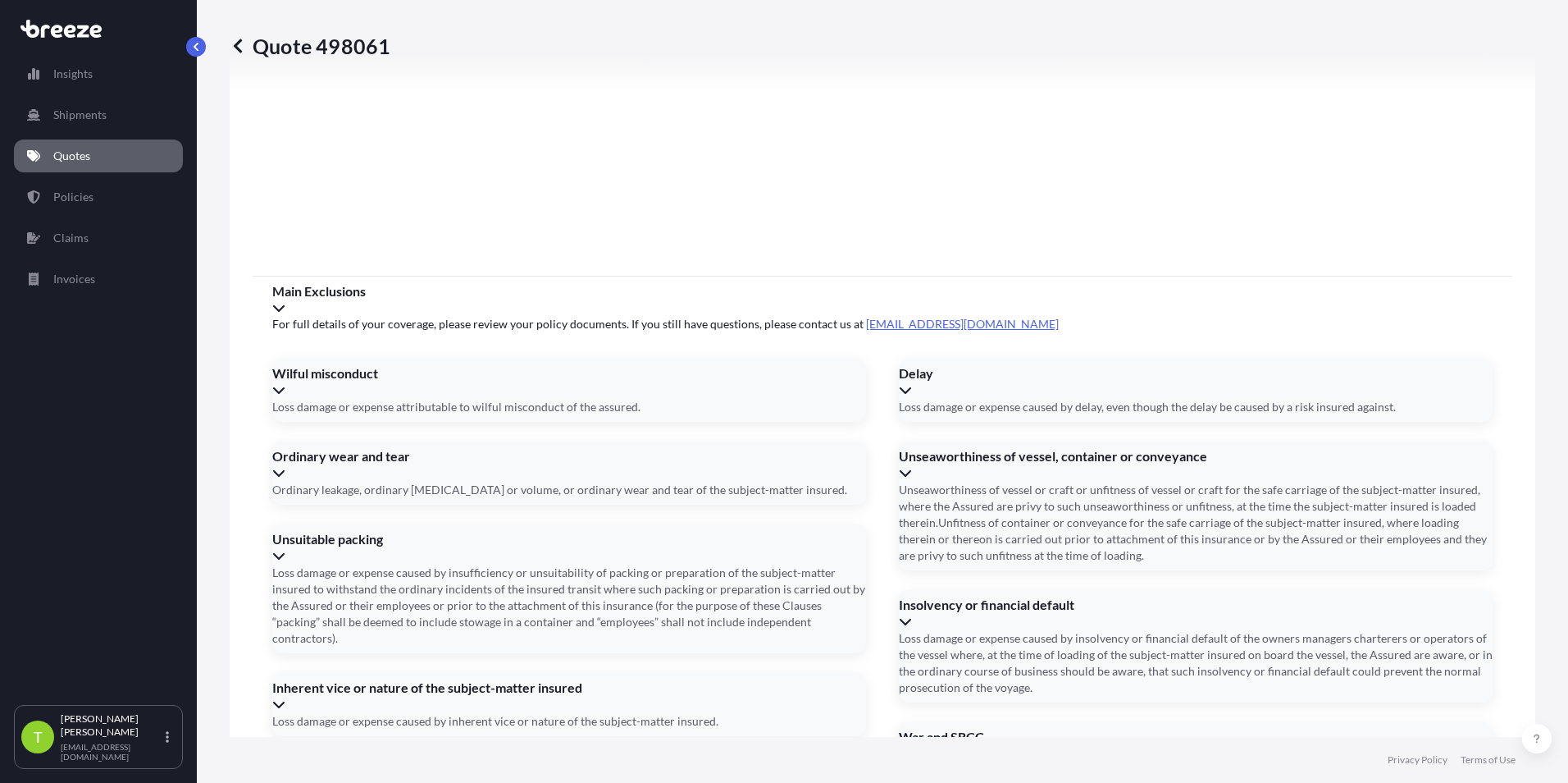
scroll to position [2082, 0]
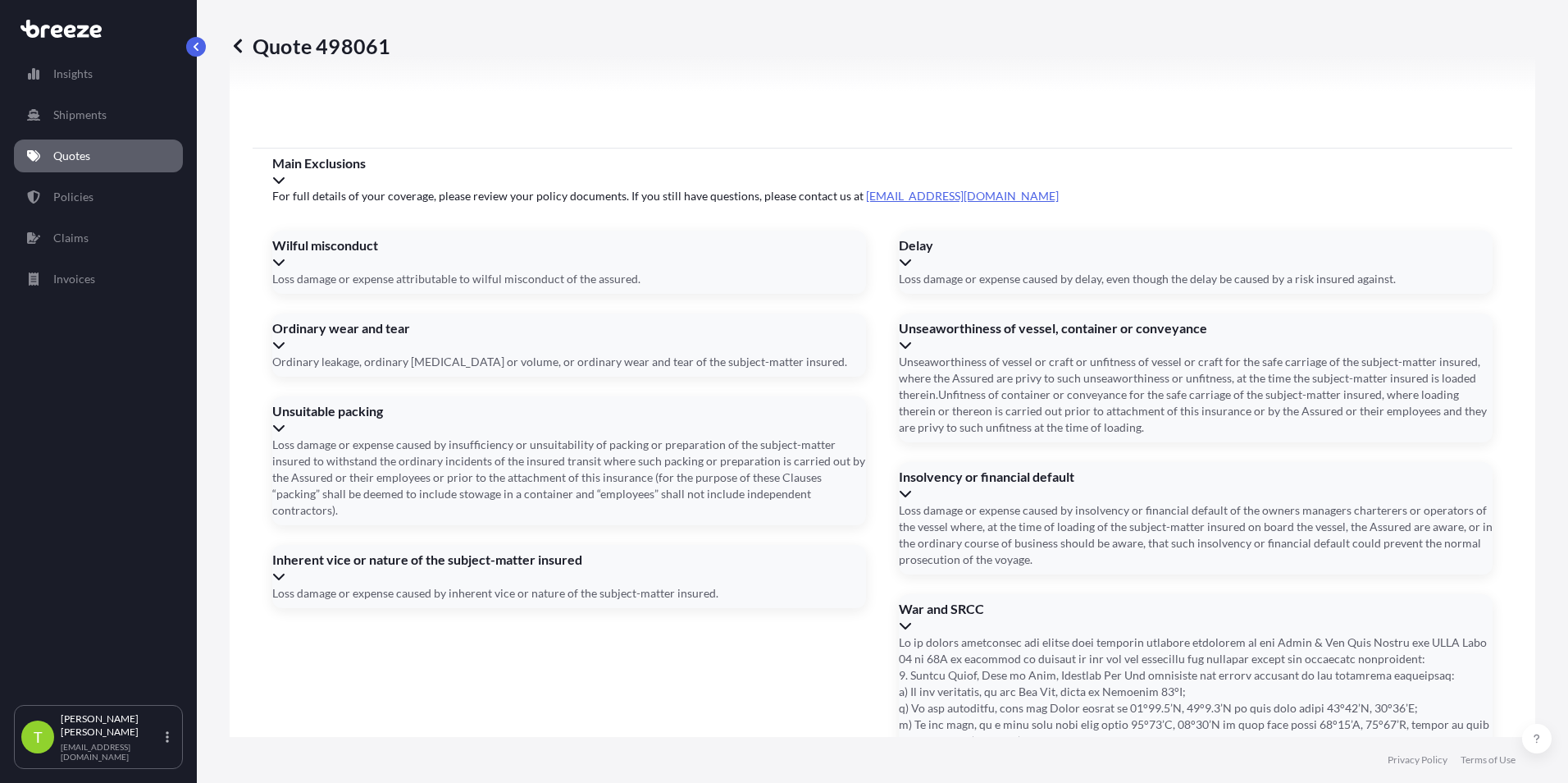
type input "72945388361"
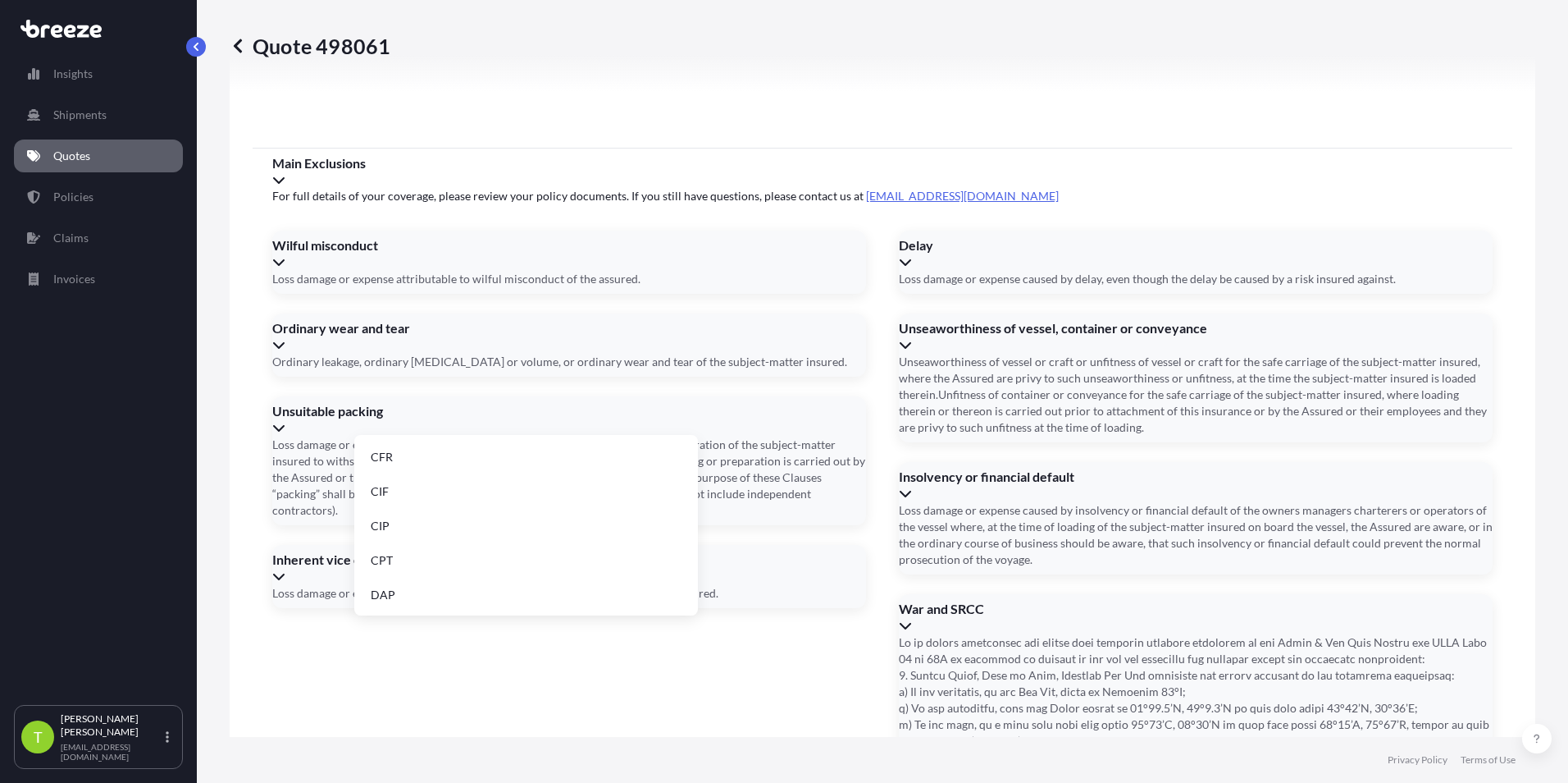
click at [455, 561] on li "FCA" at bounding box center [526, 559] width 331 height 31
type input "FCA"
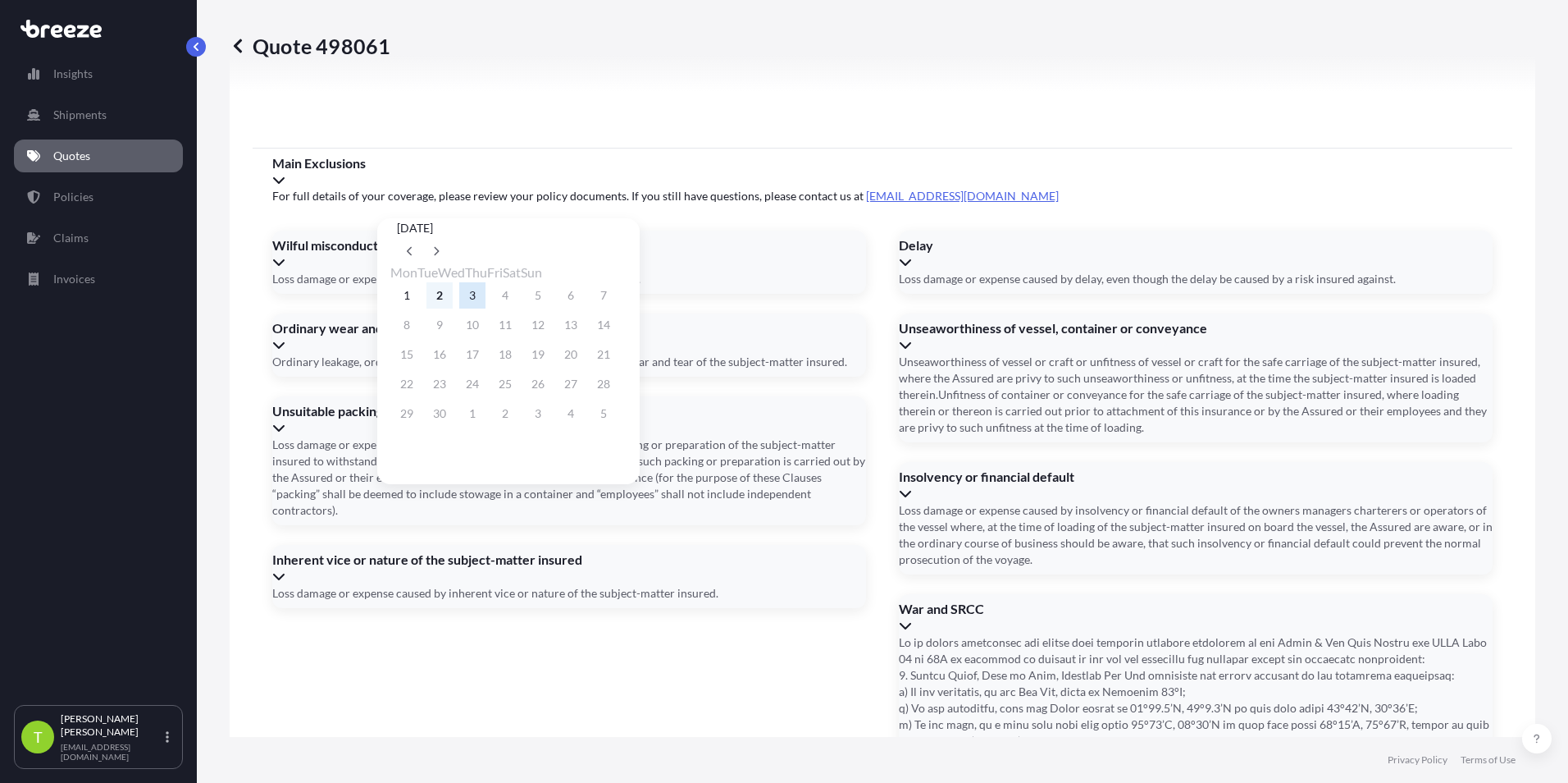
click at [441, 294] on button "2" at bounding box center [440, 295] width 26 height 26
type input "[DATE]"
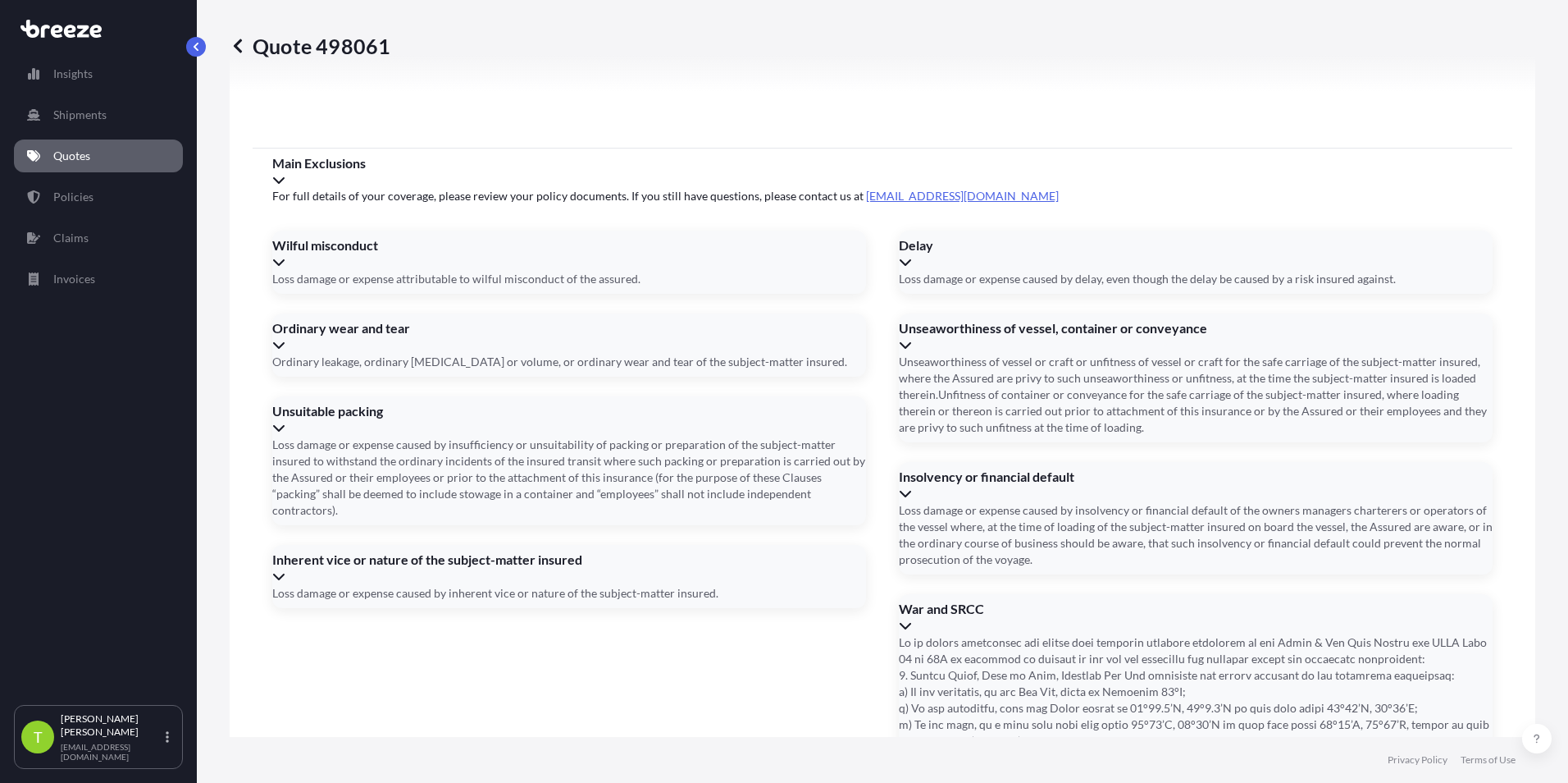
drag, startPoint x: 738, startPoint y: 576, endPoint x: 793, endPoint y: 573, distance: 55.1
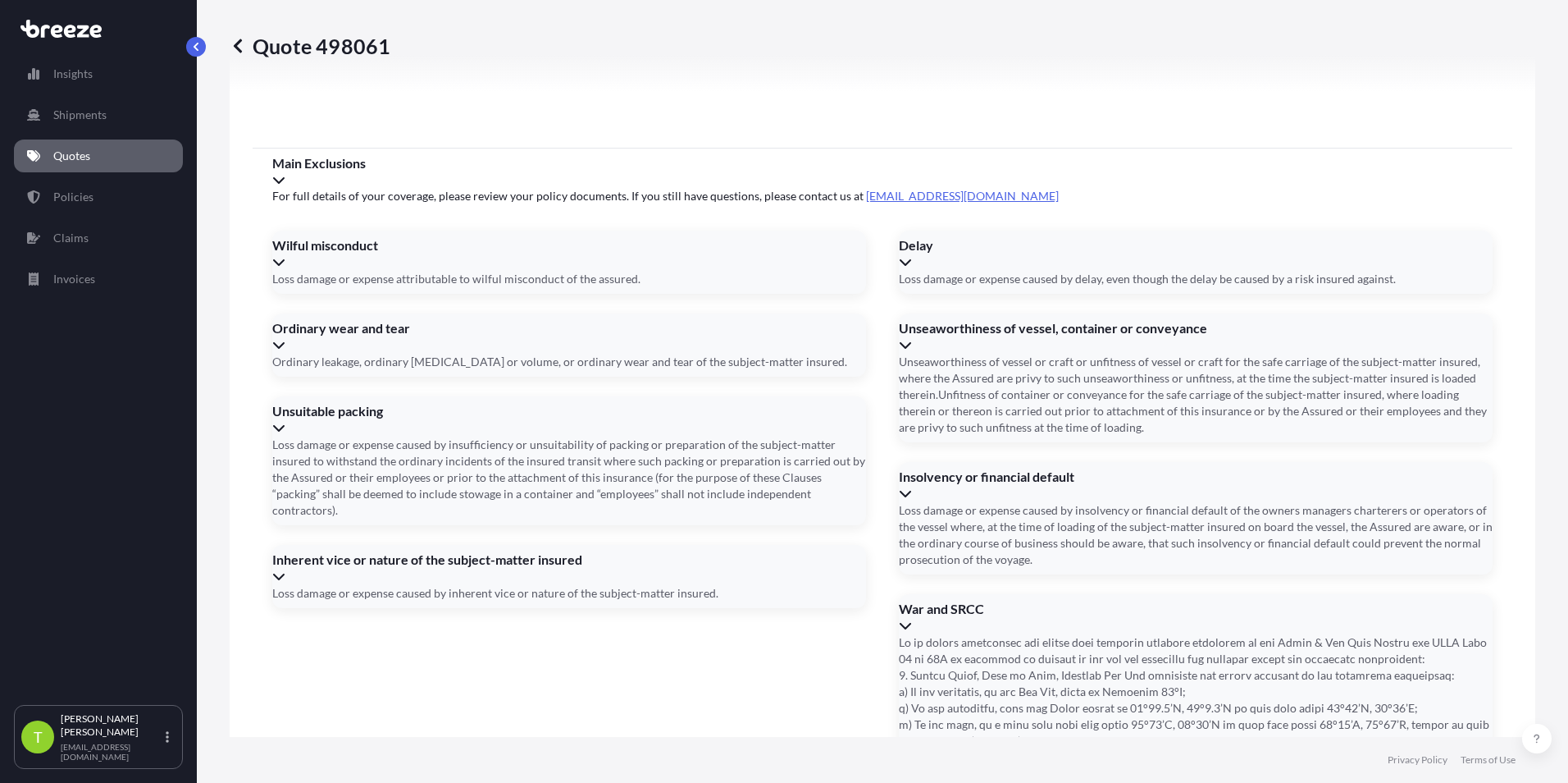
paste input "BOG25000144"
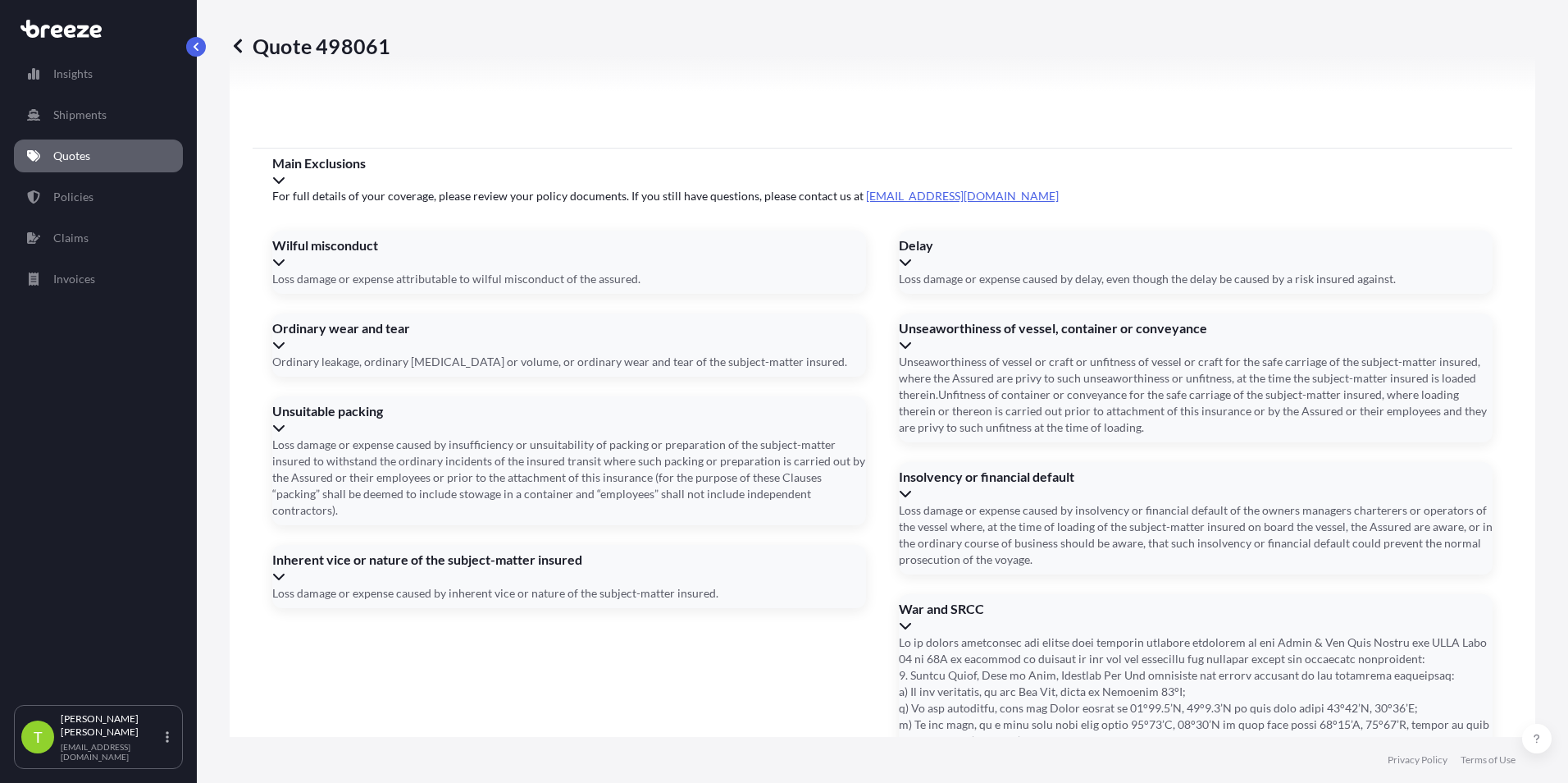
paste input "729 4538 8361"
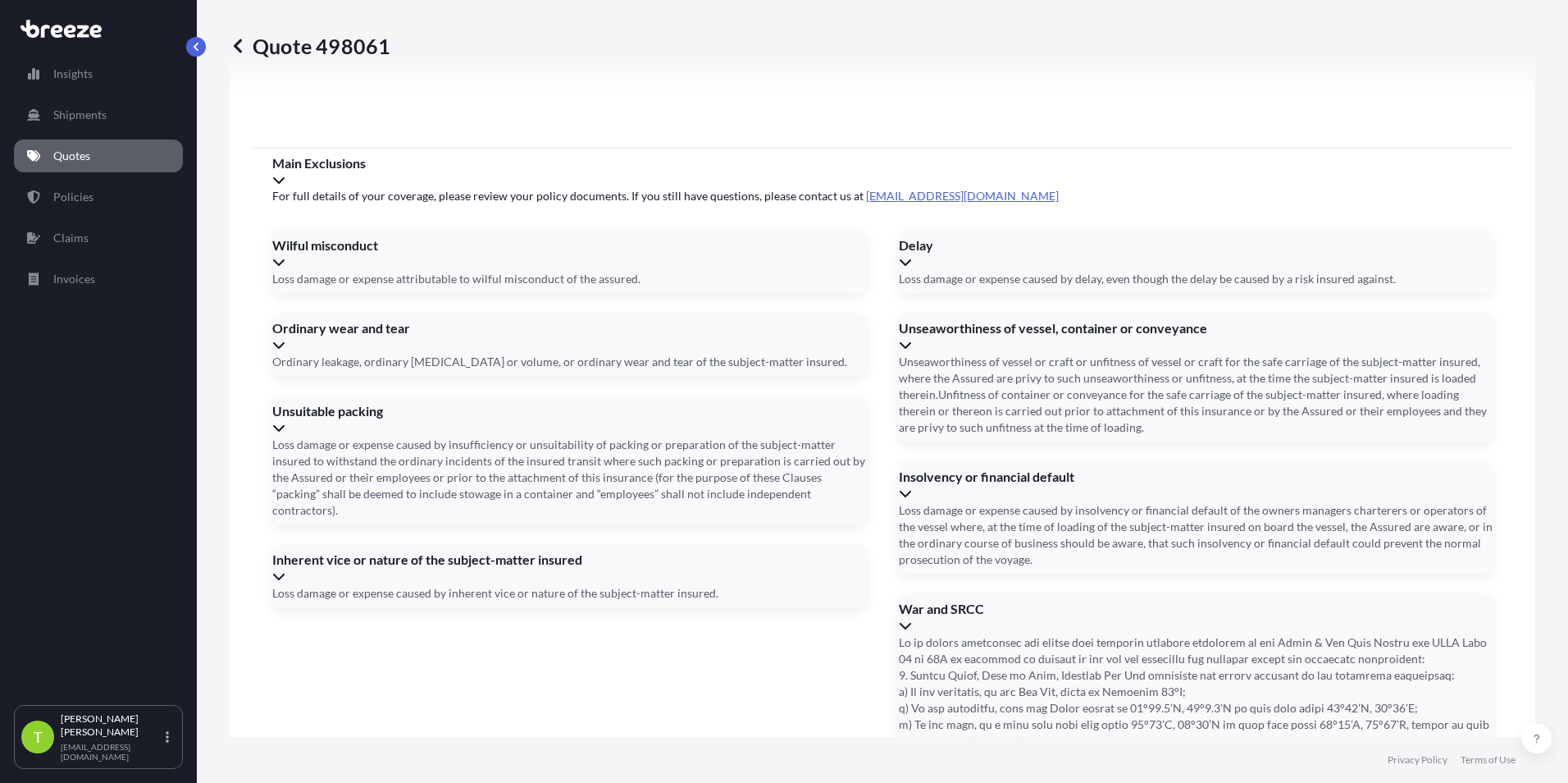
type input "729 4538 8361"
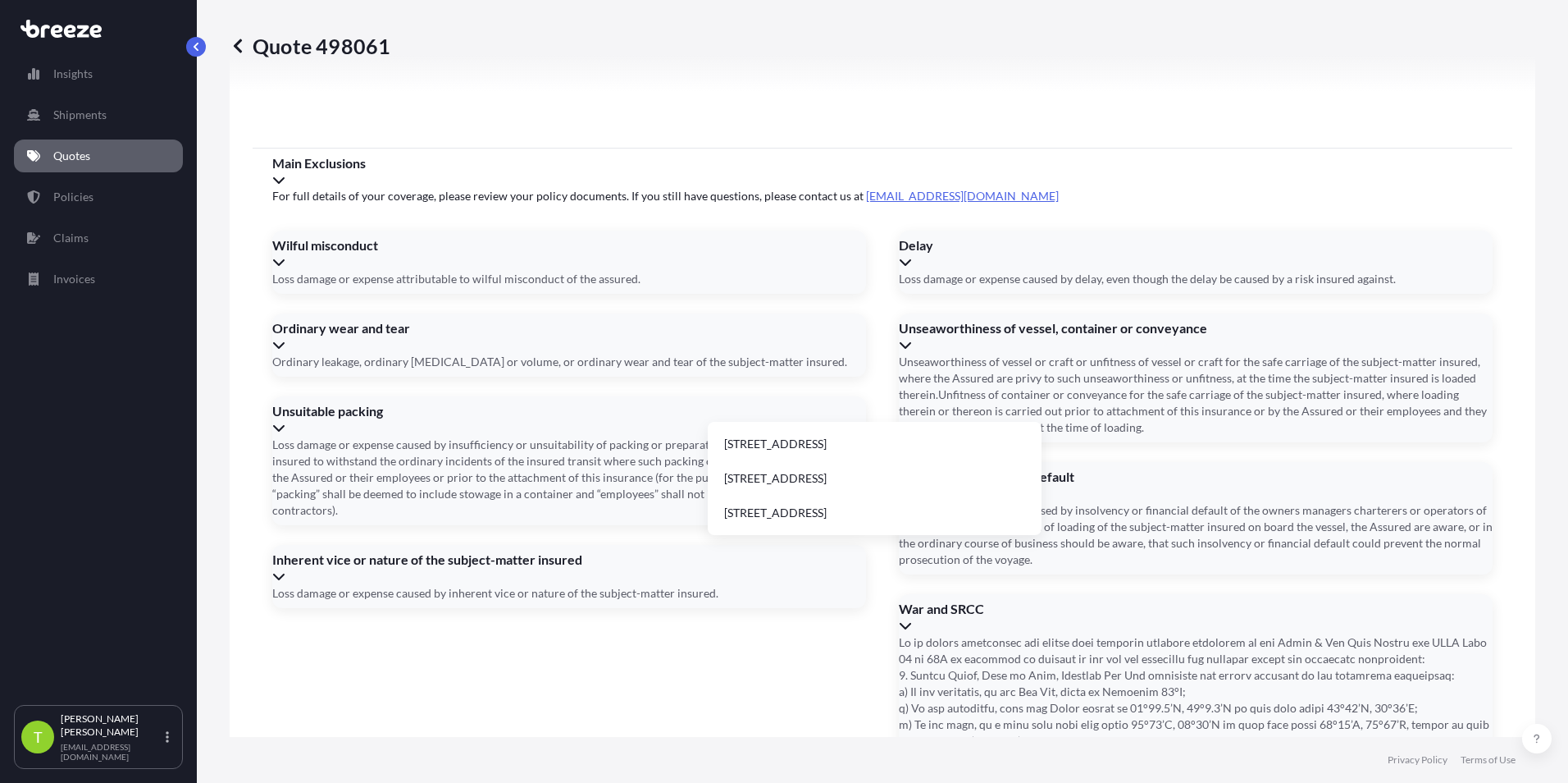
click at [778, 516] on li "[STREET_ADDRESS]" at bounding box center [874, 513] width 320 height 31
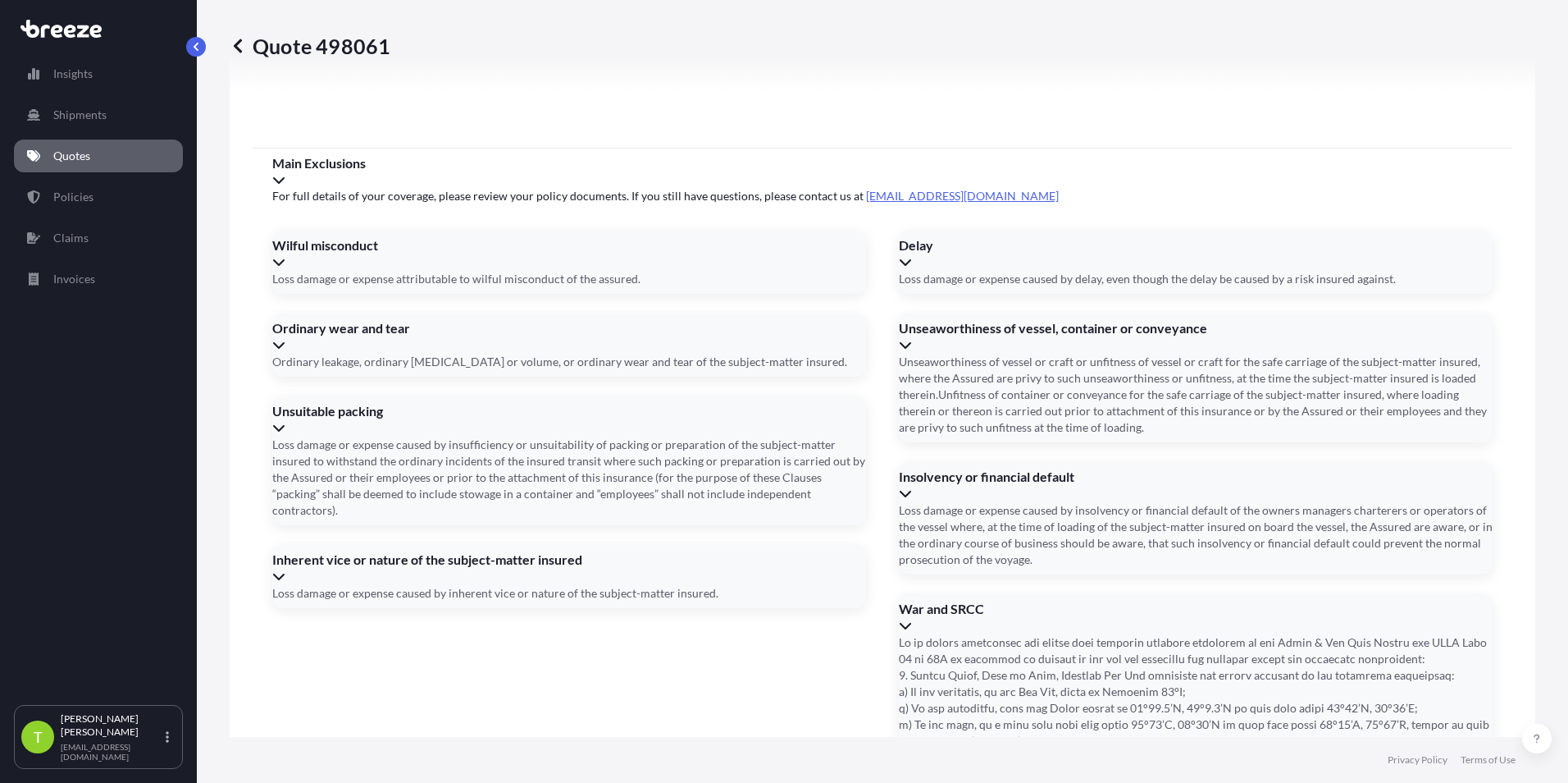
type input "[STREET_ADDRESS]"
type input "72945388361"
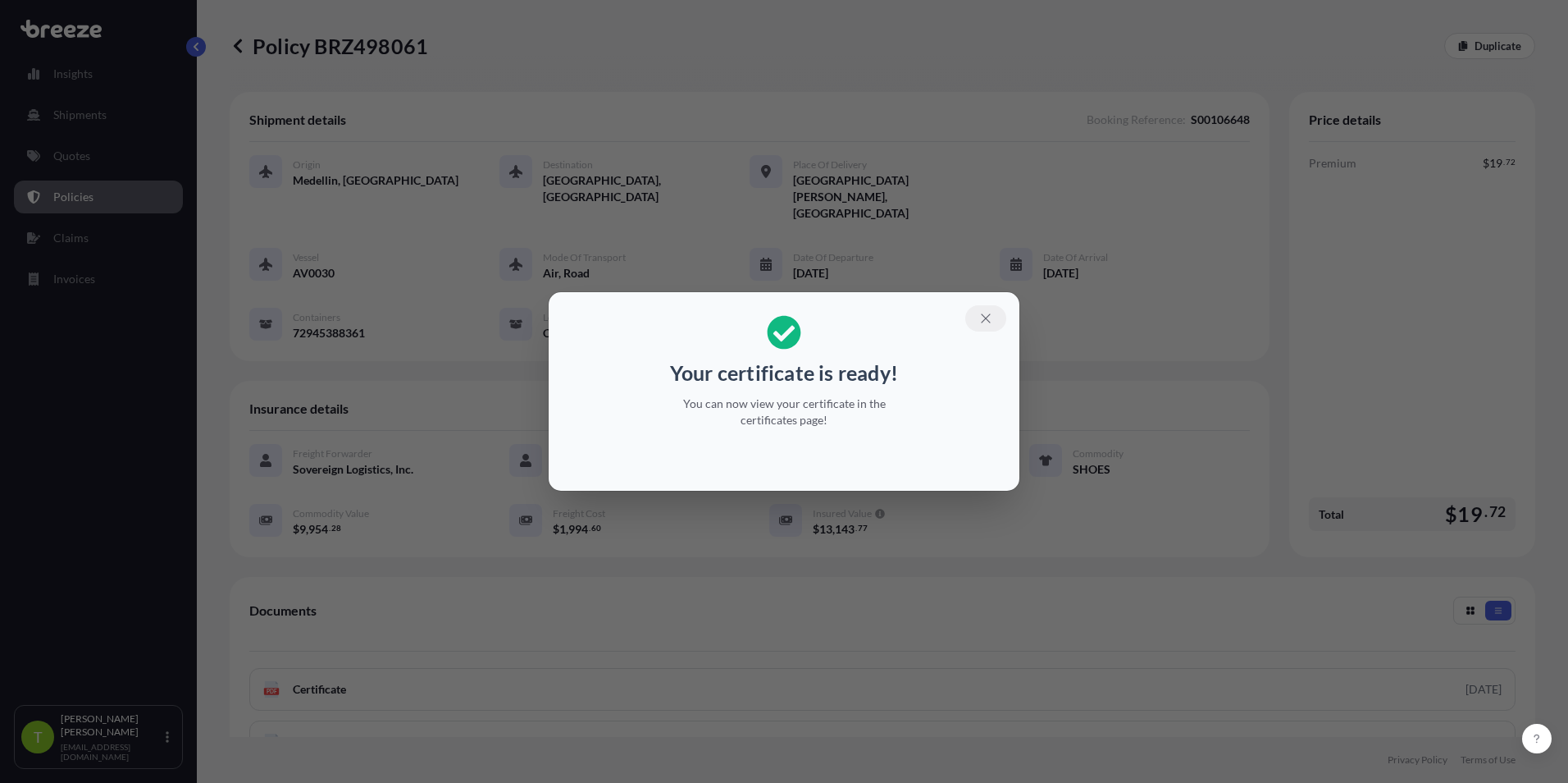
click at [778, 318] on icon "button" at bounding box center [986, 318] width 15 height 15
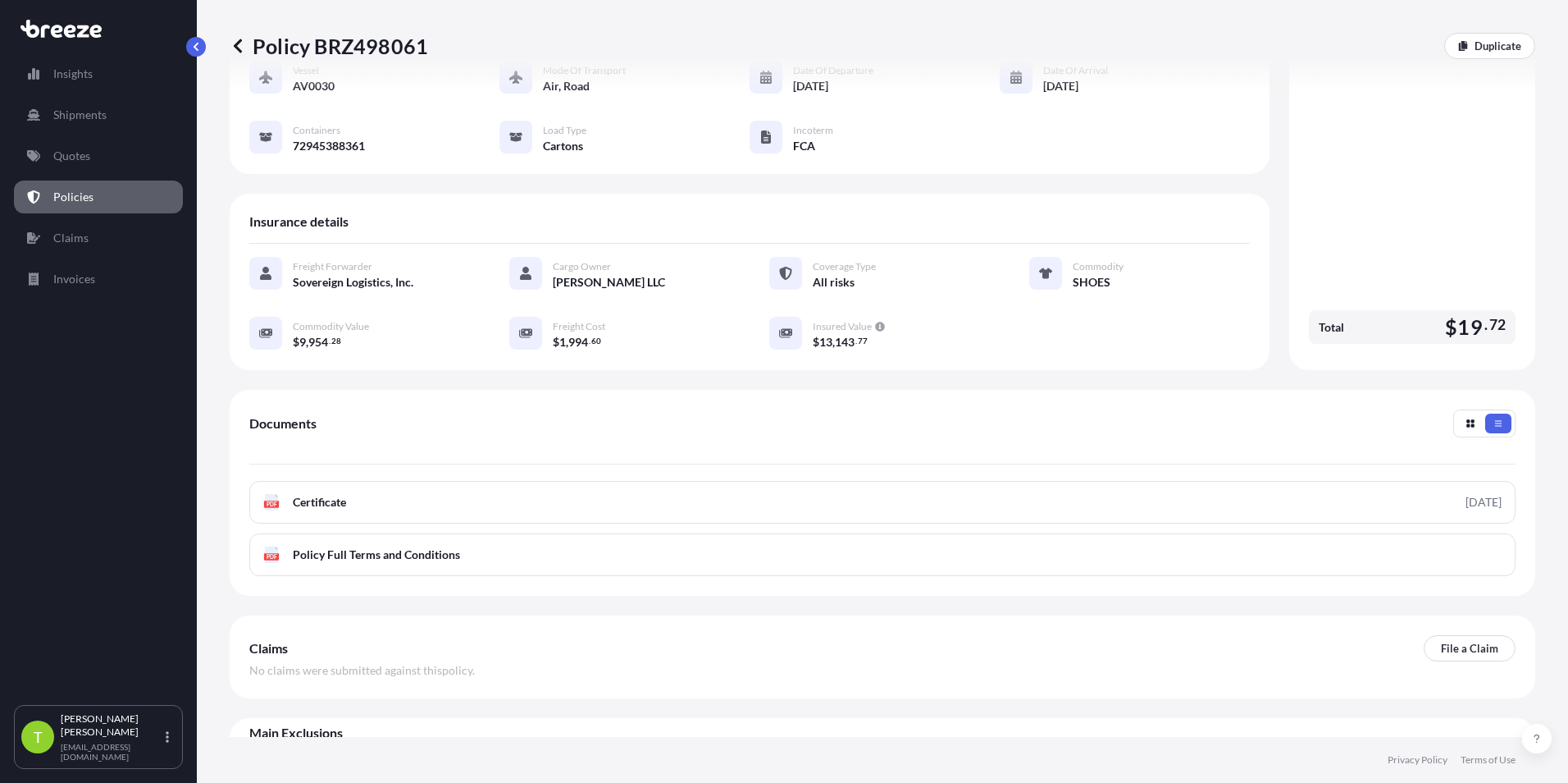
scroll to position [188, 0]
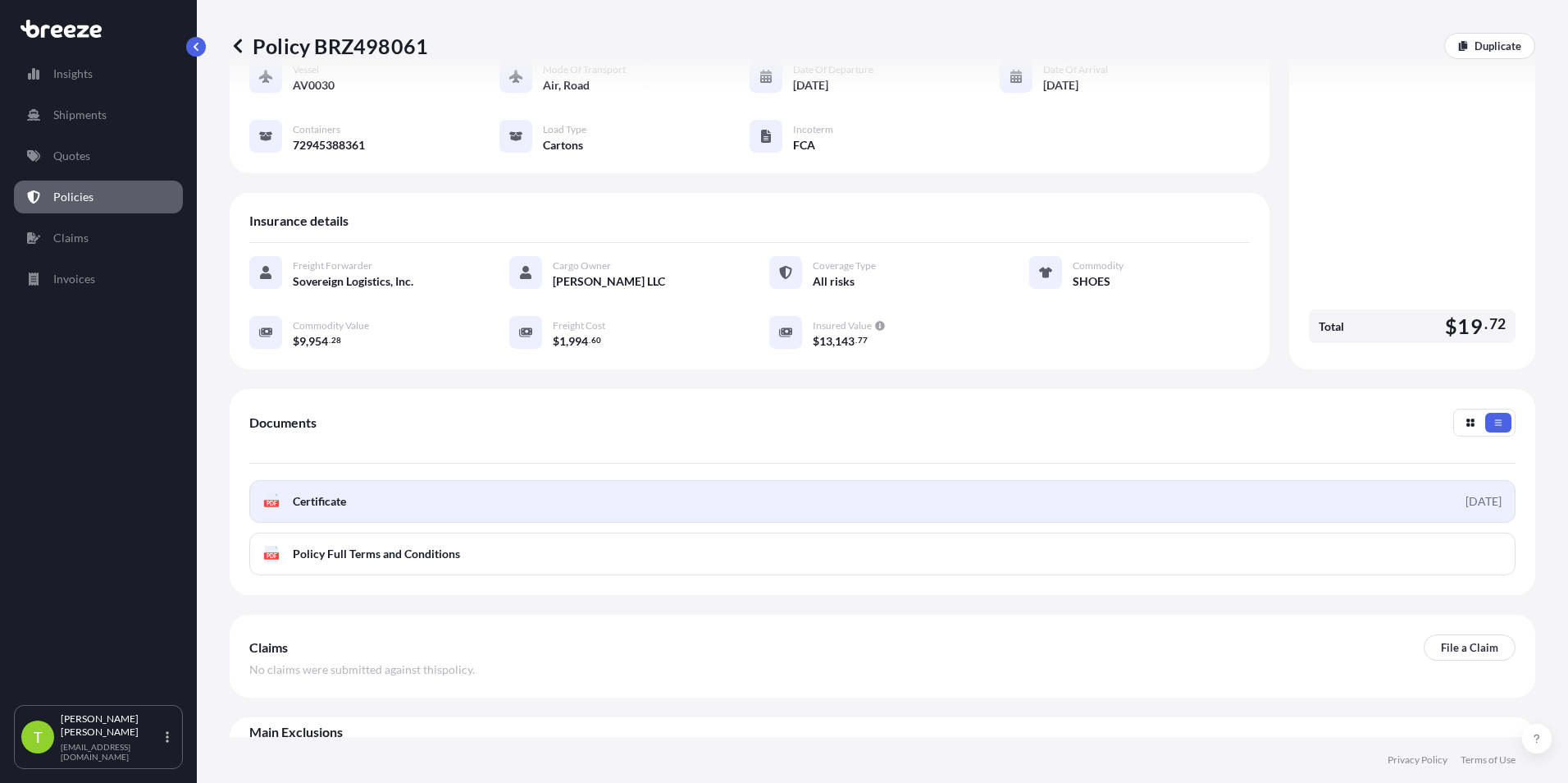
click at [515, 480] on link "PDF Certificate [DATE]" at bounding box center [882, 501] width 1266 height 43
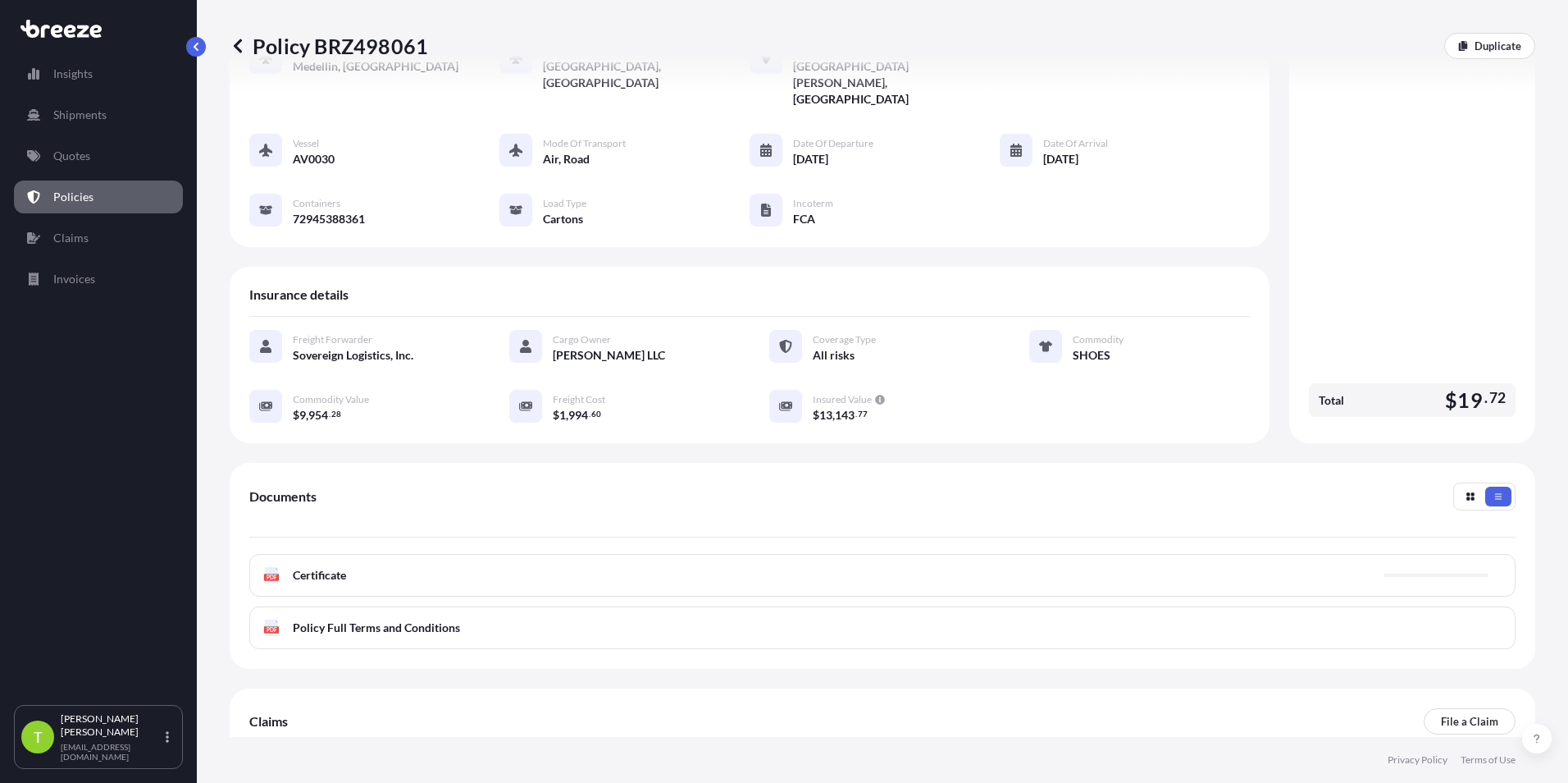
scroll to position [164, 0]
